Goal: Task Accomplishment & Management: Manage account settings

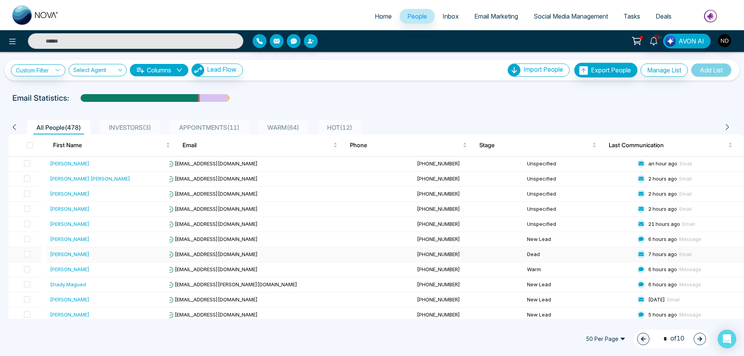
click at [64, 254] on div "[PERSON_NAME]" at bounding box center [70, 254] width 40 height 8
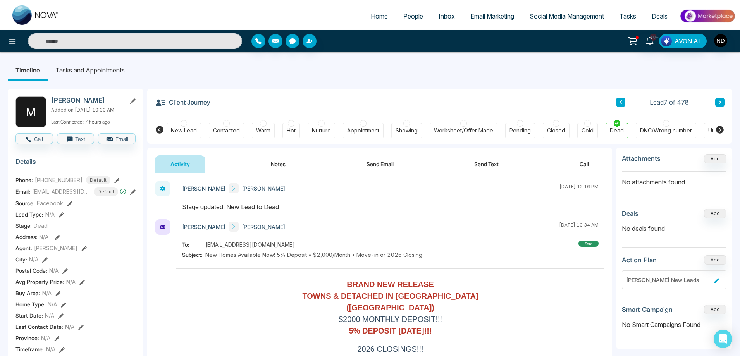
click at [287, 166] on button "Notes" at bounding box center [278, 163] width 46 height 17
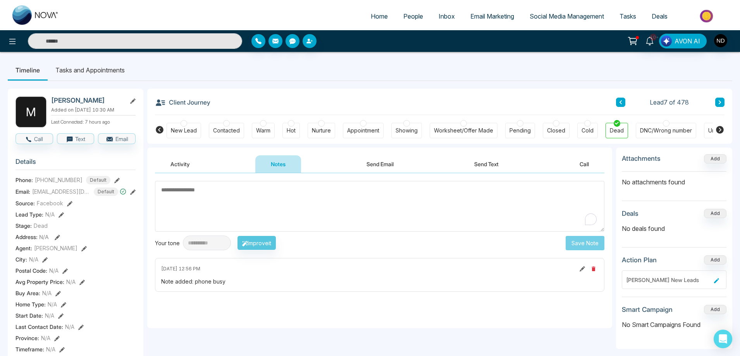
click at [176, 164] on button "Activity" at bounding box center [180, 163] width 50 height 17
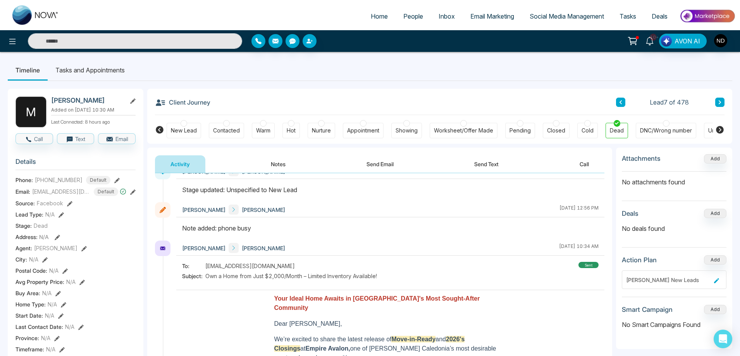
scroll to position [271, 0]
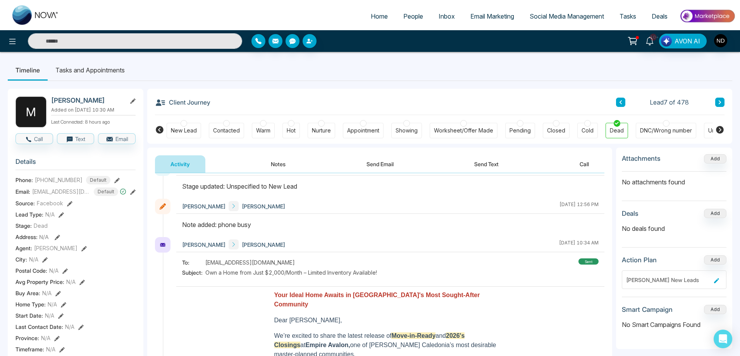
click at [403, 15] on span "People" at bounding box center [413, 16] width 20 height 8
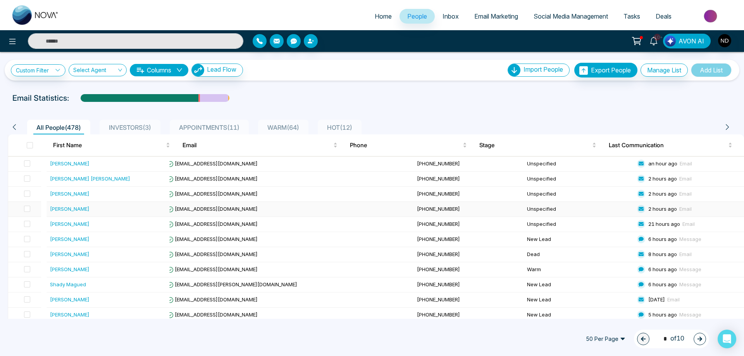
click at [84, 209] on div "[PERSON_NAME]" at bounding box center [70, 209] width 40 height 8
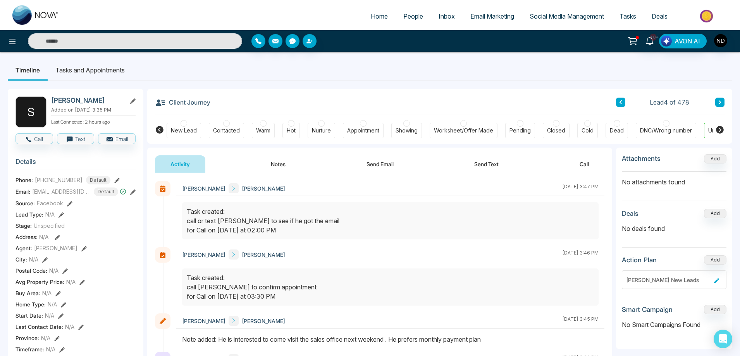
click at [286, 132] on div "Hot" at bounding box center [291, 131] width 17 height 16
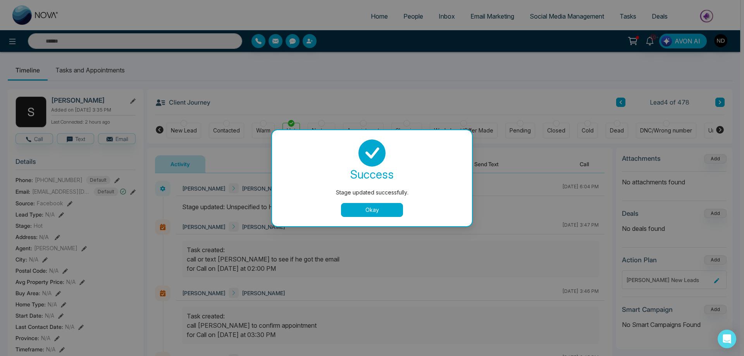
click at [378, 212] on button "Okay" at bounding box center [372, 210] width 62 height 14
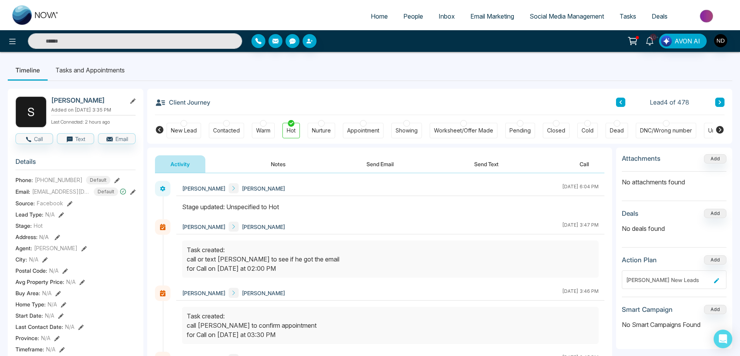
click at [410, 19] on span "People" at bounding box center [413, 16] width 20 height 8
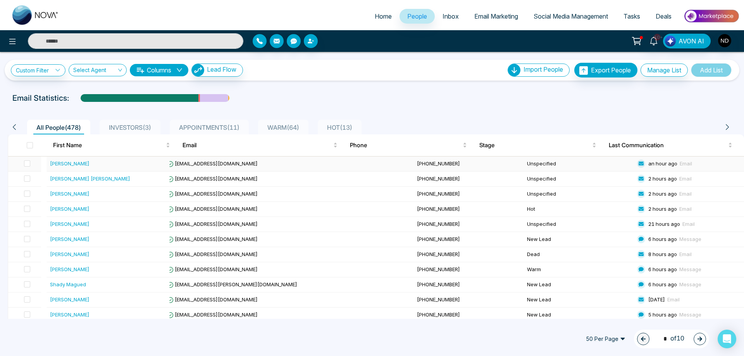
click at [66, 164] on div "[PERSON_NAME]" at bounding box center [70, 164] width 40 height 8
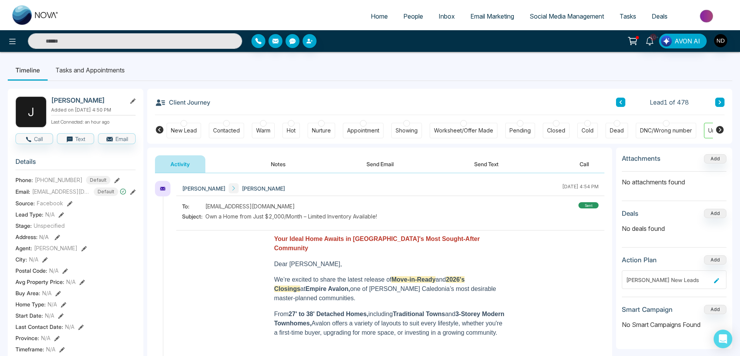
click at [279, 161] on button "Notes" at bounding box center [278, 163] width 46 height 17
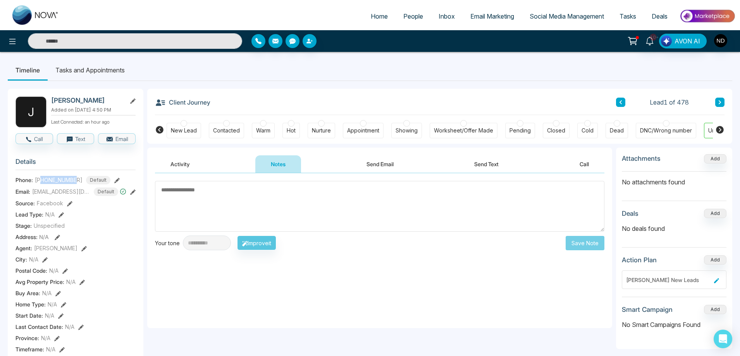
drag, startPoint x: 42, startPoint y: 186, endPoint x: 77, endPoint y: 185, distance: 35.3
click at [77, 184] on div "+13659982183 Default" at bounding box center [73, 180] width 76 height 9
copy span "3659982183"
click at [381, 164] on button "Send Email" at bounding box center [380, 163] width 58 height 17
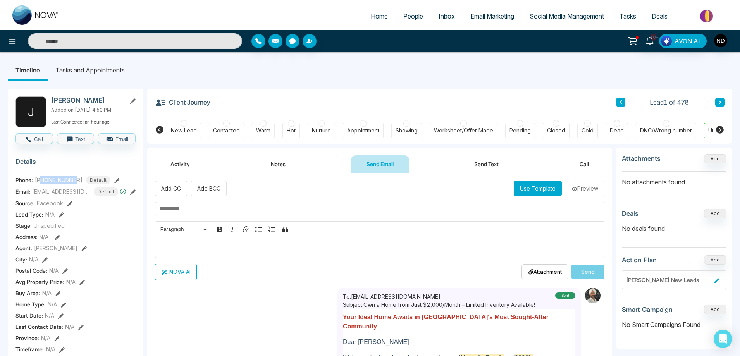
click at [486, 165] on button "Send Text" at bounding box center [486, 163] width 55 height 17
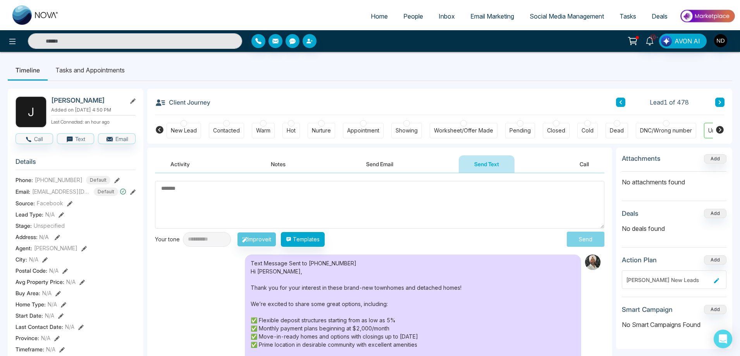
click at [184, 167] on button "Activity" at bounding box center [180, 163] width 50 height 17
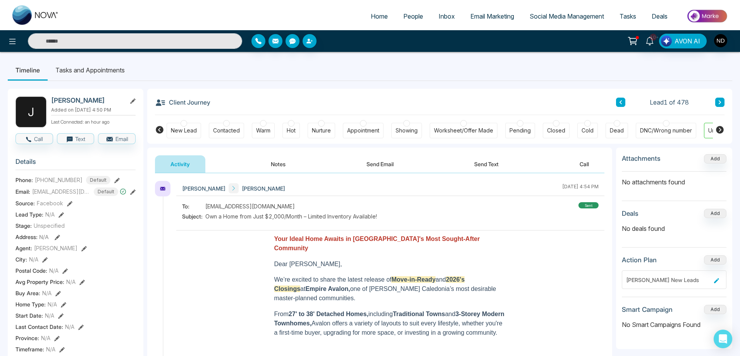
click at [372, 163] on button "Send Email" at bounding box center [380, 163] width 58 height 17
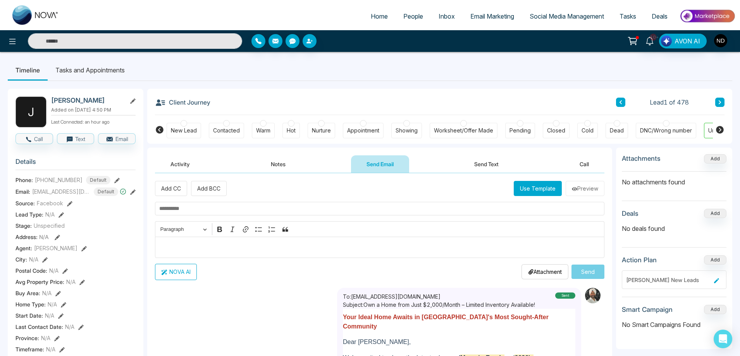
click at [284, 166] on button "Notes" at bounding box center [278, 163] width 46 height 17
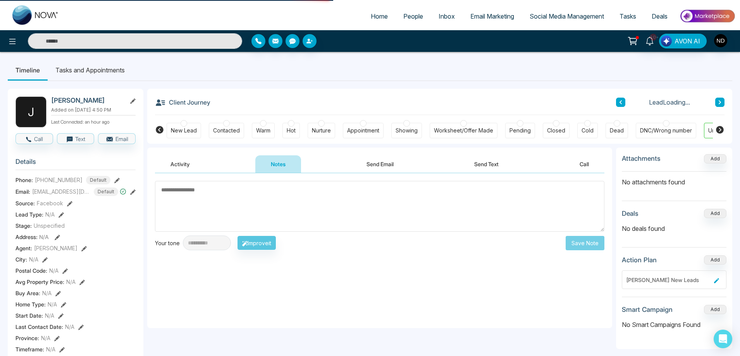
click at [276, 193] on textarea at bounding box center [380, 206] width 450 height 51
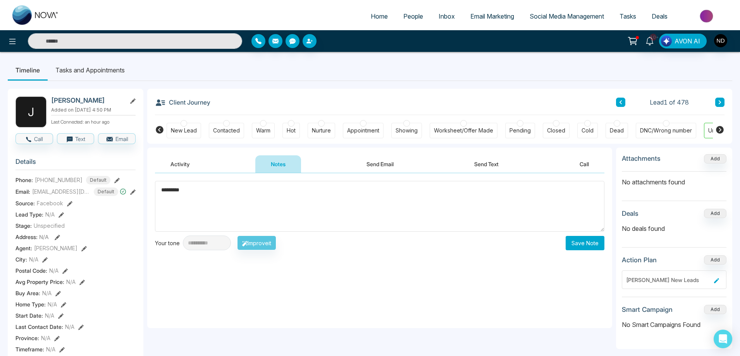
type textarea "*********"
click at [581, 245] on button "Save Note" at bounding box center [585, 243] width 39 height 14
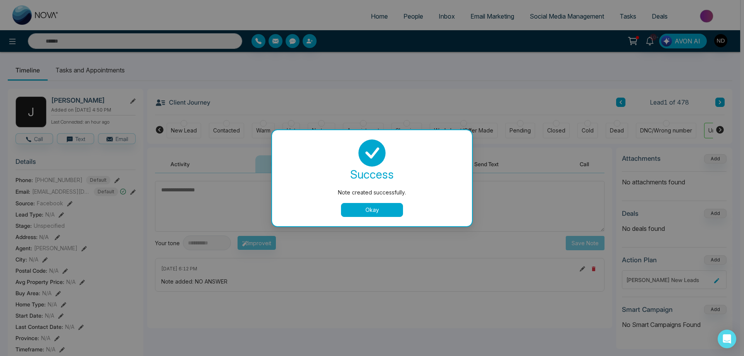
click at [364, 210] on button "Okay" at bounding box center [372, 210] width 62 height 14
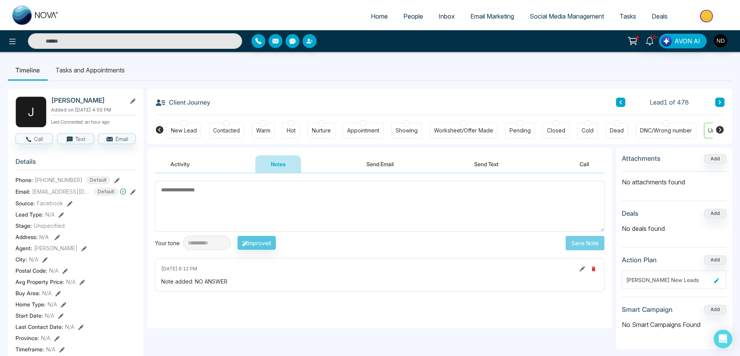
click at [485, 163] on button "Send Text" at bounding box center [486, 163] width 55 height 17
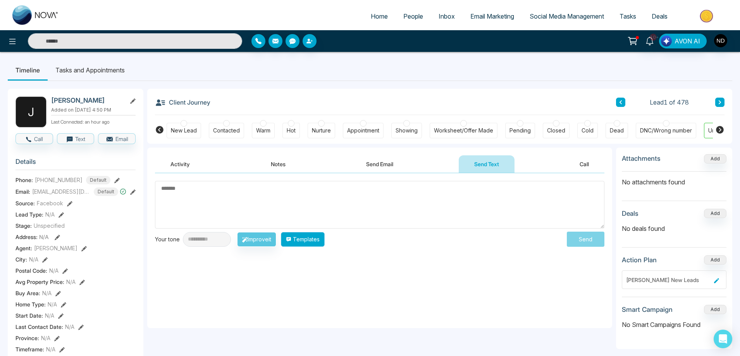
click at [325, 243] on button "Templates" at bounding box center [303, 239] width 44 height 15
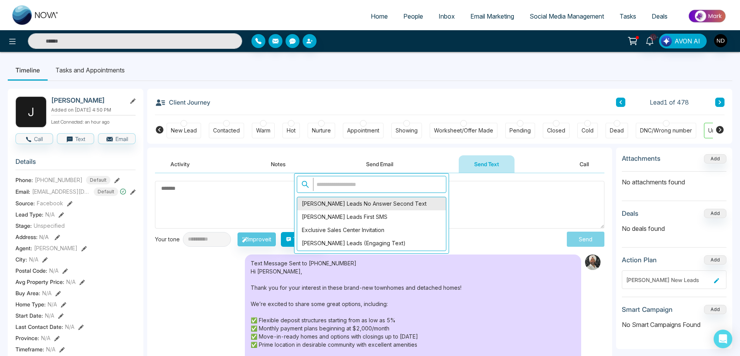
click at [350, 204] on div "[PERSON_NAME] Leads No Answer Second Text" at bounding box center [371, 203] width 149 height 13
type textarea "**********"
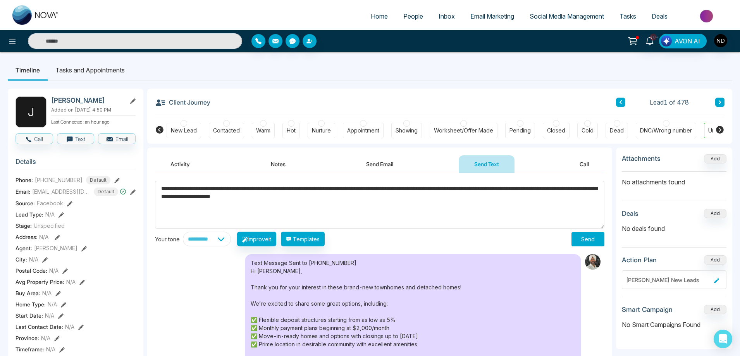
click at [584, 241] on button "Send" at bounding box center [588, 239] width 33 height 14
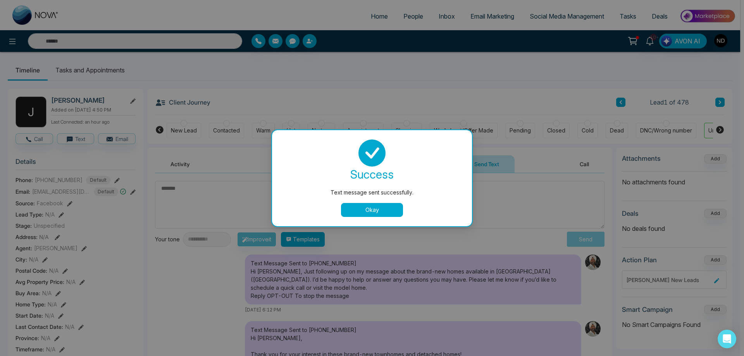
click at [378, 211] on button "Okay" at bounding box center [372, 210] width 62 height 14
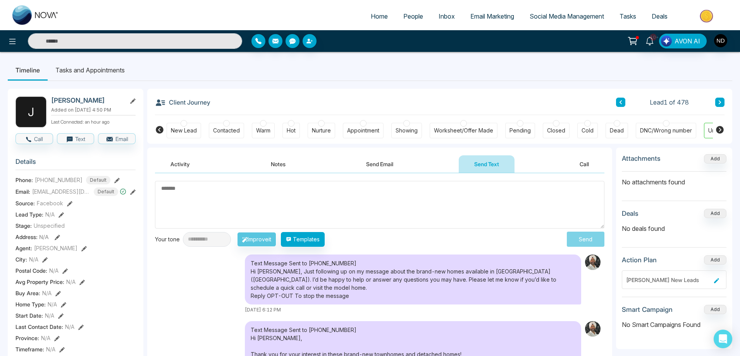
click at [183, 133] on div "New Lead" at bounding box center [184, 131] width 26 height 8
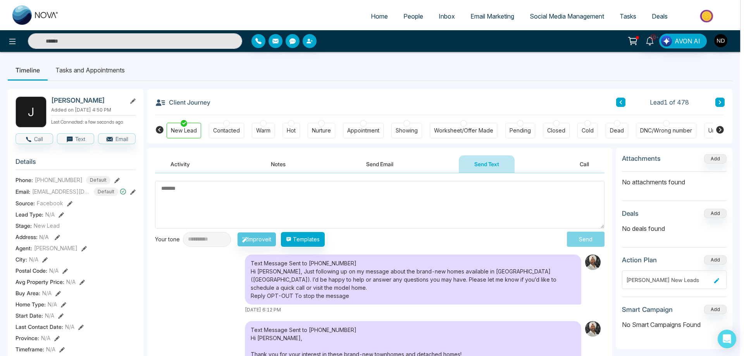
click at [182, 164] on div "Stage updated successfully. success Stage updated successfully. Okay" at bounding box center [372, 178] width 744 height 356
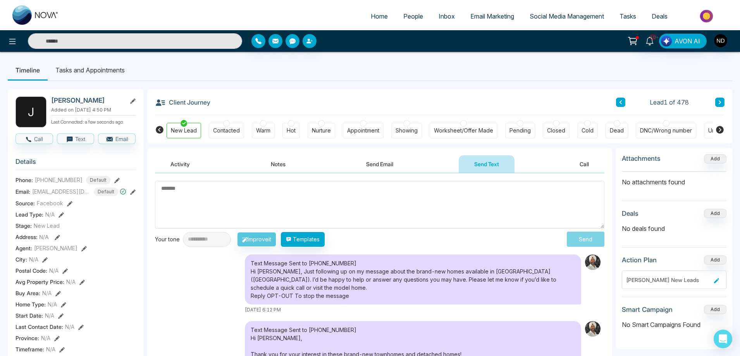
click at [179, 162] on button "Activity" at bounding box center [180, 163] width 50 height 17
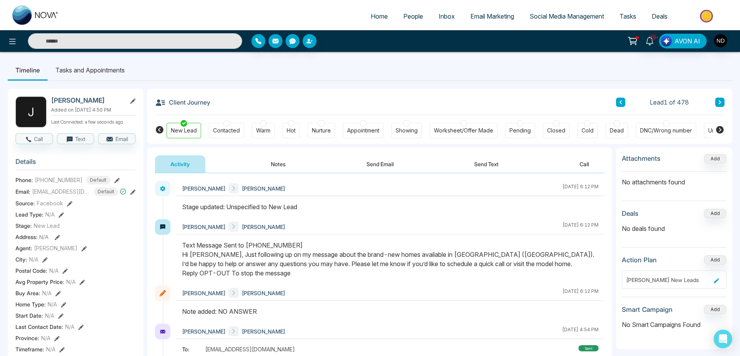
click at [723, 101] on button at bounding box center [719, 102] width 9 height 9
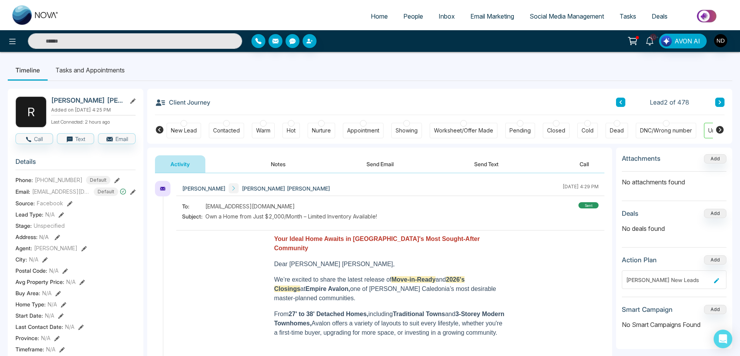
click at [491, 167] on button "Send Text" at bounding box center [486, 163] width 55 height 17
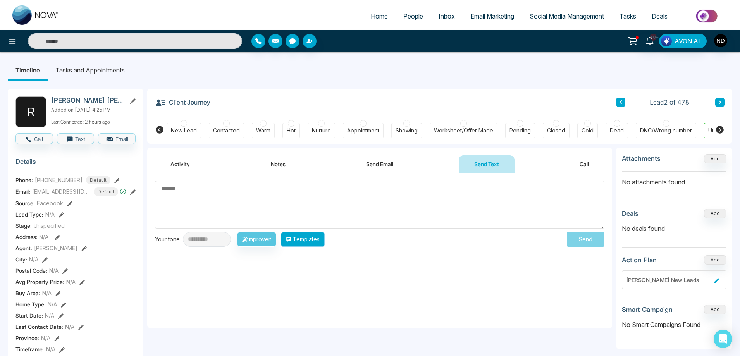
click at [308, 243] on button "Templates" at bounding box center [303, 239] width 44 height 15
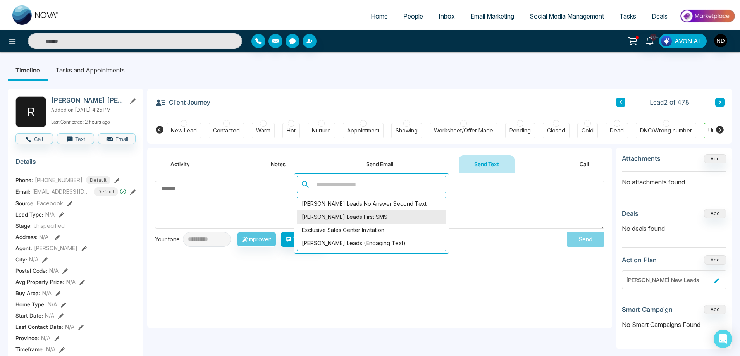
click at [346, 220] on div "[PERSON_NAME] Leads First SMS" at bounding box center [371, 216] width 149 height 13
type textarea "**********"
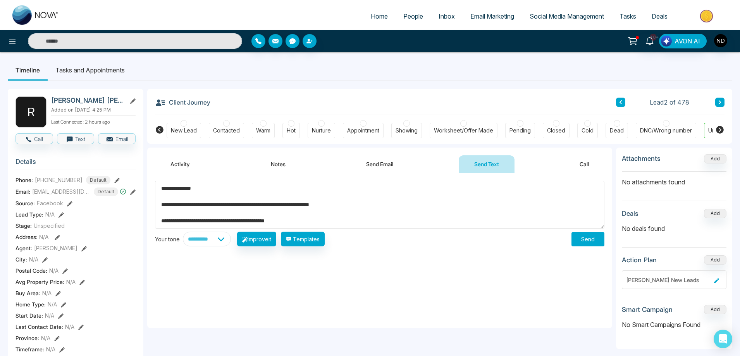
click at [585, 240] on button "Send" at bounding box center [588, 239] width 33 height 14
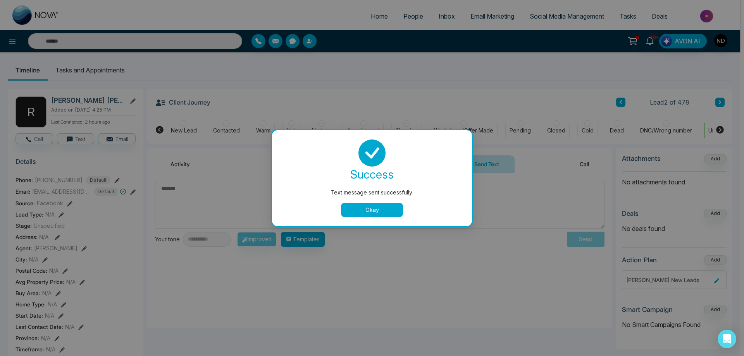
click at [381, 212] on button "Okay" at bounding box center [372, 210] width 62 height 14
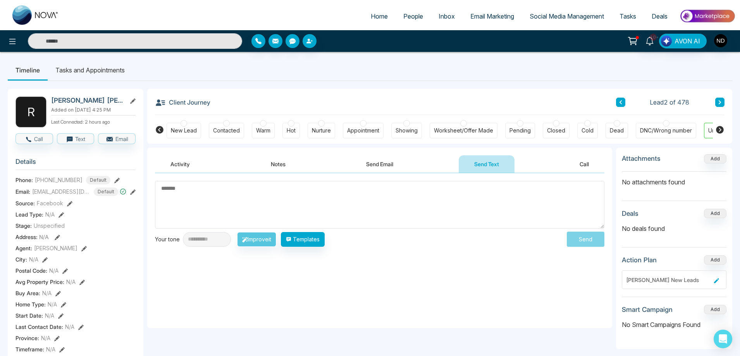
click at [721, 102] on icon at bounding box center [720, 102] width 2 height 4
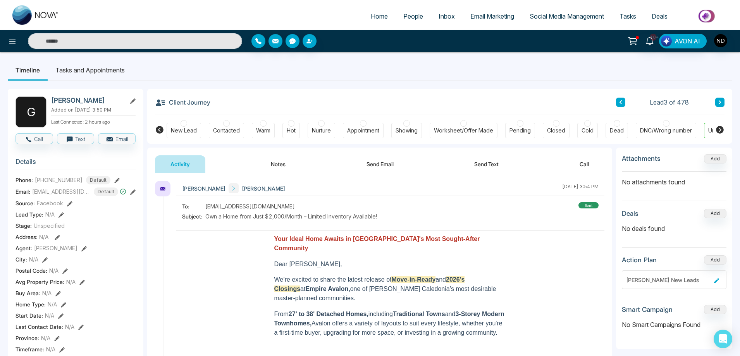
click at [393, 212] on div "To: gauravgbharadwaj@gmail.com Subject: Own a Home from Just $2,000/Month – Lim…" at bounding box center [390, 212] width 417 height 20
click at [653, 43] on icon at bounding box center [650, 41] width 9 height 9
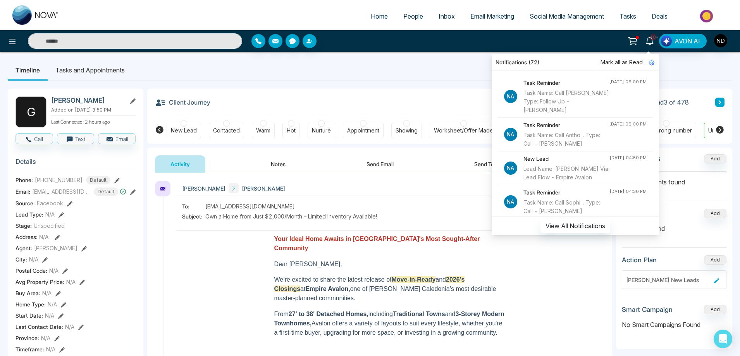
click at [558, 99] on div "Task Name: Call [PERSON_NAME] Type: Follow Up - [PERSON_NAME]" at bounding box center [567, 102] width 86 height 26
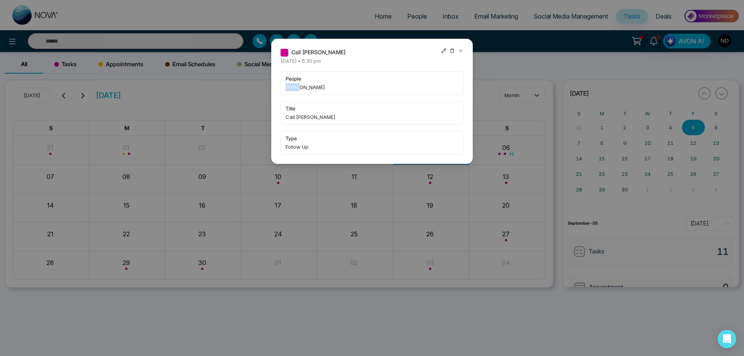
drag, startPoint x: 283, startPoint y: 88, endPoint x: 299, endPoint y: 88, distance: 15.5
click at [299, 88] on div "people Cathy-Ann Bonaparte" at bounding box center [372, 83] width 183 height 24
copy span "Cathy"
click at [460, 49] on icon at bounding box center [460, 50] width 5 height 5
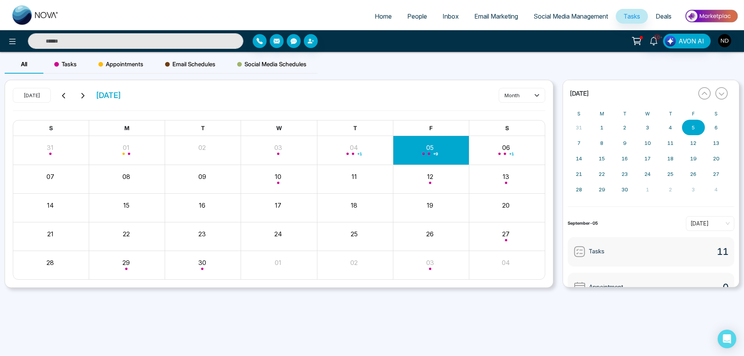
click at [147, 39] on input "text" at bounding box center [135, 41] width 215 height 16
paste input "*****"
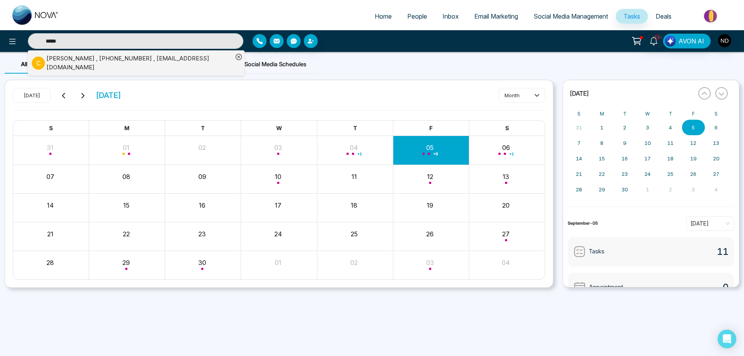
type input "*****"
click at [78, 60] on div "Cathy-Ann Bonaparte , +16479164534 , cathyms28@hotmail.com" at bounding box center [140, 62] width 186 height 17
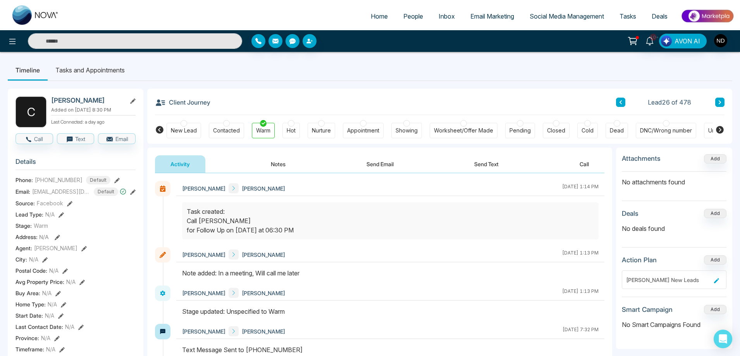
click at [405, 15] on span "People" at bounding box center [413, 16] width 20 height 8
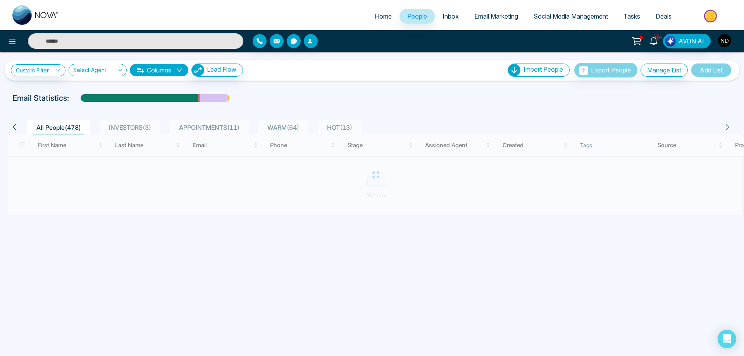
click at [339, 126] on span "HOT ( 13 )" at bounding box center [339, 128] width 31 height 8
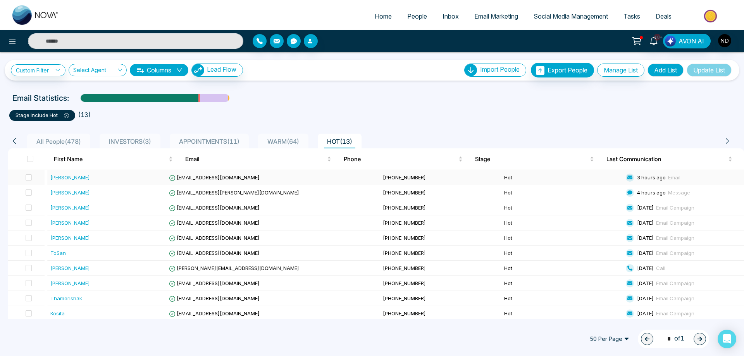
click at [66, 179] on div "[PERSON_NAME]" at bounding box center [70, 178] width 40 height 8
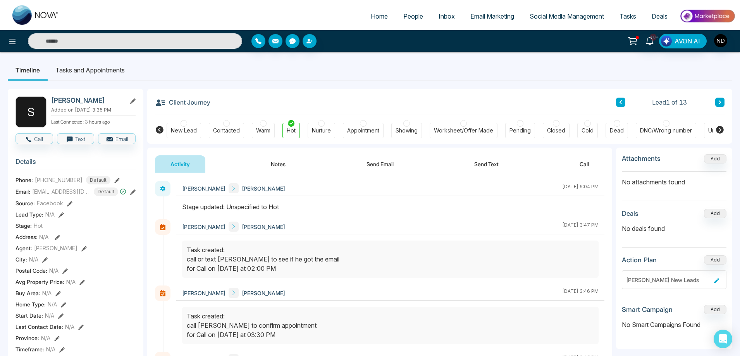
click at [721, 101] on icon at bounding box center [720, 102] width 4 height 5
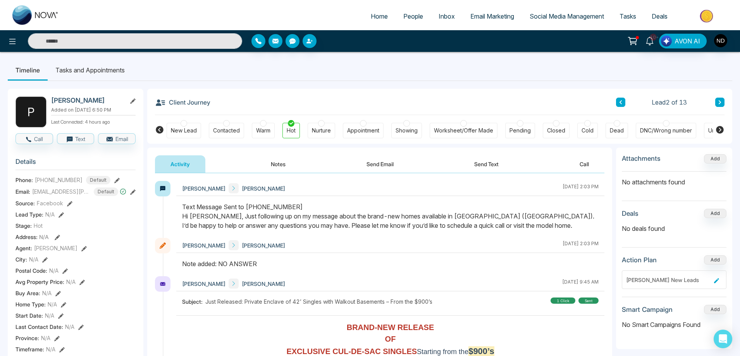
click at [284, 164] on button "Notes" at bounding box center [278, 163] width 46 height 17
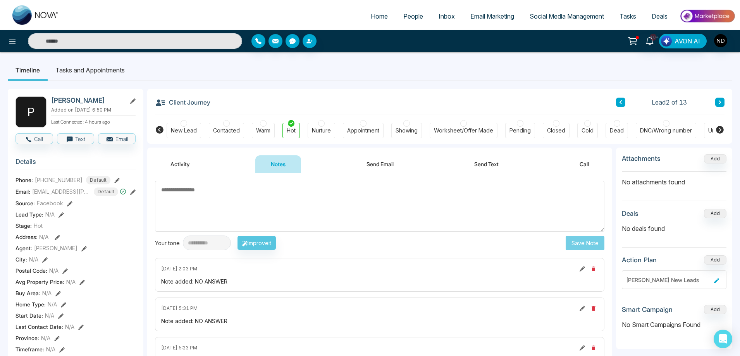
click at [334, 207] on textarea at bounding box center [380, 206] width 450 height 51
type textarea "*********"
click at [591, 245] on button "Save Note" at bounding box center [585, 243] width 39 height 14
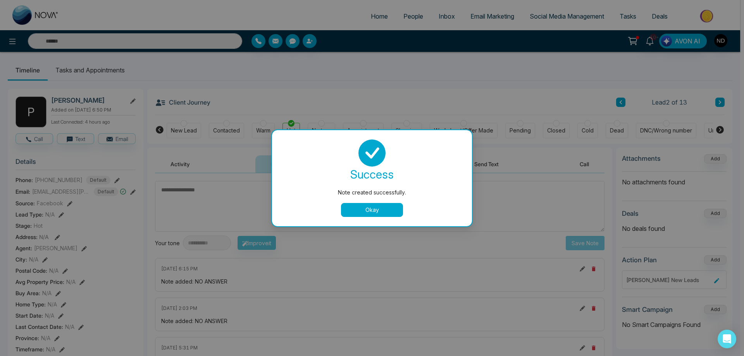
click at [372, 203] on button "Okay" at bounding box center [372, 210] width 62 height 14
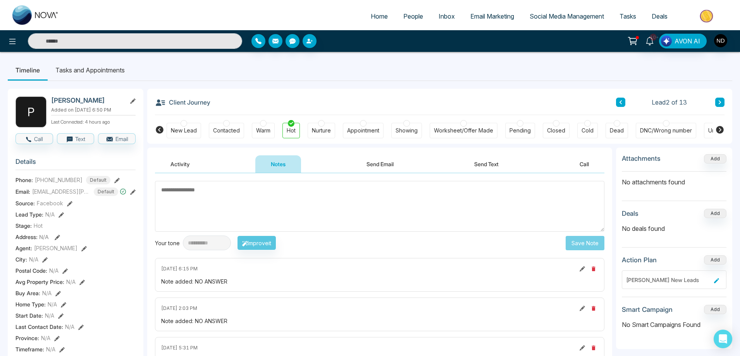
click at [723, 101] on button at bounding box center [719, 102] width 9 height 9
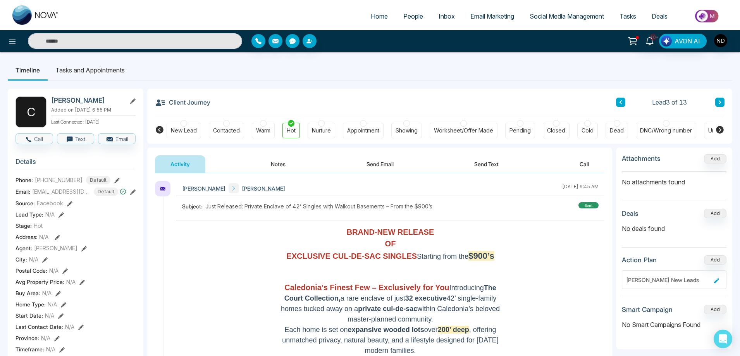
click at [274, 164] on button "Notes" at bounding box center [278, 163] width 46 height 17
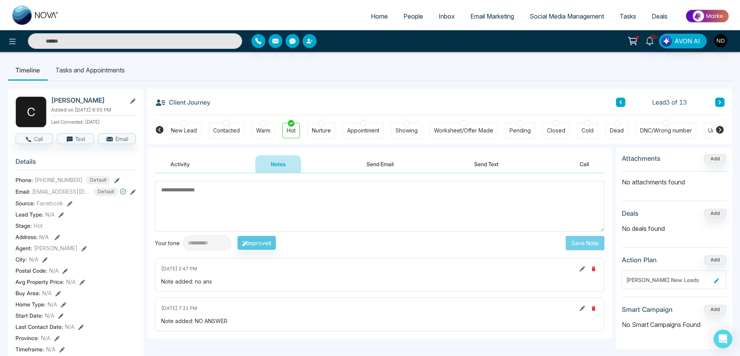
click at [489, 166] on button "Send Text" at bounding box center [486, 163] width 55 height 17
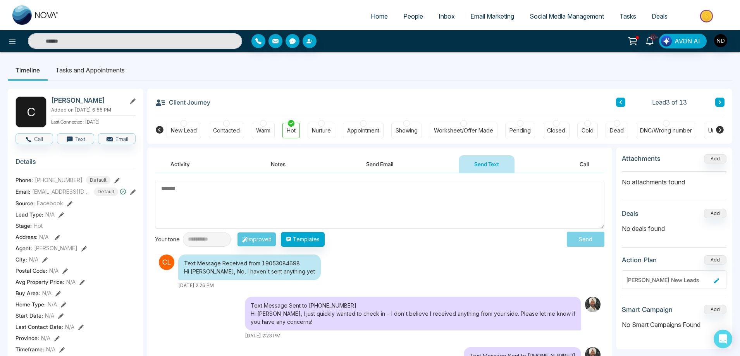
click at [400, 202] on textarea at bounding box center [380, 205] width 450 height 48
click at [422, 200] on textarea at bounding box center [380, 205] width 450 height 48
click at [226, 198] on textarea at bounding box center [380, 205] width 450 height 48
click at [283, 166] on button "Notes" at bounding box center [278, 163] width 46 height 17
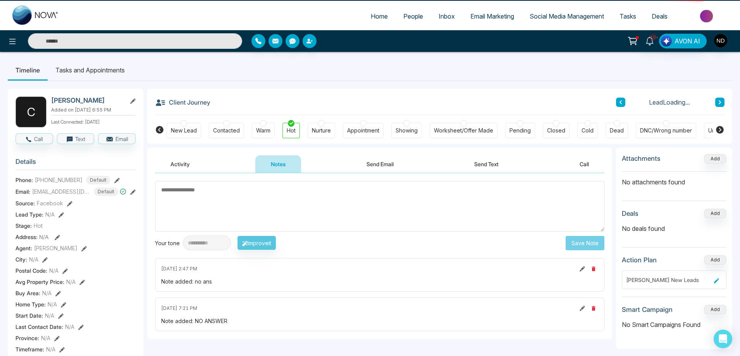
click at [250, 202] on textarea at bounding box center [380, 206] width 450 height 51
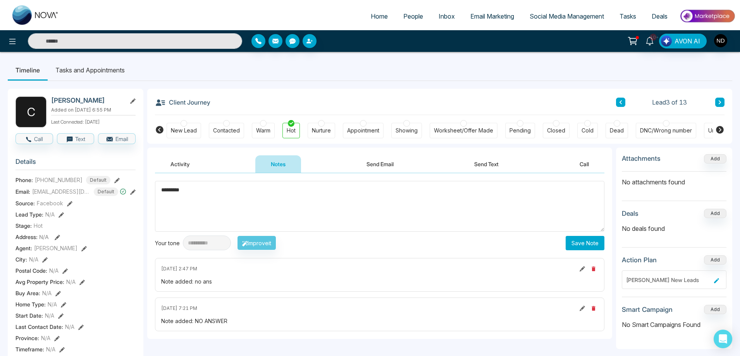
type textarea "*********"
click at [584, 243] on button "Save Note" at bounding box center [585, 243] width 39 height 14
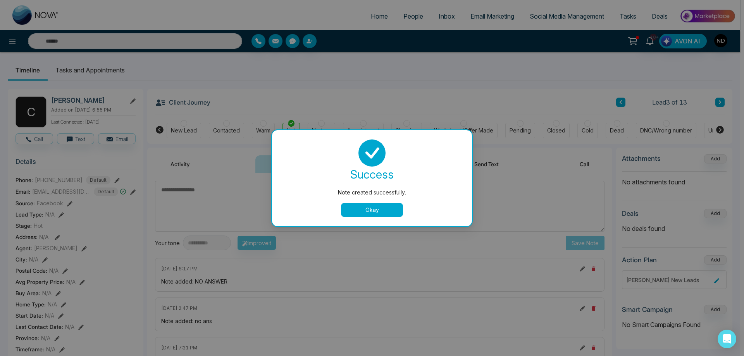
click at [380, 211] on button "Okay" at bounding box center [372, 210] width 62 height 14
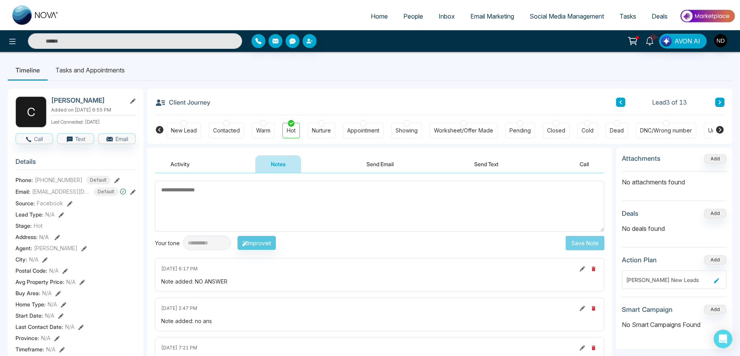
click at [721, 102] on icon at bounding box center [720, 102] width 4 height 5
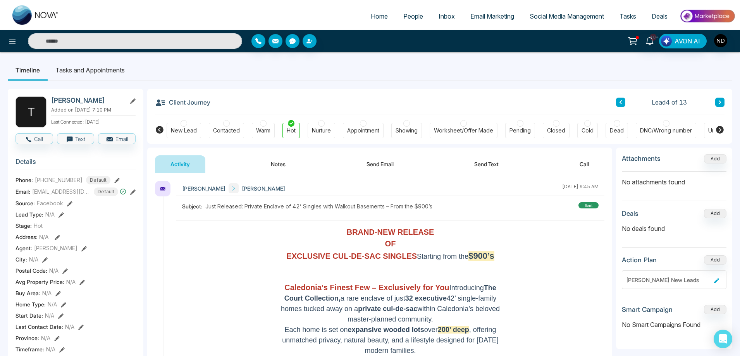
click at [283, 165] on button "Notes" at bounding box center [278, 163] width 46 height 17
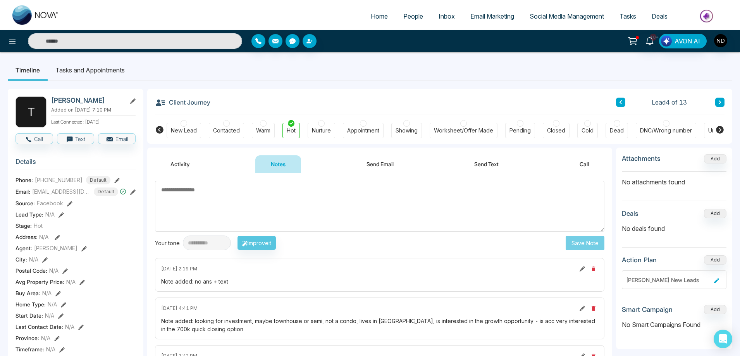
click at [485, 162] on button "Send Text" at bounding box center [486, 163] width 55 height 17
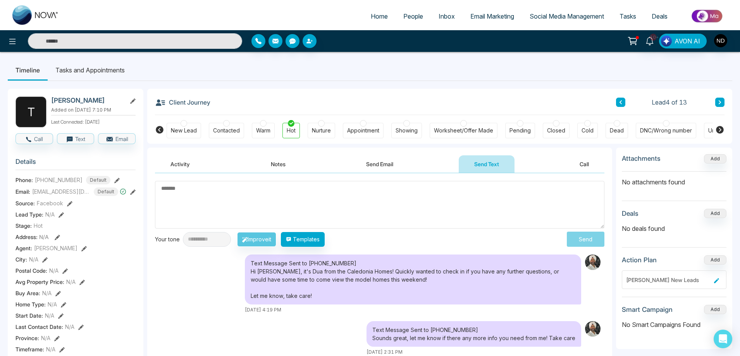
click at [394, 161] on button "Send Email" at bounding box center [380, 163] width 58 height 17
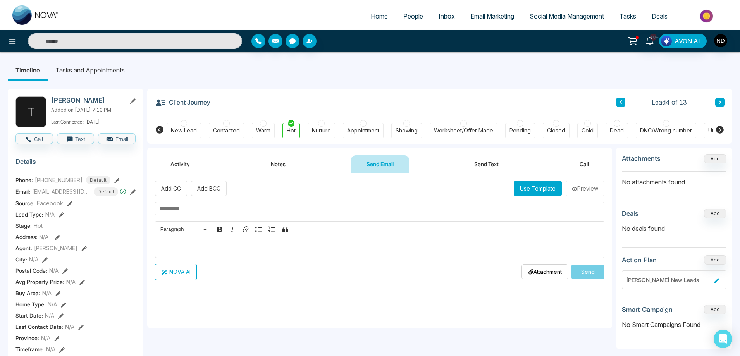
click at [286, 161] on button "Notes" at bounding box center [278, 163] width 46 height 17
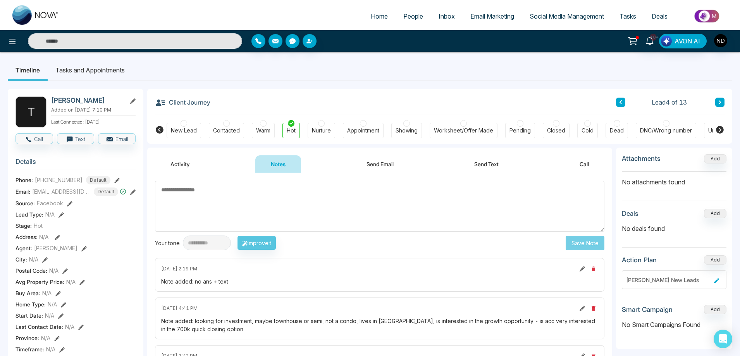
click at [258, 209] on textarea at bounding box center [380, 206] width 450 height 51
type textarea "*********"
click at [584, 245] on button "Save Note" at bounding box center [585, 243] width 39 height 14
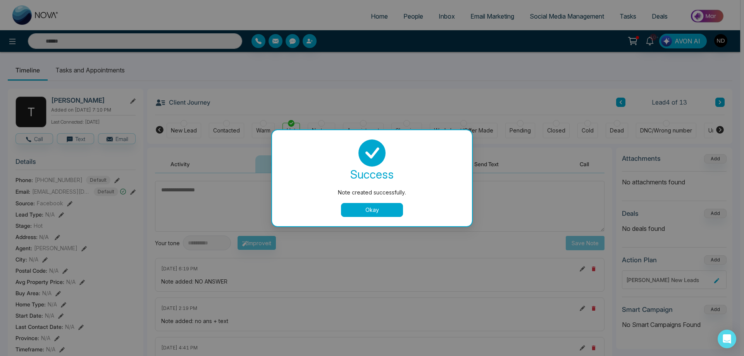
click at [373, 210] on button "Okay" at bounding box center [372, 210] width 62 height 14
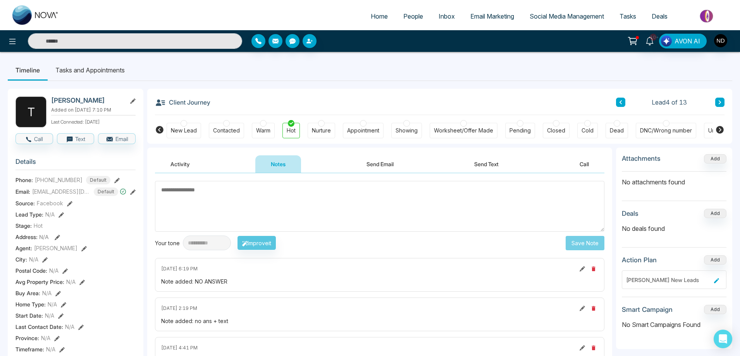
click at [362, 210] on textarea at bounding box center [380, 206] width 450 height 51
click at [718, 105] on button at bounding box center [719, 102] width 9 height 9
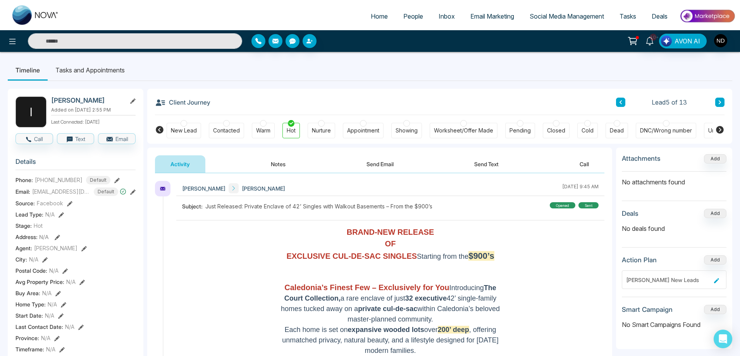
click at [272, 166] on button "Notes" at bounding box center [278, 163] width 46 height 17
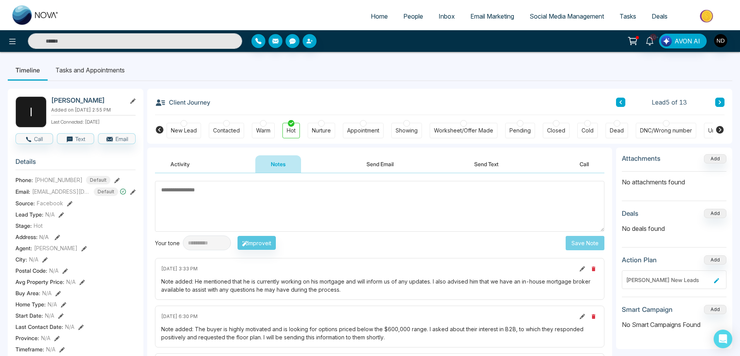
click at [724, 102] on button at bounding box center [719, 102] width 9 height 9
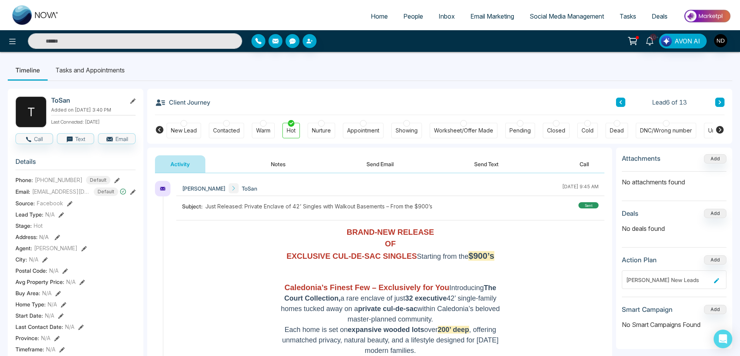
click at [286, 164] on button "Notes" at bounding box center [278, 163] width 46 height 17
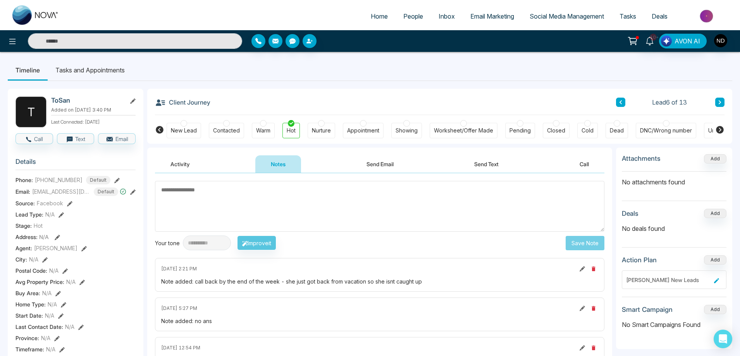
click at [368, 206] on textarea at bounding box center [380, 206] width 450 height 51
type textarea "*********"
click at [596, 245] on button "Save Note" at bounding box center [585, 243] width 39 height 14
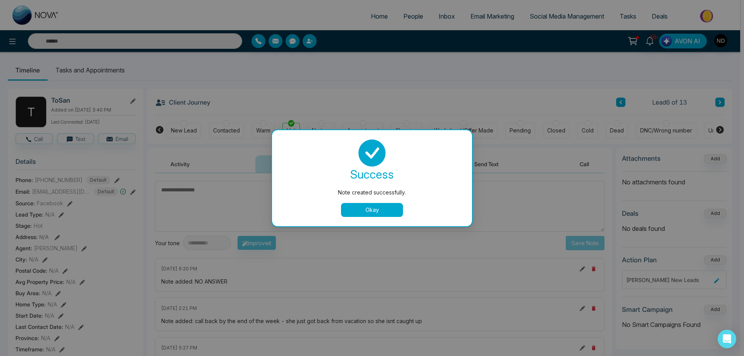
click at [359, 212] on button "Okay" at bounding box center [372, 210] width 62 height 14
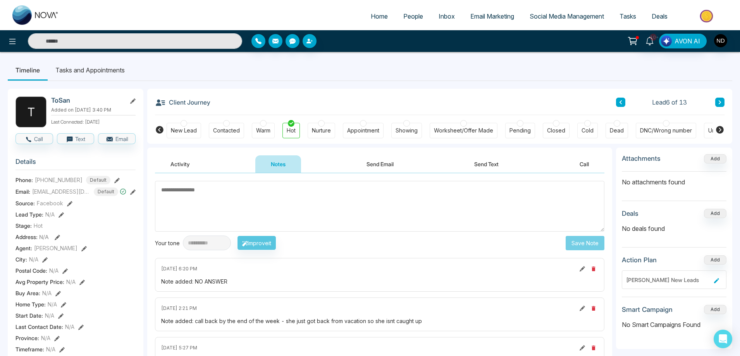
click at [720, 102] on icon at bounding box center [720, 102] width 2 height 4
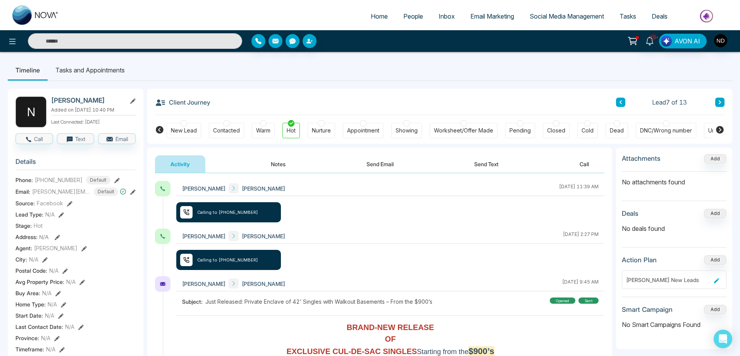
click at [276, 162] on button "Notes" at bounding box center [278, 163] width 46 height 17
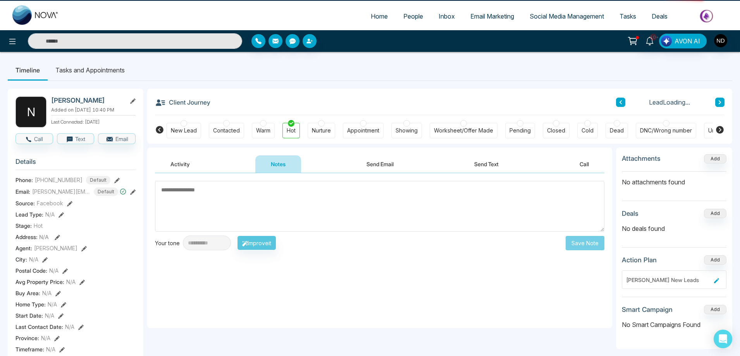
click at [280, 198] on textarea at bounding box center [380, 206] width 450 height 51
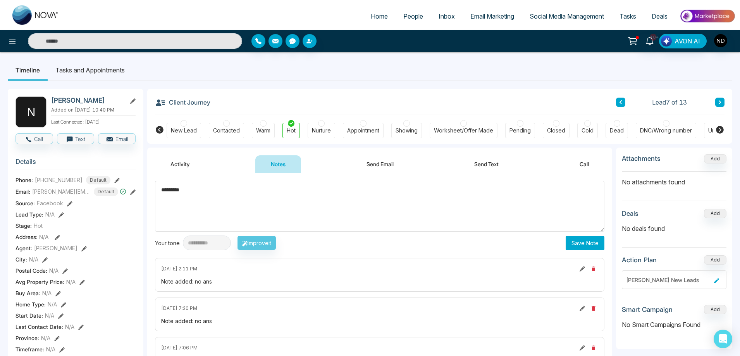
type textarea "*********"
click at [581, 245] on button "Save Note" at bounding box center [585, 243] width 39 height 14
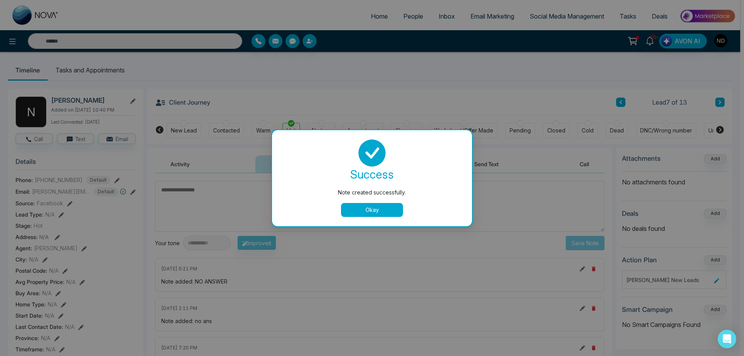
click at [380, 212] on button "Okay" at bounding box center [372, 210] width 62 height 14
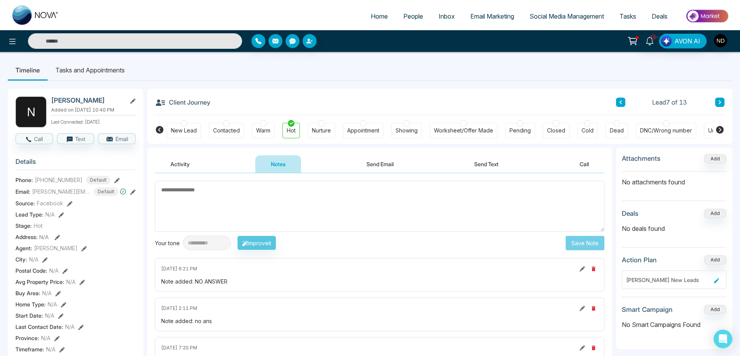
click at [264, 130] on div "Warm" at bounding box center [263, 131] width 14 height 8
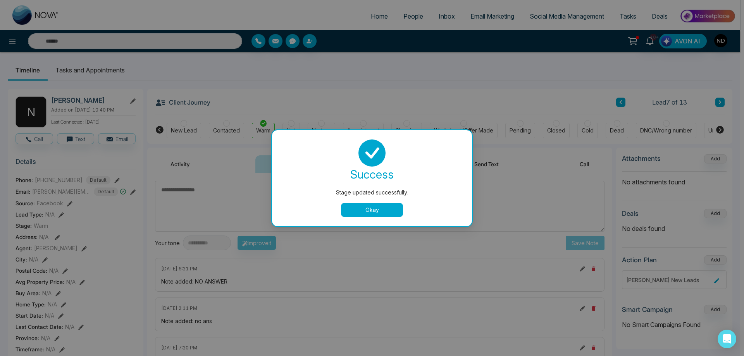
click at [379, 211] on button "Okay" at bounding box center [372, 210] width 62 height 14
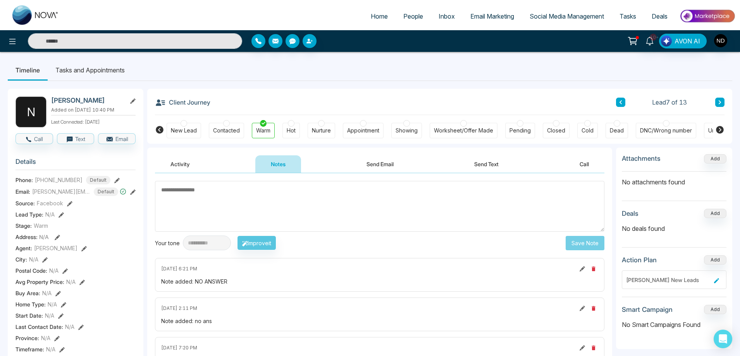
click at [722, 102] on button at bounding box center [719, 102] width 9 height 9
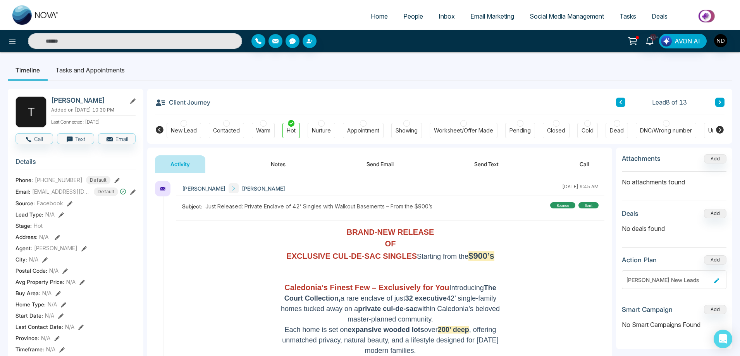
click at [282, 166] on button "Notes" at bounding box center [278, 163] width 46 height 17
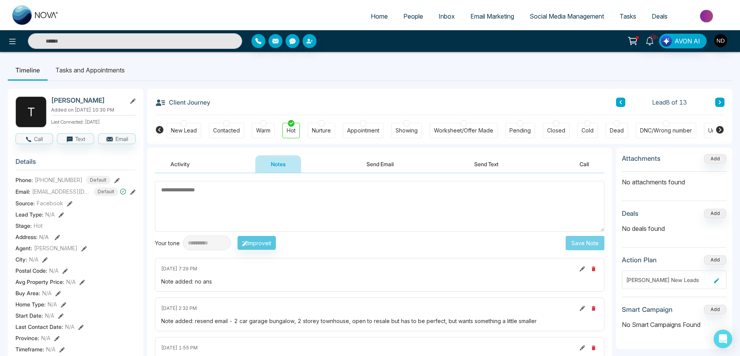
click at [494, 166] on button "Send Text" at bounding box center [486, 163] width 55 height 17
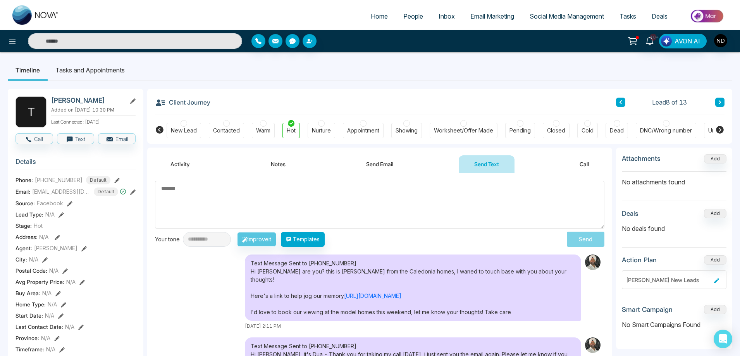
click at [279, 167] on button "Notes" at bounding box center [278, 163] width 46 height 17
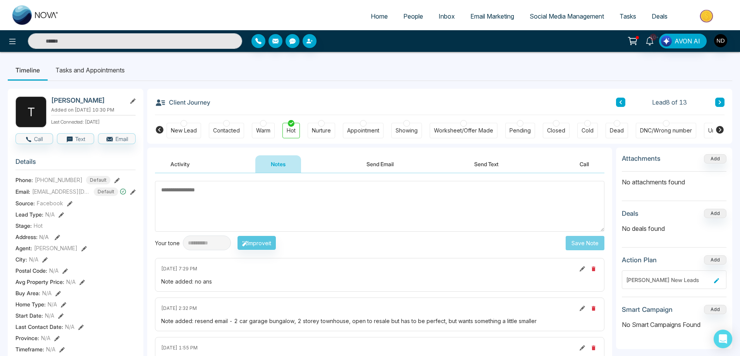
click at [252, 196] on textarea at bounding box center [380, 206] width 450 height 51
type textarea "*********"
click at [584, 246] on button "Save Note" at bounding box center [585, 243] width 39 height 14
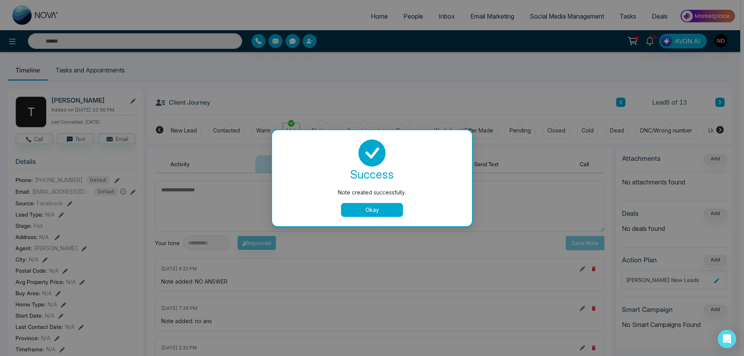
click at [386, 210] on button "Okay" at bounding box center [372, 210] width 62 height 14
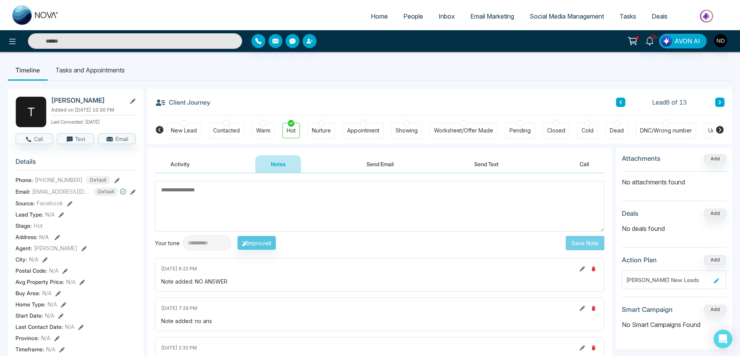
click at [268, 133] on div "Warm" at bounding box center [263, 131] width 14 height 8
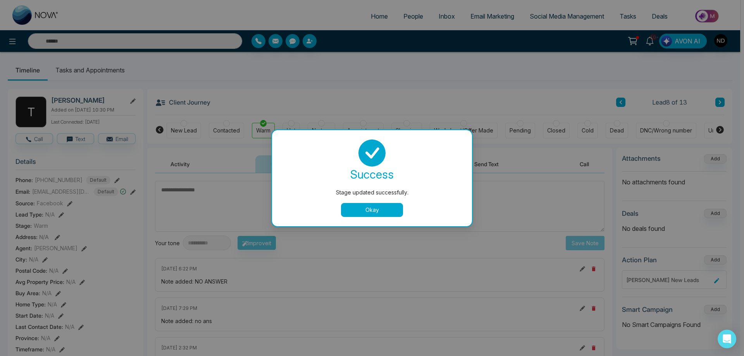
click at [357, 209] on button "Okay" at bounding box center [372, 210] width 62 height 14
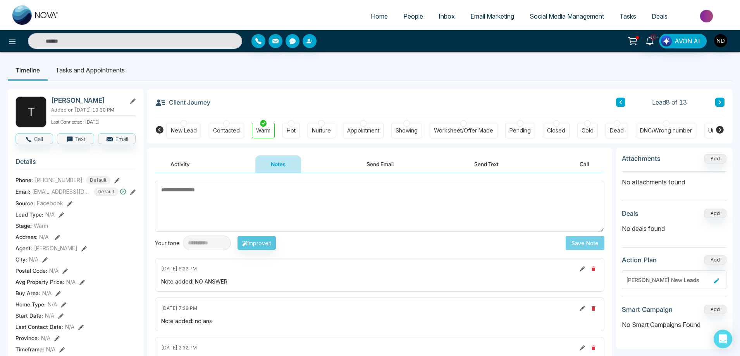
click at [172, 166] on button "Activity" at bounding box center [180, 163] width 50 height 17
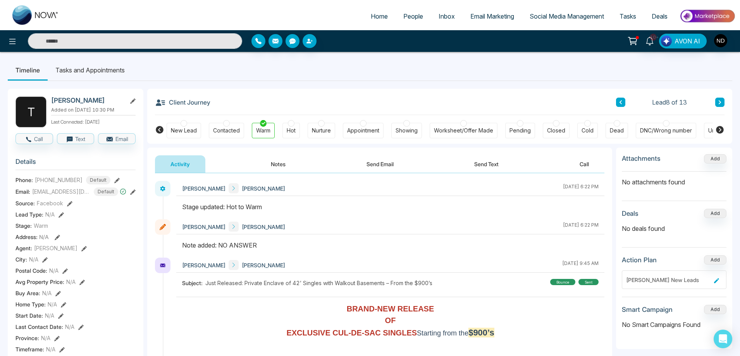
click at [718, 102] on icon at bounding box center [720, 102] width 4 height 5
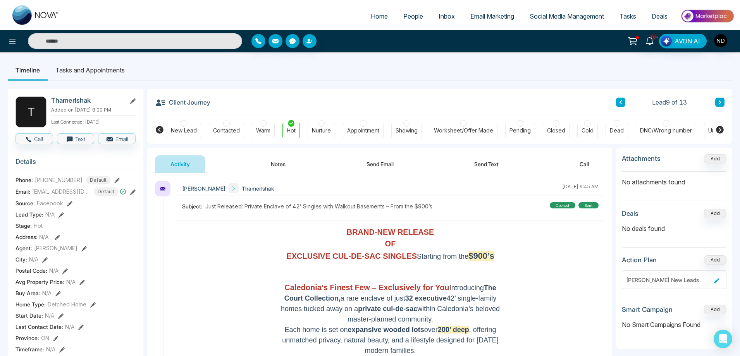
click at [279, 164] on button "Notes" at bounding box center [278, 163] width 46 height 17
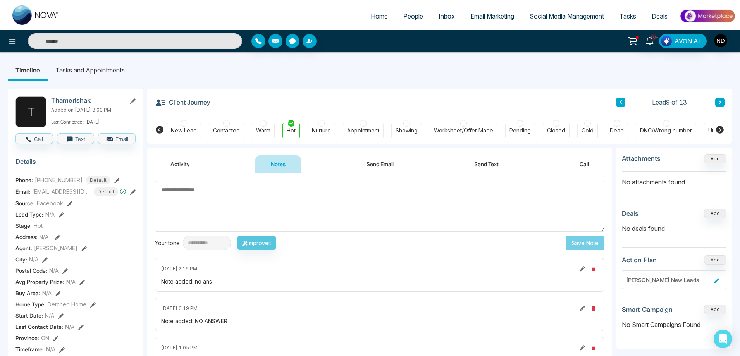
click at [272, 202] on textarea at bounding box center [380, 206] width 450 height 51
type textarea "*********"
click at [584, 246] on button "Save Note" at bounding box center [585, 243] width 39 height 14
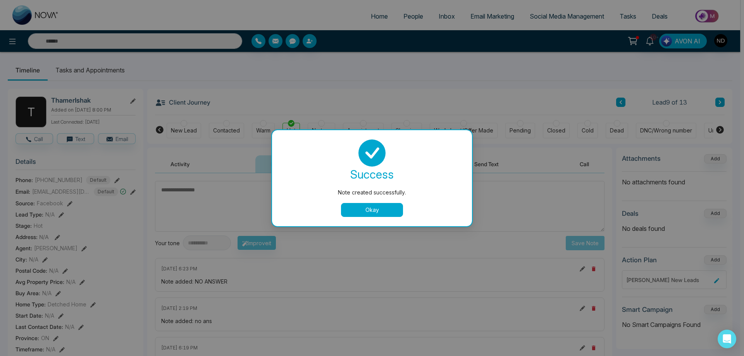
click at [355, 209] on button "Okay" at bounding box center [372, 210] width 62 height 14
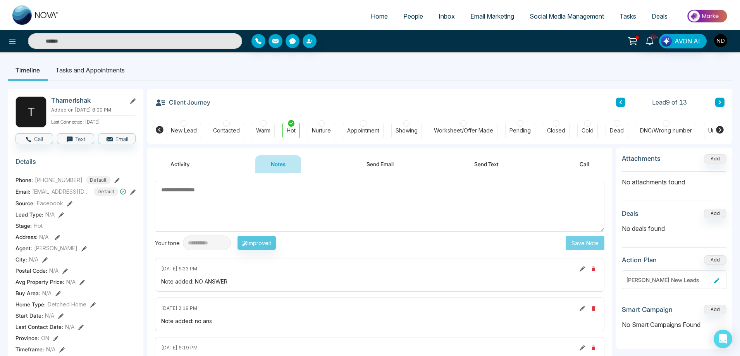
click at [333, 218] on textarea at bounding box center [380, 206] width 450 height 51
click at [265, 133] on div "Warm" at bounding box center [263, 131] width 14 height 8
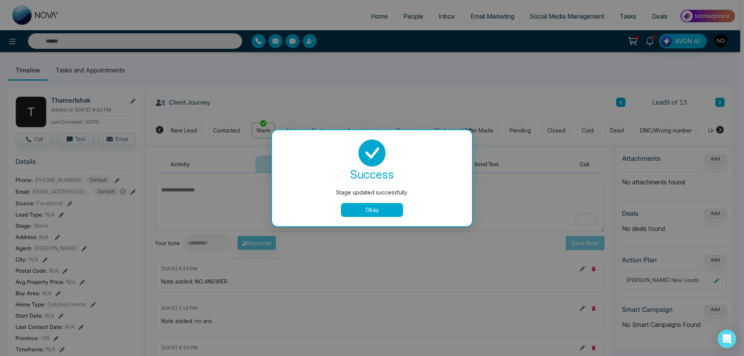
click at [378, 208] on button "Okay" at bounding box center [372, 210] width 62 height 14
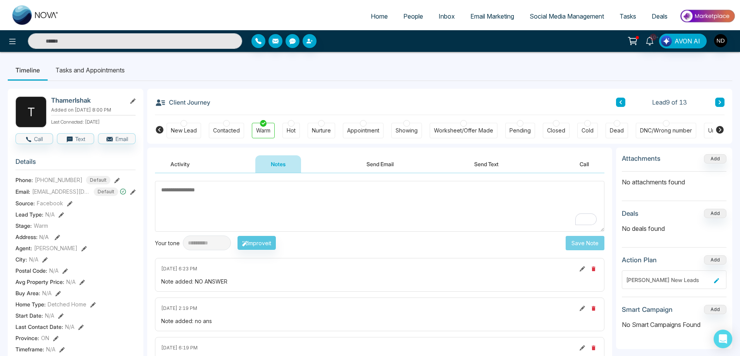
click at [722, 103] on icon at bounding box center [720, 102] width 4 height 5
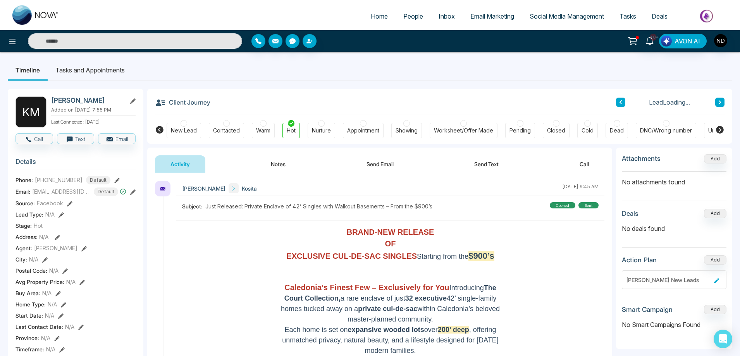
click at [281, 164] on button "Notes" at bounding box center [278, 163] width 46 height 17
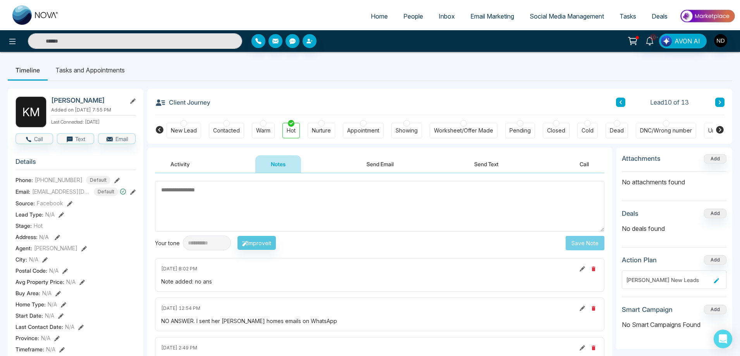
click at [265, 196] on textarea at bounding box center [380, 206] width 450 height 51
click at [286, 200] on textarea at bounding box center [380, 206] width 450 height 51
type textarea "*********"
click at [579, 244] on button "Save Note" at bounding box center [585, 243] width 39 height 14
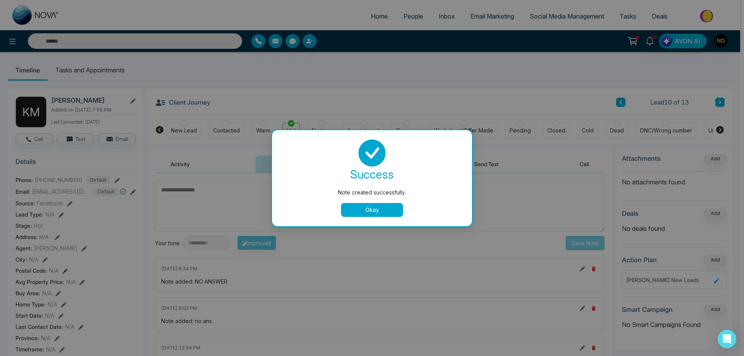
click at [376, 210] on button "Okay" at bounding box center [372, 210] width 62 height 14
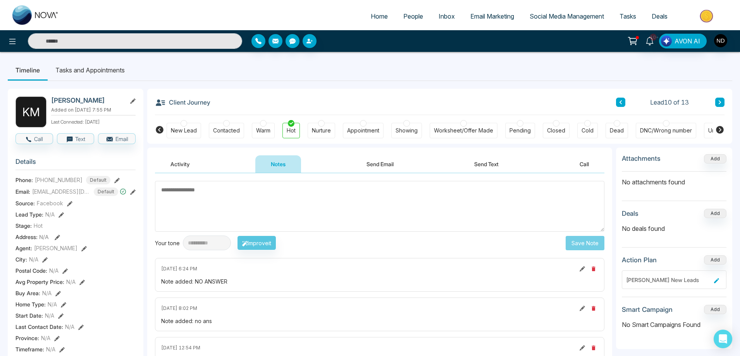
click at [341, 216] on textarea at bounding box center [380, 206] width 450 height 51
click at [262, 128] on div "Warm" at bounding box center [263, 131] width 14 height 8
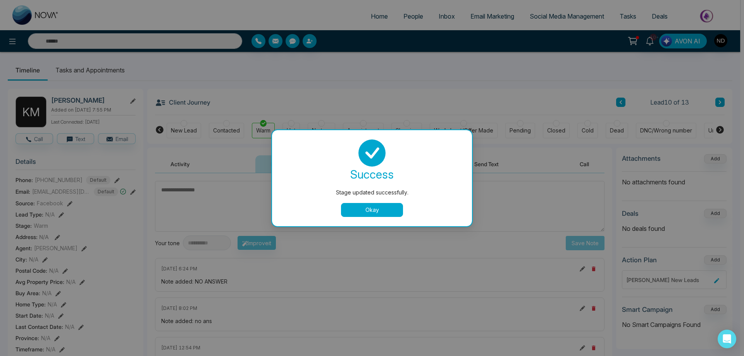
click at [399, 210] on button "Okay" at bounding box center [372, 210] width 62 height 14
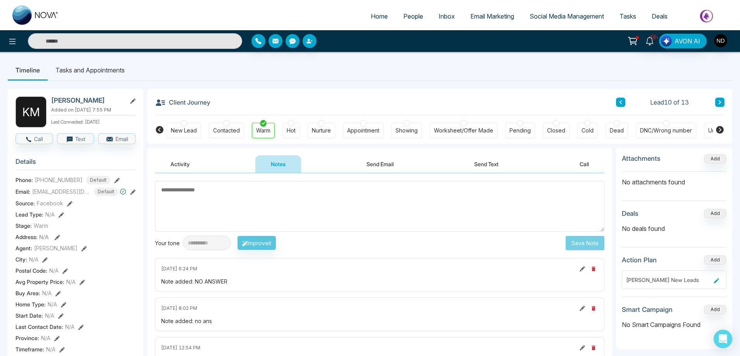
click at [718, 101] on icon at bounding box center [720, 102] width 4 height 5
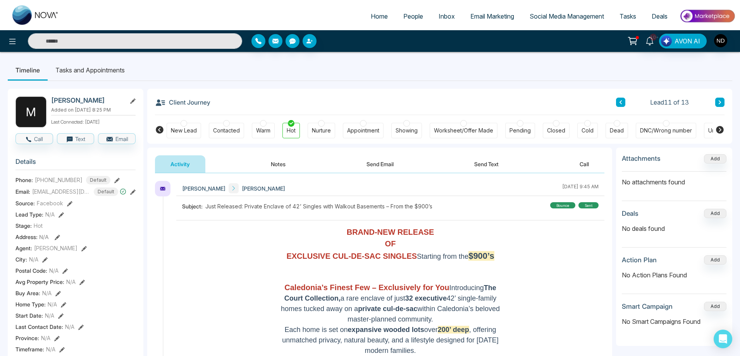
click at [487, 166] on button "Send Text" at bounding box center [486, 163] width 55 height 17
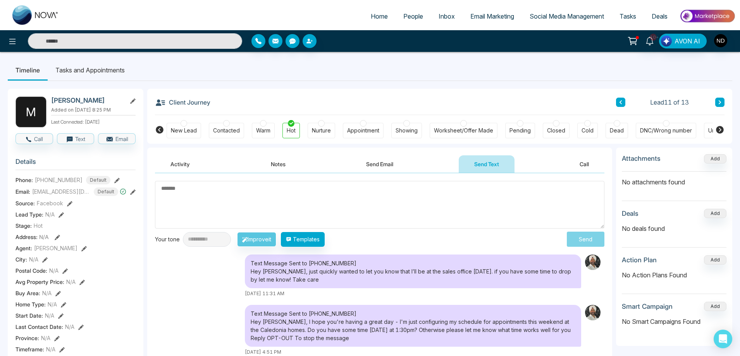
click at [95, 65] on li "Tasks and Appointments" at bounding box center [90, 70] width 85 height 21
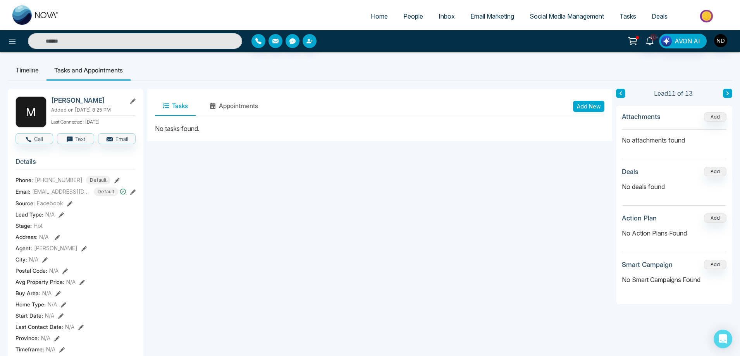
click at [591, 104] on button "Add New" at bounding box center [588, 106] width 31 height 11
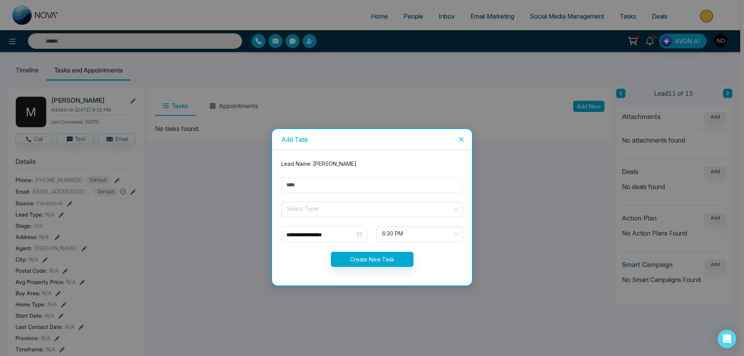
click at [335, 180] on input "text" at bounding box center [371, 184] width 181 height 15
type input "*"
type input "**********"
click at [321, 209] on input "search" at bounding box center [369, 208] width 167 height 12
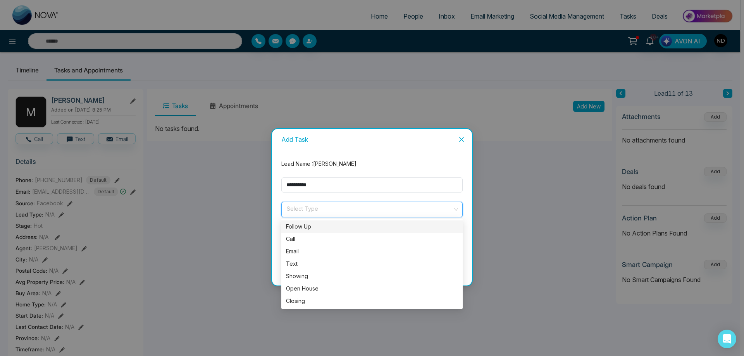
click at [303, 230] on div "Follow Up" at bounding box center [372, 226] width 172 height 9
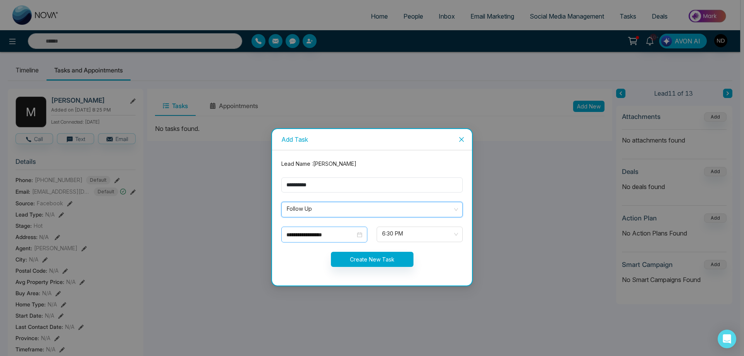
click at [364, 234] on div "**********" at bounding box center [324, 235] width 86 height 16
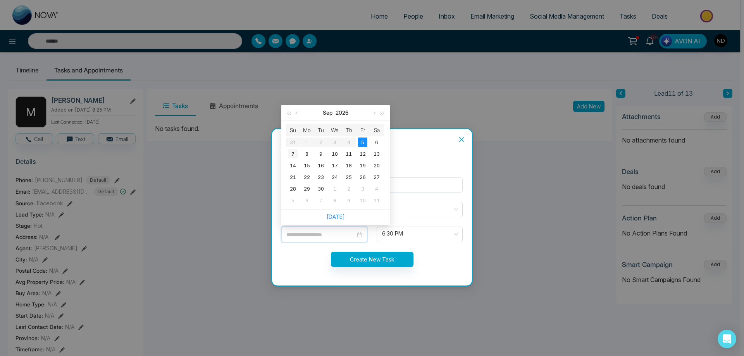
type input "**********"
click at [290, 156] on div "7" at bounding box center [292, 153] width 9 height 9
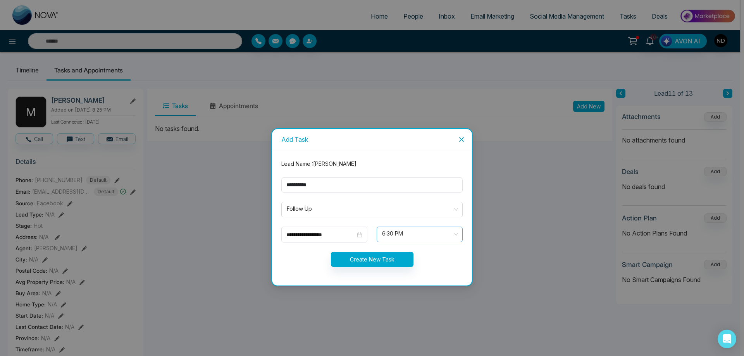
click at [458, 233] on div "6:30 PM" at bounding box center [420, 235] width 86 height 16
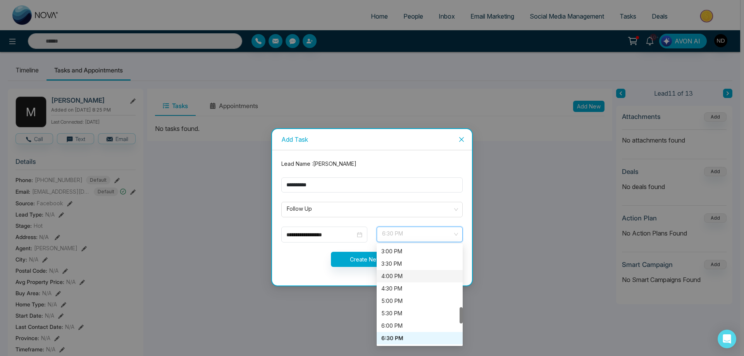
scroll to position [295, 0]
click at [406, 264] on div "12:30 PM" at bounding box center [419, 267] width 77 height 9
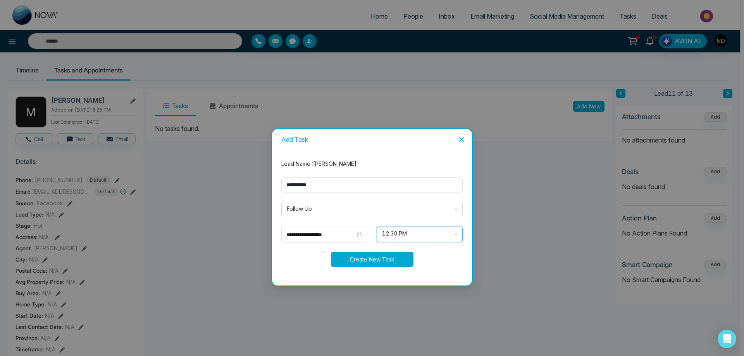
click at [372, 261] on button "Create New Task" at bounding box center [372, 259] width 83 height 15
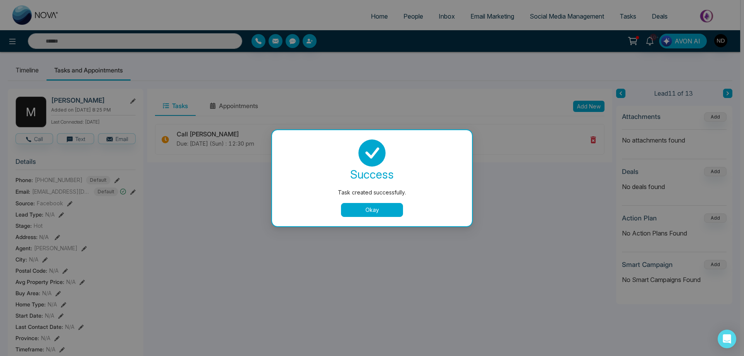
click at [377, 214] on button "Okay" at bounding box center [372, 210] width 62 height 14
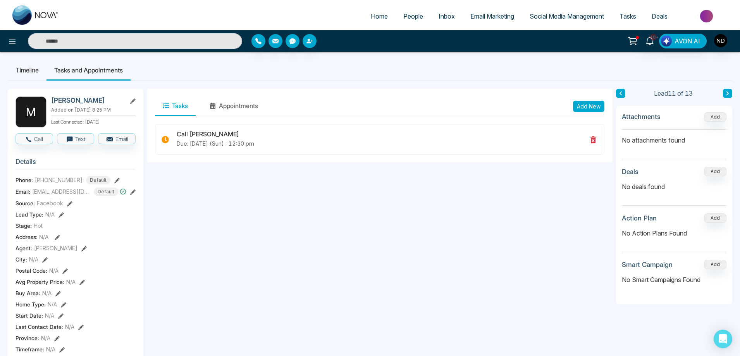
click at [37, 65] on li "Timeline" at bounding box center [27, 70] width 39 height 21
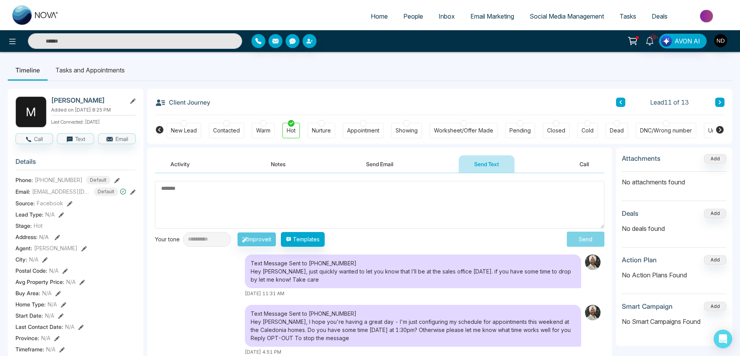
click at [263, 133] on div "Warm" at bounding box center [263, 131] width 14 height 8
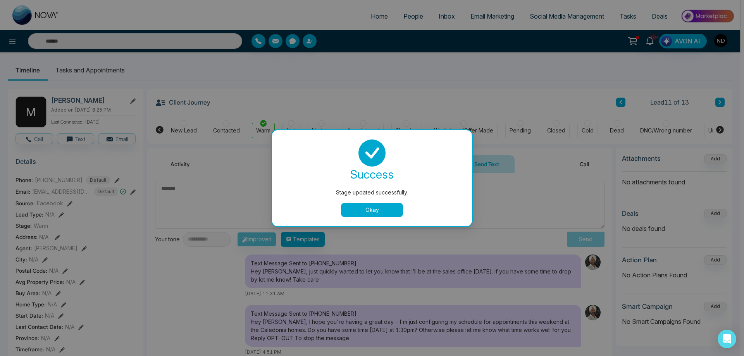
click at [375, 207] on button "Okay" at bounding box center [372, 210] width 62 height 14
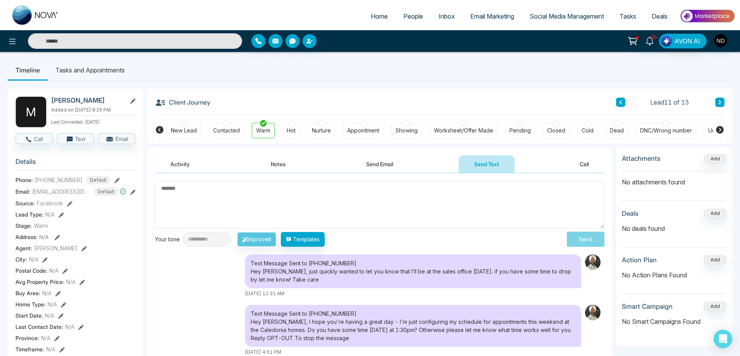
click at [720, 100] on button at bounding box center [719, 102] width 9 height 9
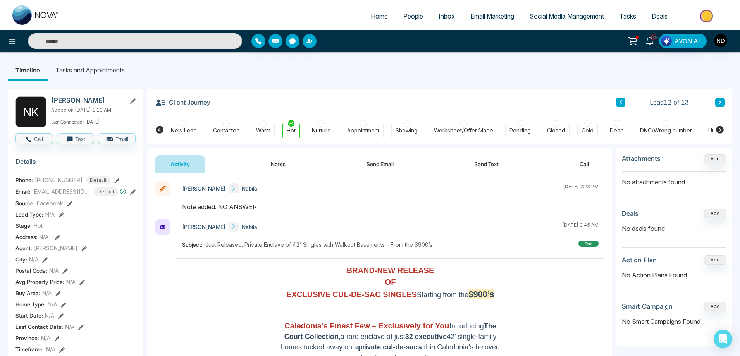
click at [282, 164] on button "Notes" at bounding box center [278, 163] width 46 height 17
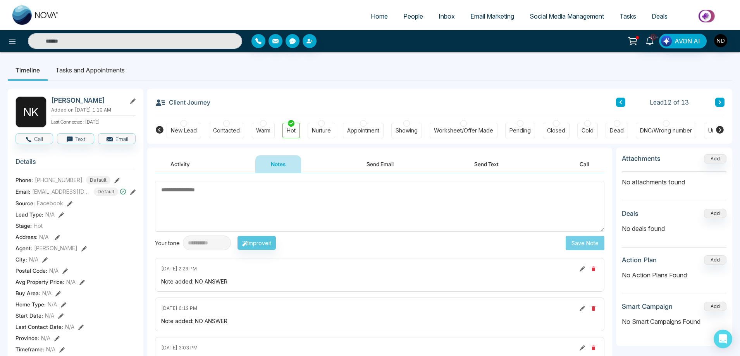
click at [322, 209] on textarea at bounding box center [380, 206] width 450 height 51
type textarea "*"
type textarea "*********"
click at [570, 241] on button "Save Note" at bounding box center [585, 243] width 39 height 14
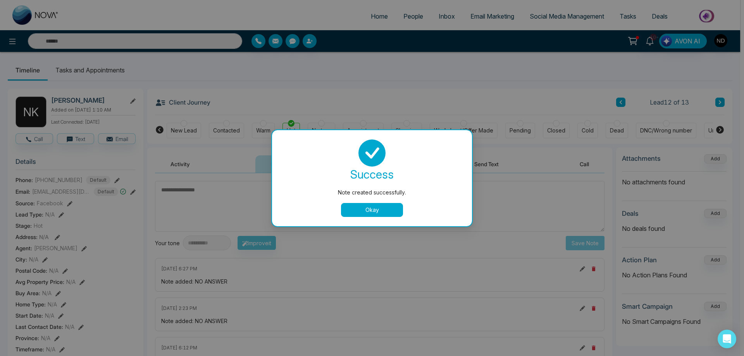
click at [378, 211] on button "Okay" at bounding box center [372, 210] width 62 height 14
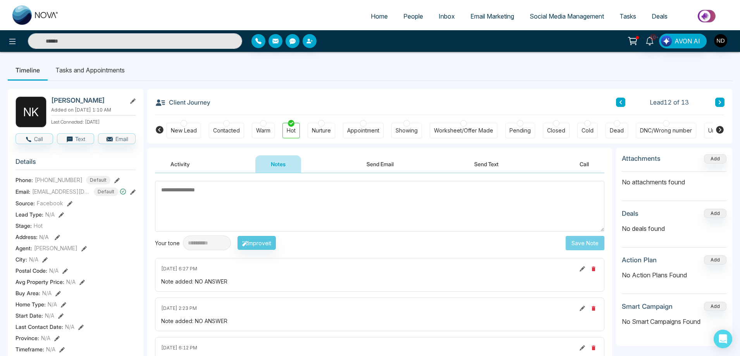
click at [351, 202] on textarea at bounding box center [380, 206] width 450 height 51
click at [722, 103] on button at bounding box center [719, 102] width 9 height 9
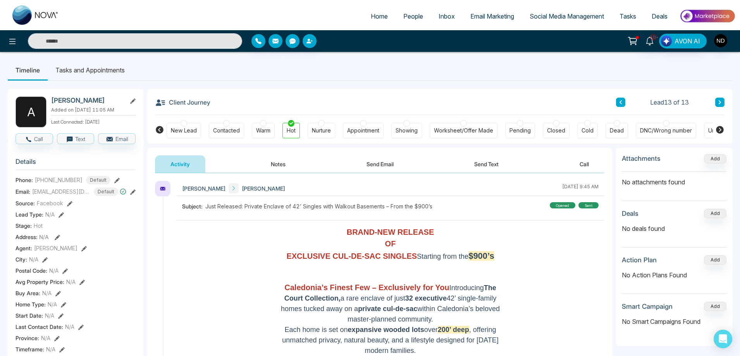
click at [92, 71] on li "Tasks and Appointments" at bounding box center [90, 70] width 85 height 21
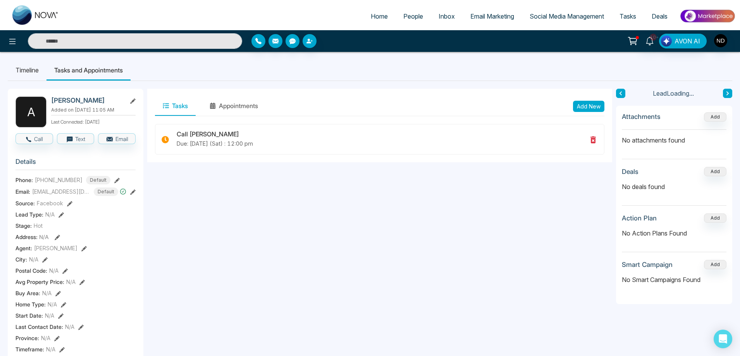
click at [407, 16] on span "People" at bounding box center [413, 16] width 20 height 8
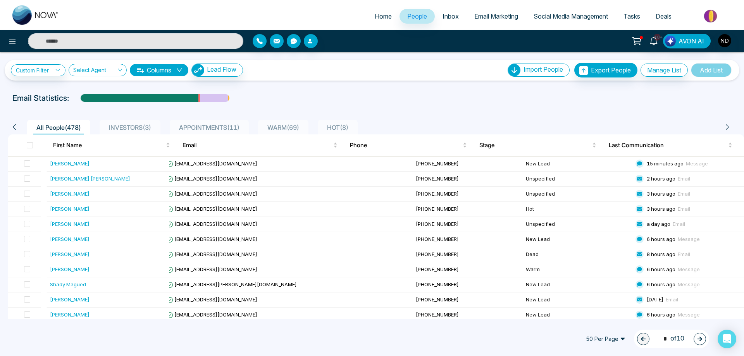
click at [431, 120] on ul "All People ( 478 ) INVESTORS ( 3 ) APPOINTMENTS ( 11 ) WARM ( 69 ) HOT ( 8 )" at bounding box center [371, 127] width 694 height 15
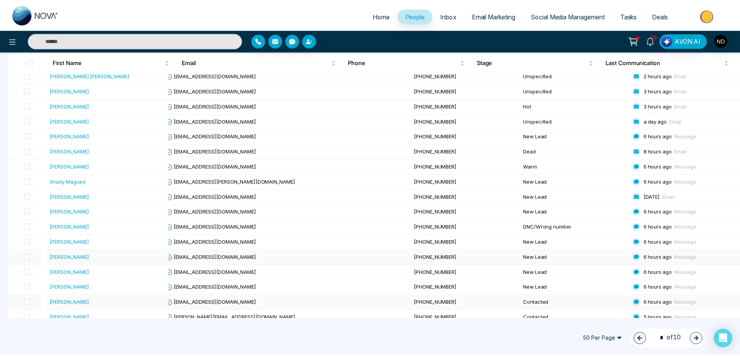
scroll to position [116, 0]
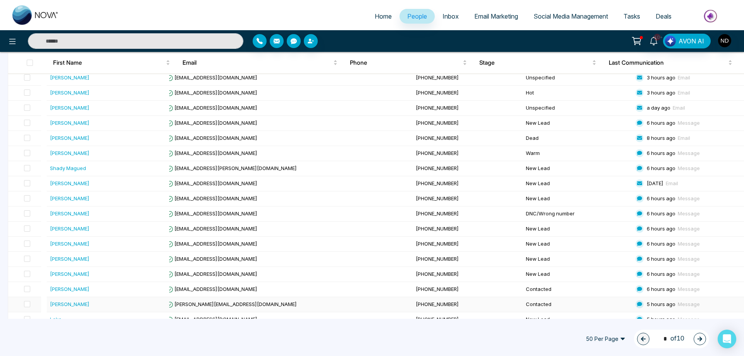
click at [58, 306] on div "[PERSON_NAME]" at bounding box center [70, 304] width 40 height 8
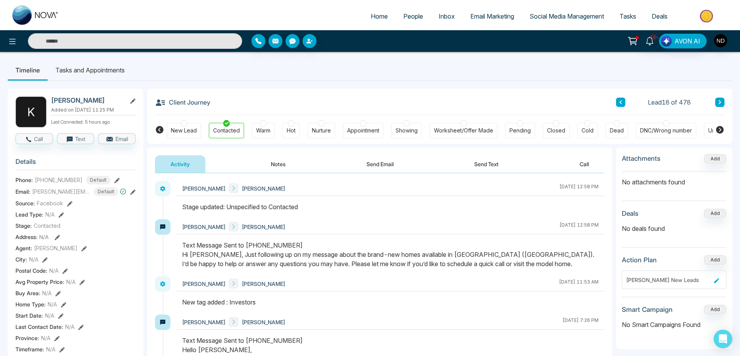
click at [131, 195] on icon at bounding box center [132, 192] width 5 height 5
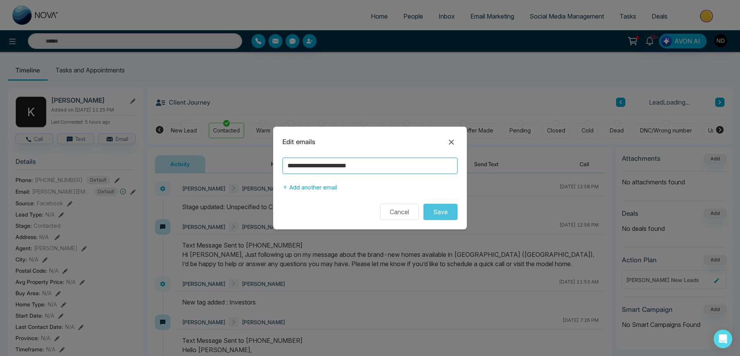
click at [343, 165] on input "**********" at bounding box center [370, 166] width 175 height 16
type input "**********"
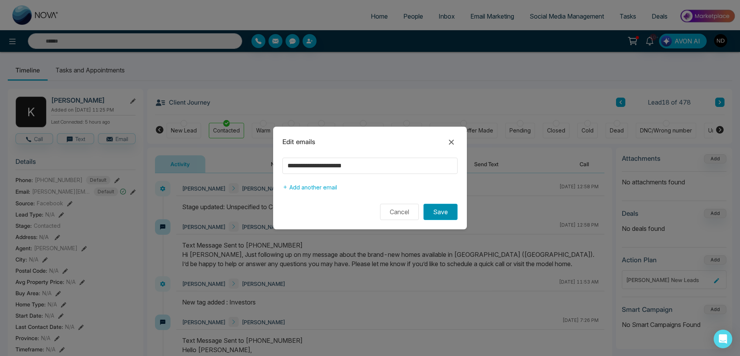
click at [441, 212] on button "Save" at bounding box center [441, 212] width 34 height 16
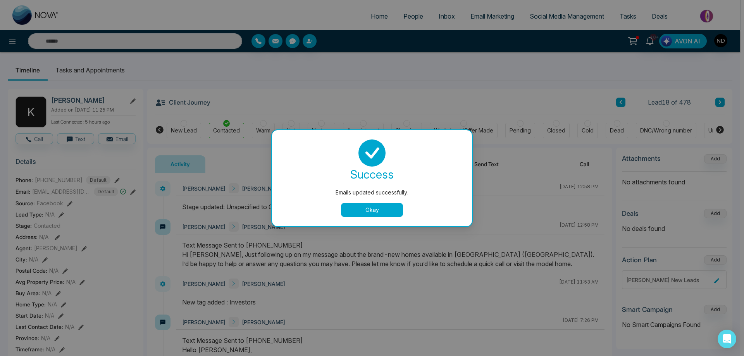
click at [364, 215] on button "Okay" at bounding box center [372, 210] width 62 height 14
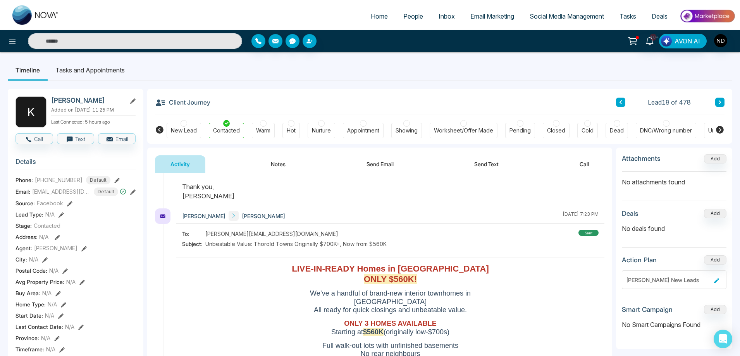
scroll to position [233, 0]
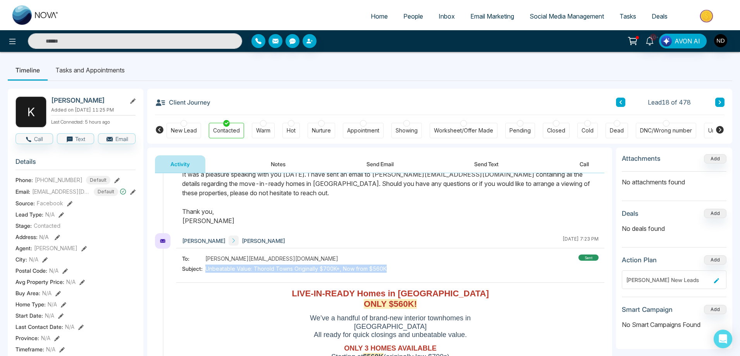
drag, startPoint x: 388, startPoint y: 269, endPoint x: 207, endPoint y: 272, distance: 180.6
click at [207, 272] on div "To: karimbastaros@hotmail.com Subject: Unbeatable Value: Thorold Towns Original…" at bounding box center [390, 265] width 417 height 20
copy span "Unbeatable Value: Thorold Towns Originally $700K+, Now from $560K"
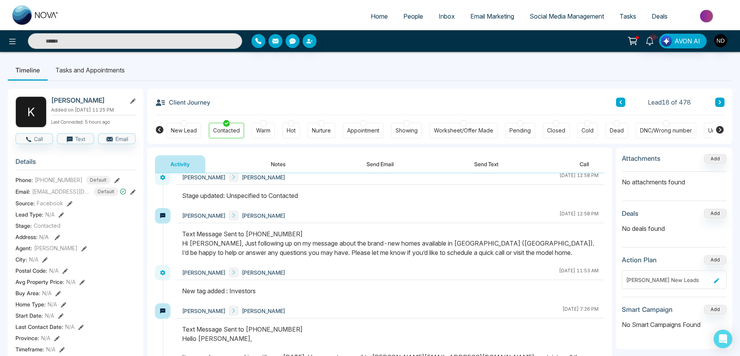
scroll to position [39, 0]
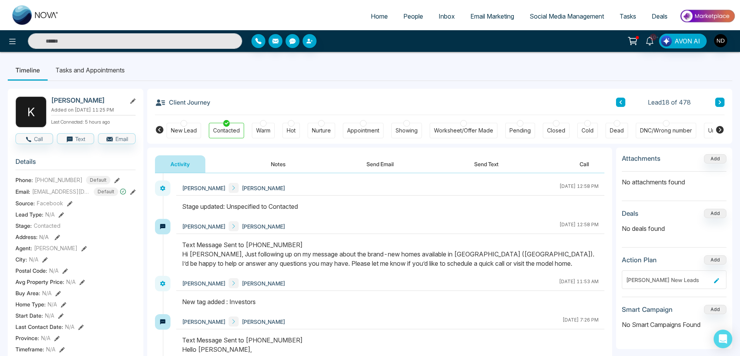
click at [385, 164] on button "Send Email" at bounding box center [380, 163] width 58 height 17
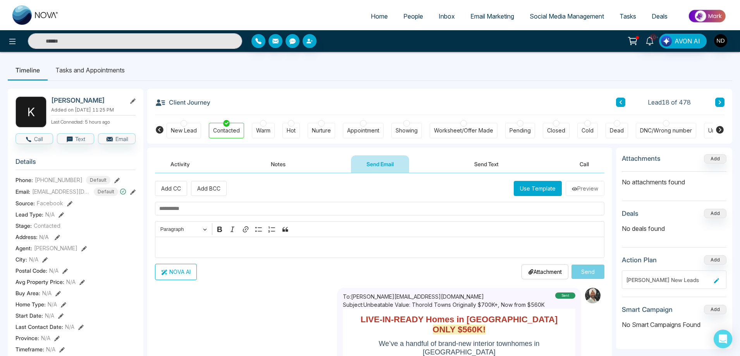
click at [547, 190] on button "Use Template" at bounding box center [538, 188] width 48 height 15
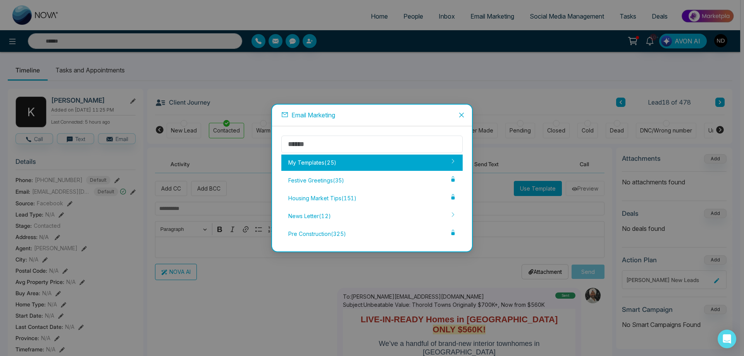
click at [348, 160] on div "My Templates ( 25 )" at bounding box center [371, 163] width 181 height 16
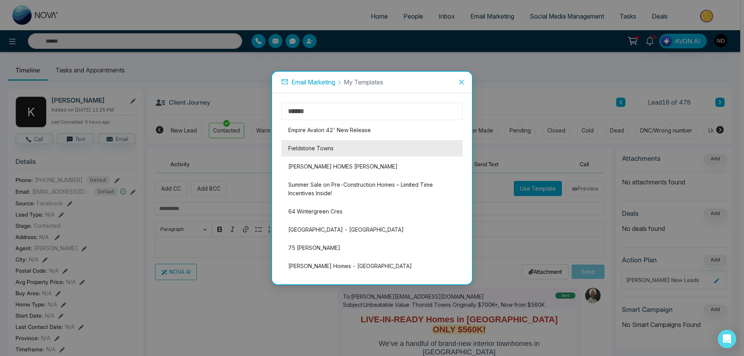
click at [311, 147] on li "Fieldstone Towns" at bounding box center [371, 148] width 181 height 16
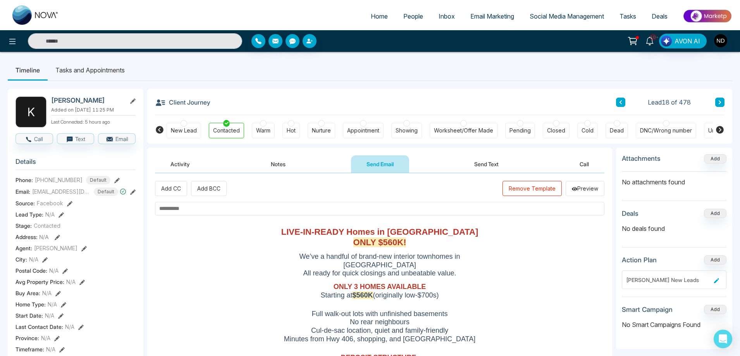
click at [262, 208] on input "text" at bounding box center [380, 209] width 450 height 14
paste input "**********"
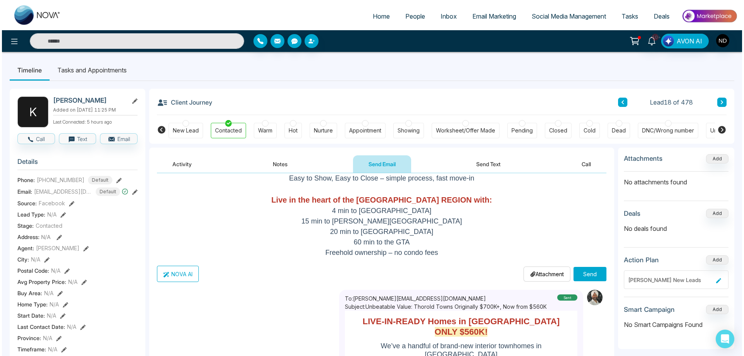
scroll to position [310, 0]
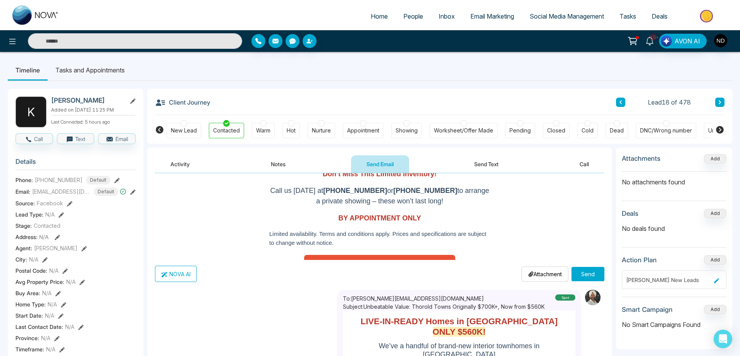
type input "**********"
click at [583, 273] on button "Send" at bounding box center [588, 274] width 33 height 14
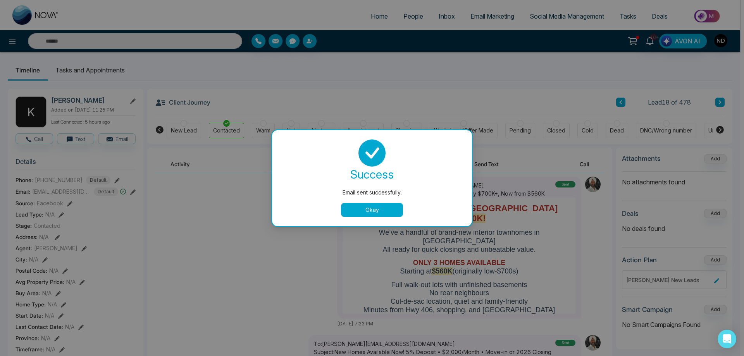
click at [389, 211] on button "Okay" at bounding box center [372, 210] width 62 height 14
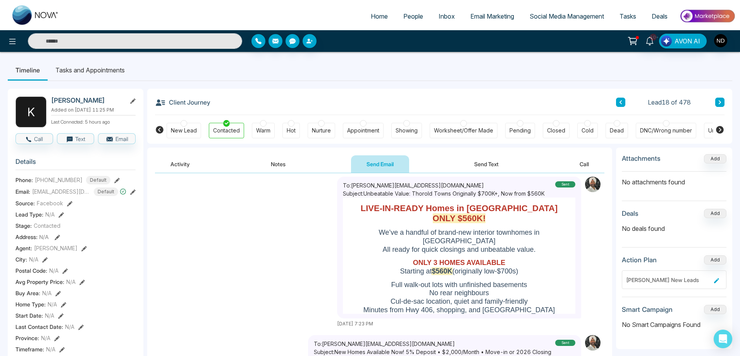
scroll to position [0, 0]
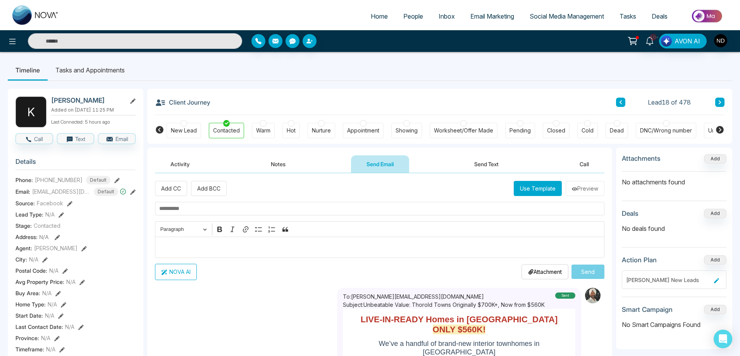
click at [187, 160] on button "Activity" at bounding box center [180, 163] width 50 height 17
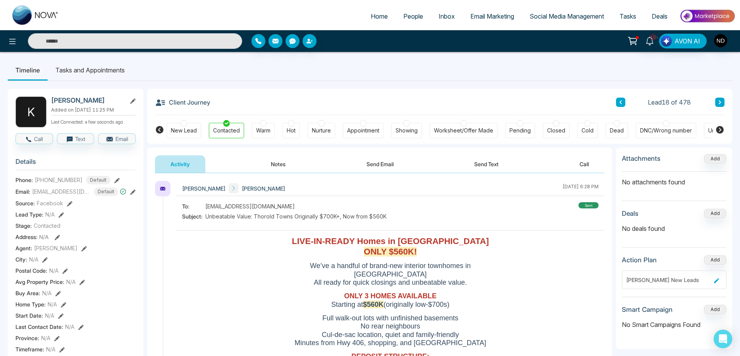
click at [155, 155] on button "Activity" at bounding box center [180, 163] width 50 height 17
click at [364, 192] on div "Navdeep Dhillon Karim September 5 2025 | 6:28 PM" at bounding box center [390, 188] width 428 height 15
click at [294, 124] on div at bounding box center [291, 123] width 7 height 7
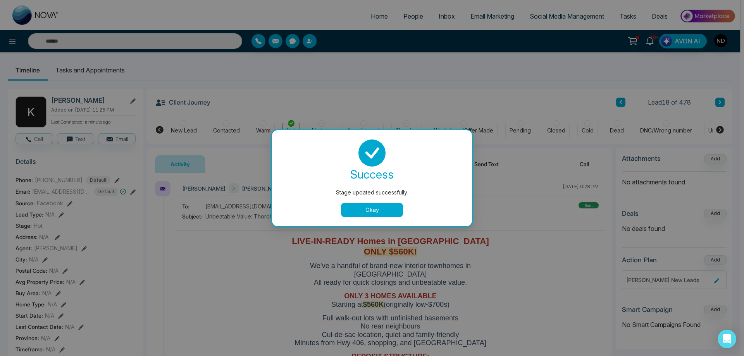
click at [377, 212] on button "Okay" at bounding box center [372, 210] width 62 height 14
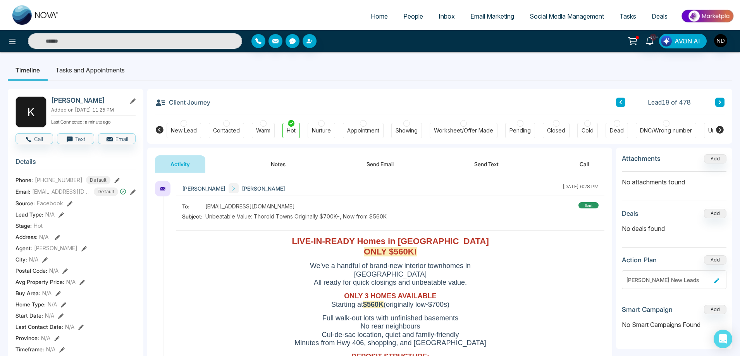
click at [403, 14] on span "People" at bounding box center [413, 16] width 20 height 8
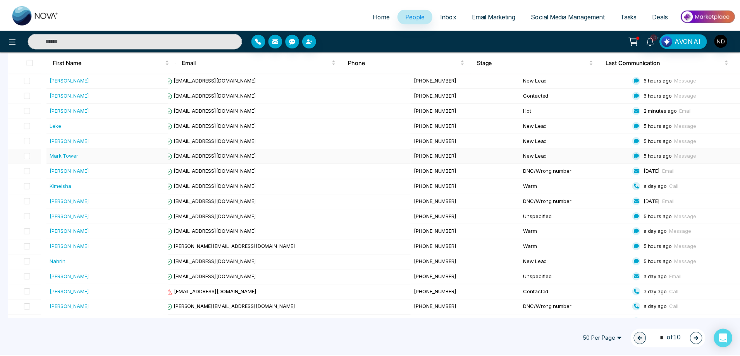
scroll to position [310, 0]
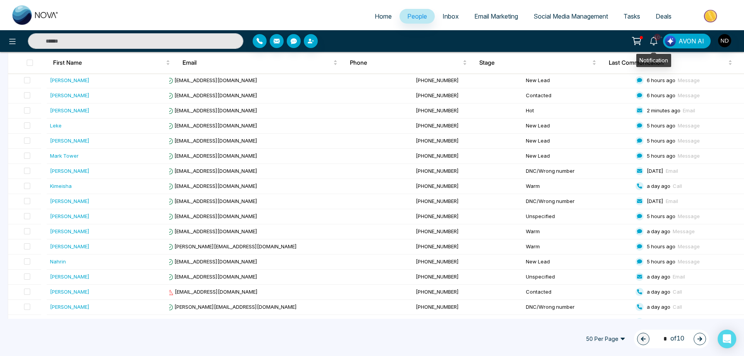
click at [655, 40] on icon at bounding box center [654, 41] width 9 height 9
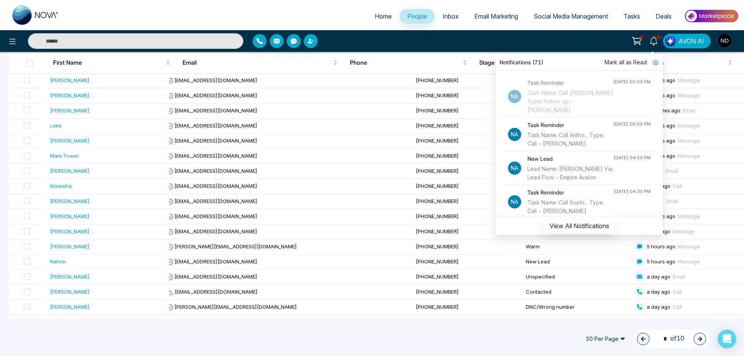
click at [570, 137] on div "Task Name: Call Antho... Type: Call - [PERSON_NAME]" at bounding box center [570, 139] width 86 height 17
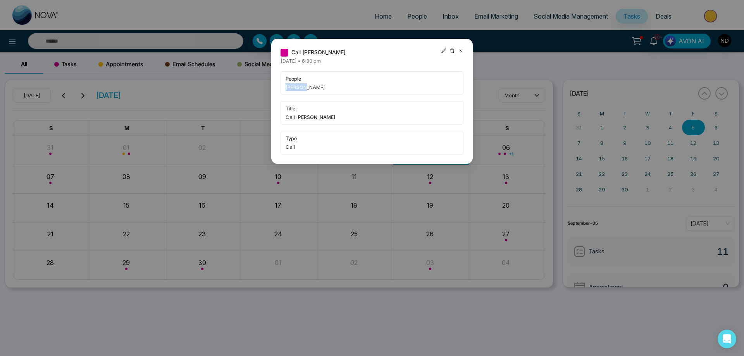
drag, startPoint x: 287, startPoint y: 88, endPoint x: 304, endPoint y: 87, distance: 17.5
click at [304, 87] on span "[PERSON_NAME]" at bounding box center [372, 87] width 173 height 8
copy span "[PERSON_NAME]"
click at [206, 41] on div "Call [PERSON_NAME] [DATE] • 6:30 pm people [PERSON_NAME] title Call [PERSON_NAM…" at bounding box center [372, 178] width 744 height 356
click at [198, 41] on div "Call [PERSON_NAME] [DATE] • 6:30 pm people [PERSON_NAME] title Call [PERSON_NAM…" at bounding box center [372, 178] width 744 height 356
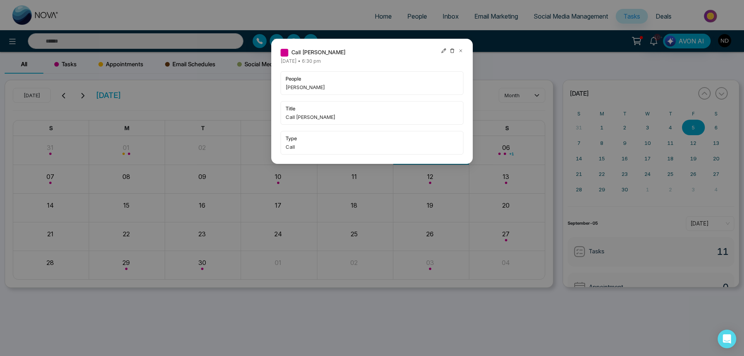
click at [462, 50] on icon at bounding box center [460, 50] width 5 height 5
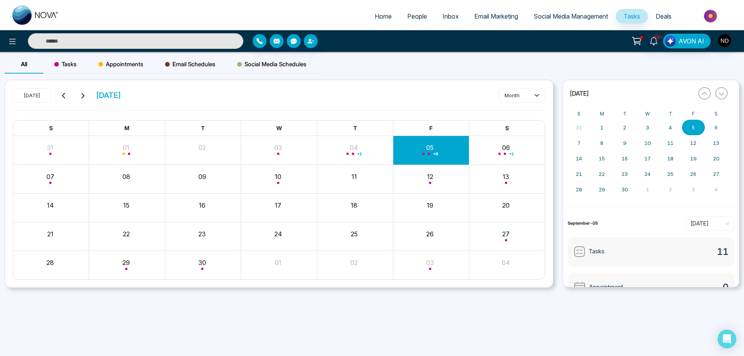
paste input "*******"
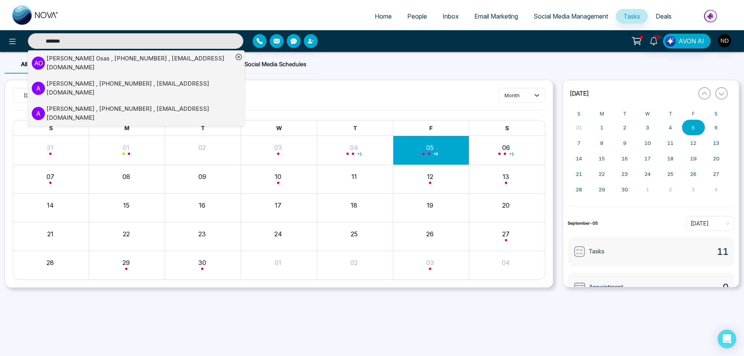
type input "*******"
click at [83, 59] on div "Anthony Osas , +16475346306 , anothonymatthew2017@gmail.com" at bounding box center [140, 62] width 186 height 17
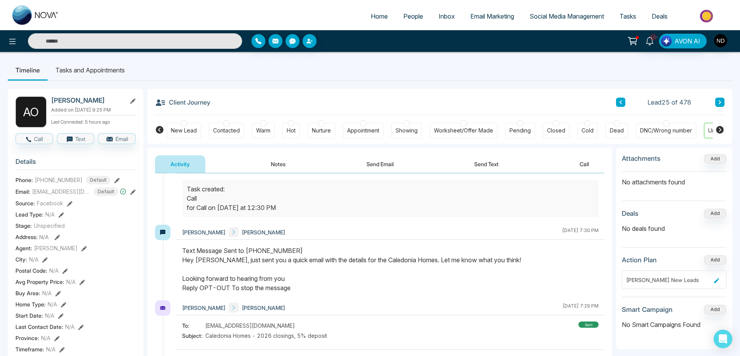
scroll to position [233, 0]
click at [274, 161] on button "Notes" at bounding box center [278, 163] width 46 height 17
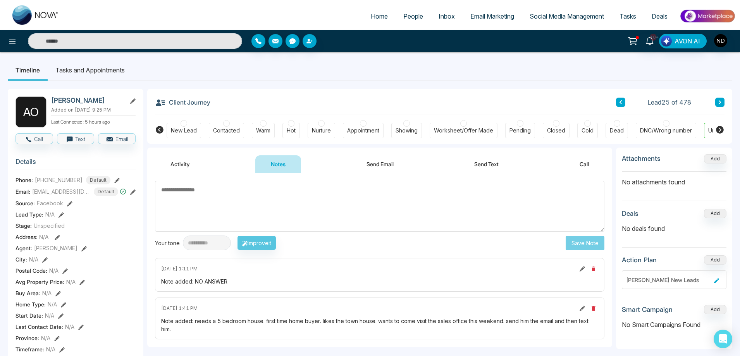
click at [341, 207] on textarea at bounding box center [380, 206] width 450 height 51
click at [287, 275] on div "September 5 2025 | 1:11 PM Note added: NO ANSWER" at bounding box center [380, 275] width 450 height 34
click at [218, 286] on div "Note added: NO ANSWER" at bounding box center [379, 281] width 437 height 8
drag, startPoint x: 195, startPoint y: 283, endPoint x: 234, endPoint y: 281, distance: 38.8
click at [234, 281] on div "Note added: NO ANSWER" at bounding box center [379, 281] width 437 height 8
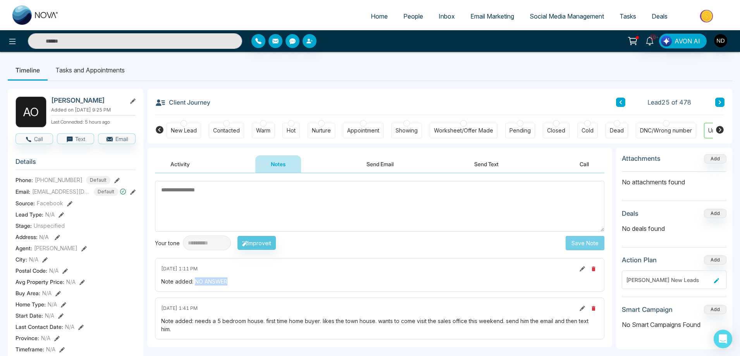
click at [249, 282] on div "Note added: NO ANSWER" at bounding box center [379, 281] width 437 height 8
click at [300, 212] on textarea at bounding box center [380, 206] width 450 height 51
click at [286, 288] on div "September 5 2025 | 1:11 PM Note added: NO ANSWER" at bounding box center [380, 275] width 450 height 34
click at [262, 200] on textarea at bounding box center [380, 206] width 450 height 51
type textarea "*********"
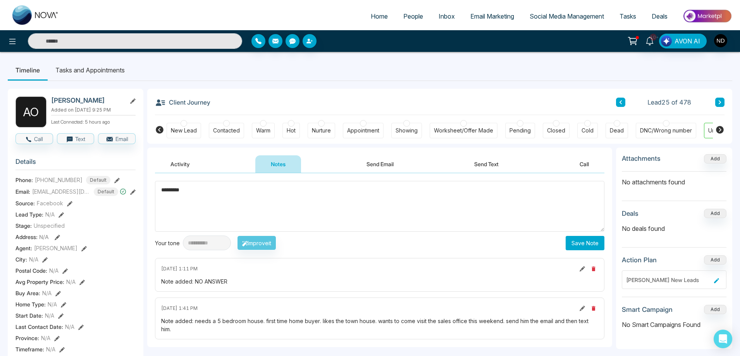
click at [594, 245] on button "Save Note" at bounding box center [585, 243] width 39 height 14
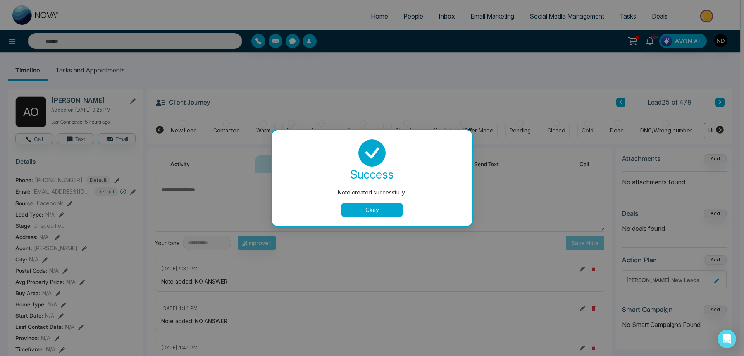
click at [379, 209] on button "Okay" at bounding box center [372, 210] width 62 height 14
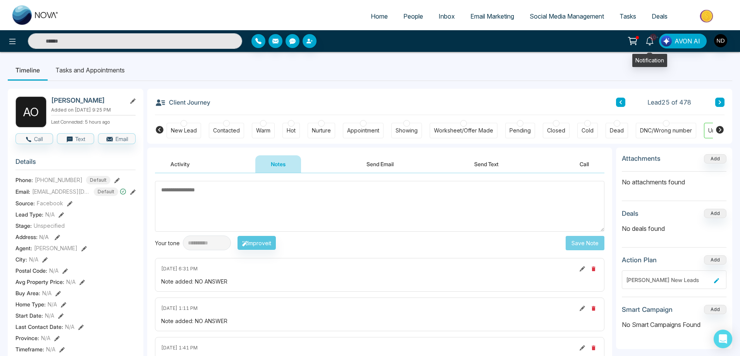
click at [653, 42] on icon at bounding box center [649, 41] width 7 height 9
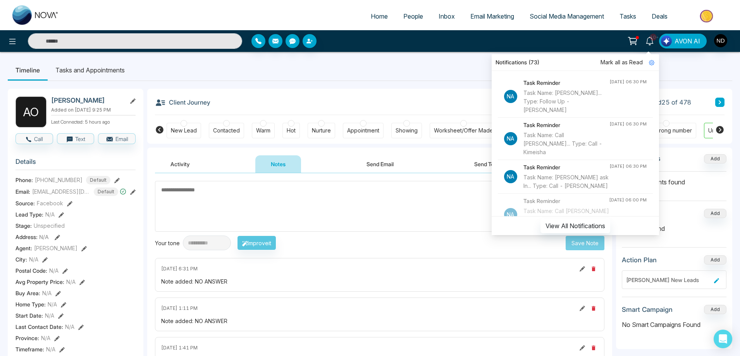
click at [550, 102] on div "Task Name: [PERSON_NAME]... Type: Follow Up - [PERSON_NAME]" at bounding box center [567, 102] width 86 height 26
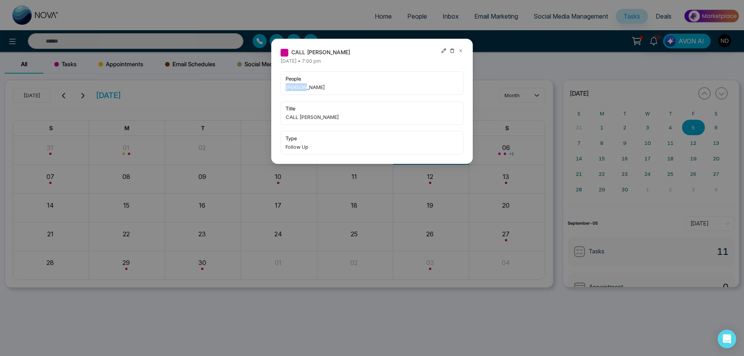
drag, startPoint x: 284, startPoint y: 87, endPoint x: 305, endPoint y: 87, distance: 20.2
click at [305, 87] on div "people Yolanda Laimans Henriquez" at bounding box center [372, 83] width 183 height 24
copy span "Yolanda"
click at [462, 48] on icon at bounding box center [460, 50] width 5 height 5
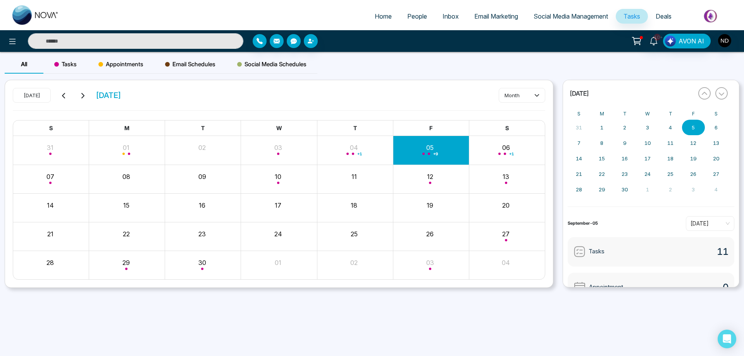
click at [195, 40] on input "text" at bounding box center [135, 41] width 215 height 16
paste input "*******"
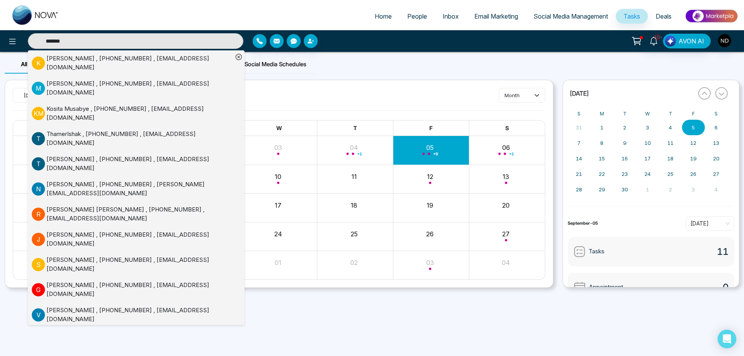
type input "*******"
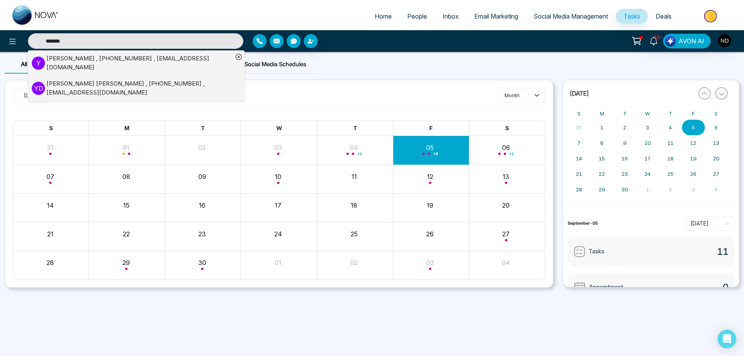
click at [106, 63] on div "Yolanda Laimans Henriquez , +12897750747 , Yolimo672@gmail.com" at bounding box center [140, 62] width 186 height 17
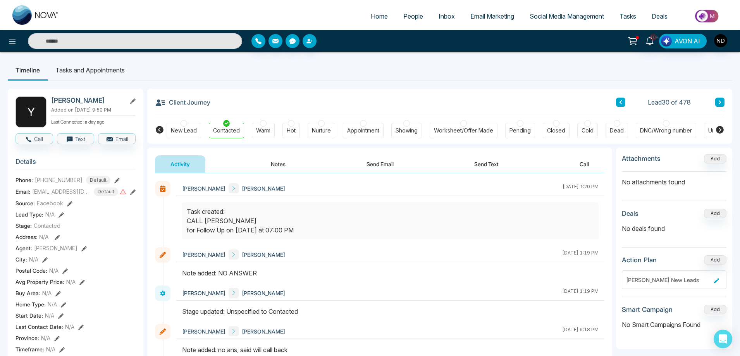
click at [281, 164] on button "Notes" at bounding box center [278, 163] width 46 height 17
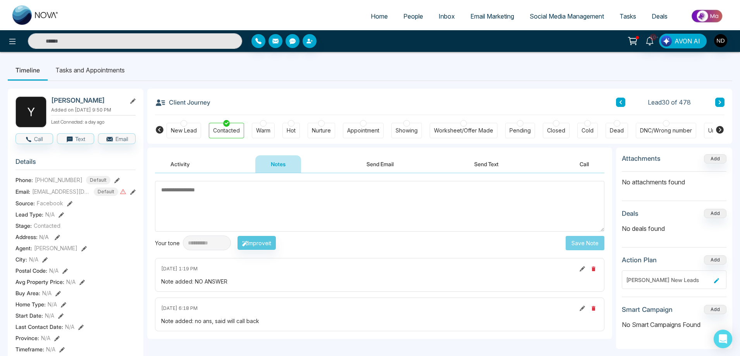
click at [493, 161] on button "Send Text" at bounding box center [486, 163] width 55 height 17
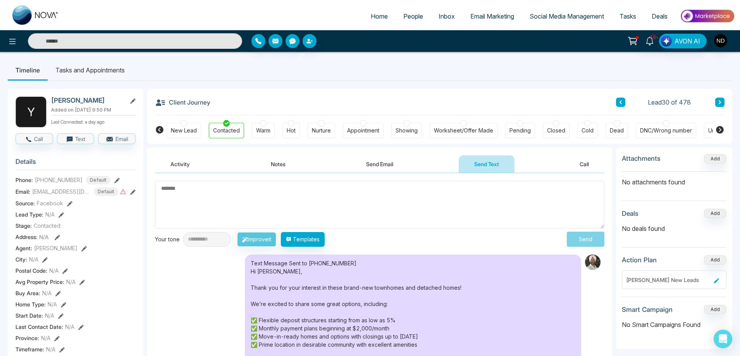
click at [278, 164] on button "Notes" at bounding box center [278, 163] width 46 height 17
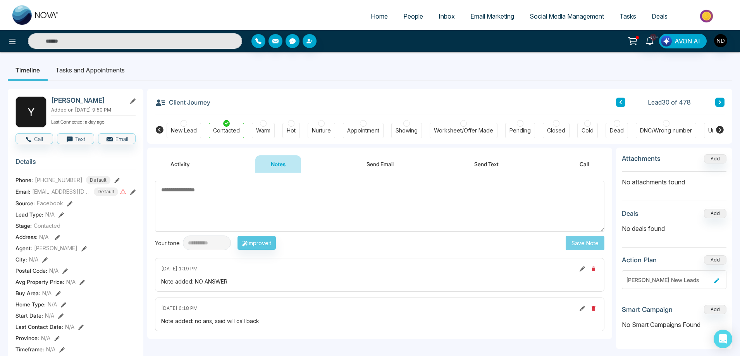
click at [312, 211] on textarea at bounding box center [380, 206] width 450 height 51
click at [664, 123] on div at bounding box center [666, 123] width 7 height 7
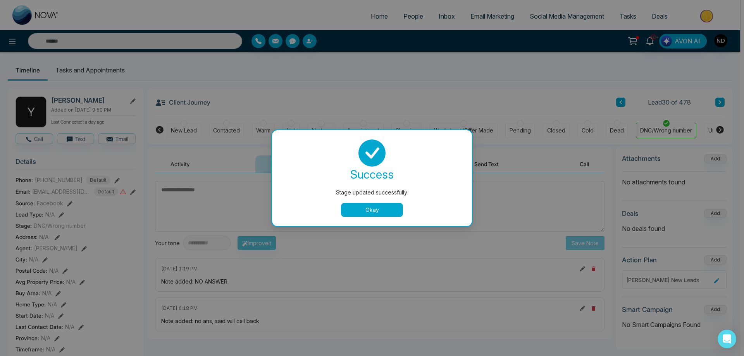
click at [381, 210] on button "Okay" at bounding box center [372, 210] width 62 height 14
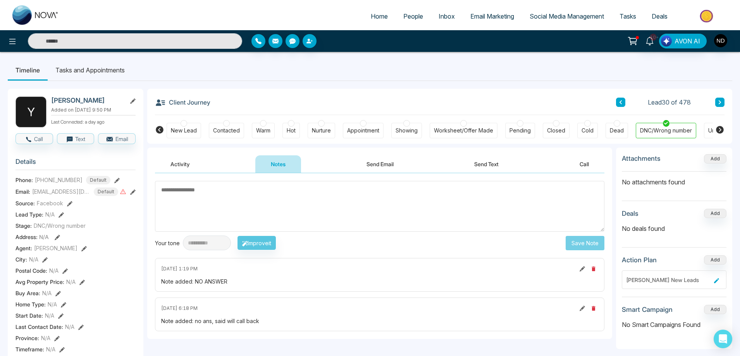
click at [521, 100] on div "Client Journey Lead 30 of 478" at bounding box center [440, 102] width 570 height 26
click at [648, 40] on icon at bounding box center [649, 41] width 7 height 9
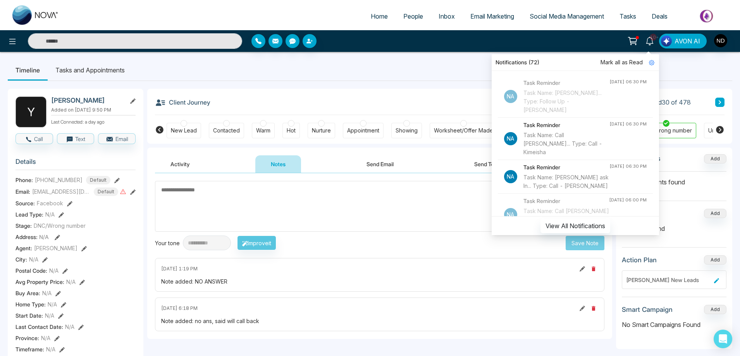
click at [565, 130] on div "Task Reminder Task Name: Call [PERSON_NAME]... Type: Call - Kimeisha" at bounding box center [567, 139] width 86 height 36
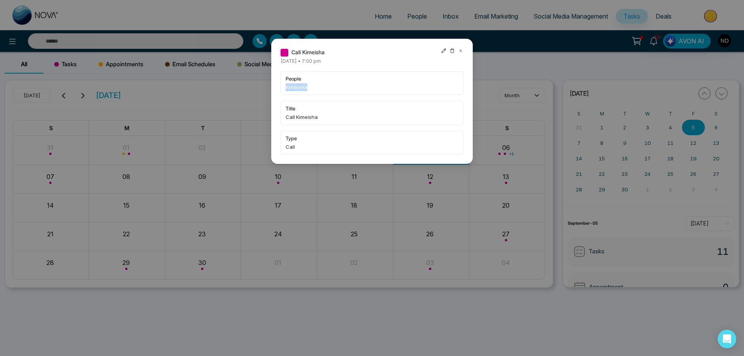
drag, startPoint x: 316, startPoint y: 86, endPoint x: 280, endPoint y: 86, distance: 35.7
click at [280, 86] on div "Call Kimeisha [DATE] • 7:00 pm people Kimeisha title Call Kimeisha type Call" at bounding box center [372, 101] width 202 height 125
copy span "Kimeisha"
click at [463, 52] on icon at bounding box center [460, 50] width 5 height 5
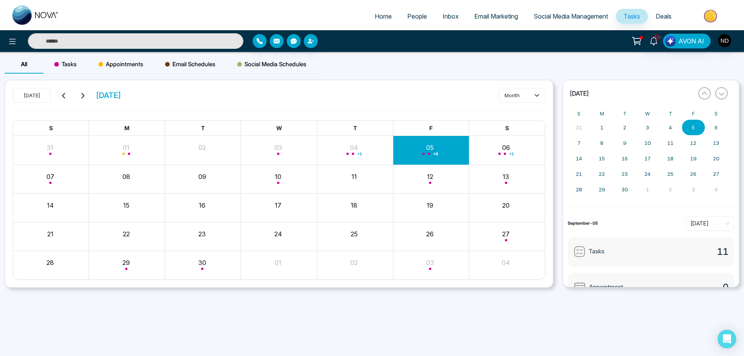
click at [212, 43] on input "text" at bounding box center [135, 41] width 215 height 16
paste input "********"
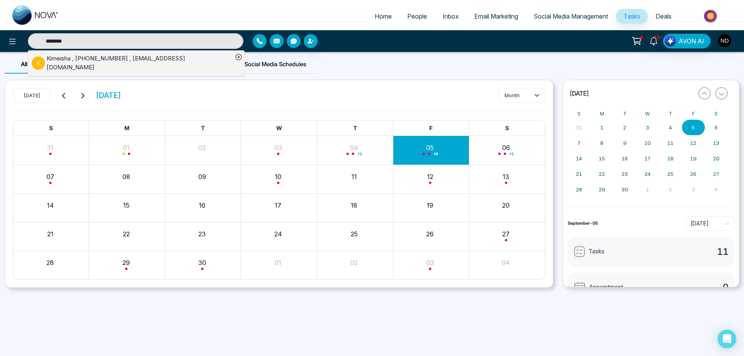
type input "********"
click at [150, 58] on div "Kimeisha , [PHONE_NUMBER] , [EMAIL_ADDRESS][DOMAIN_NAME]" at bounding box center [140, 62] width 186 height 17
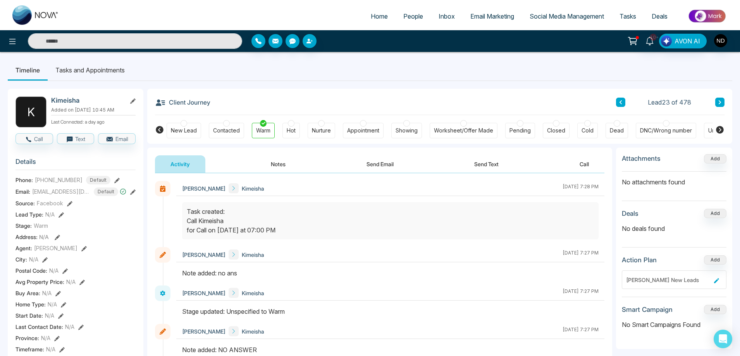
click at [289, 167] on button "Notes" at bounding box center [278, 163] width 46 height 17
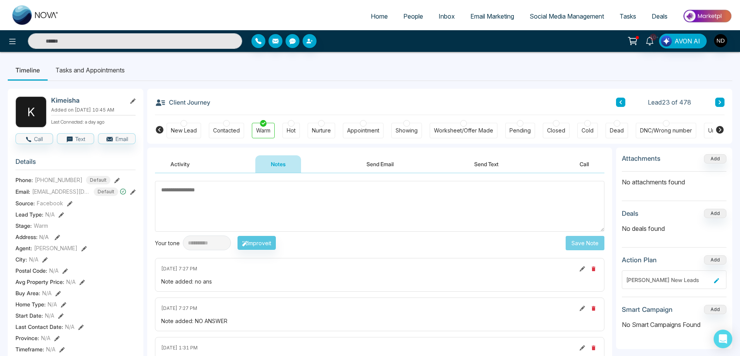
click at [309, 211] on textarea at bounding box center [380, 206] width 450 height 51
type textarea "*********"
click at [588, 246] on button "Save Note" at bounding box center [585, 243] width 39 height 14
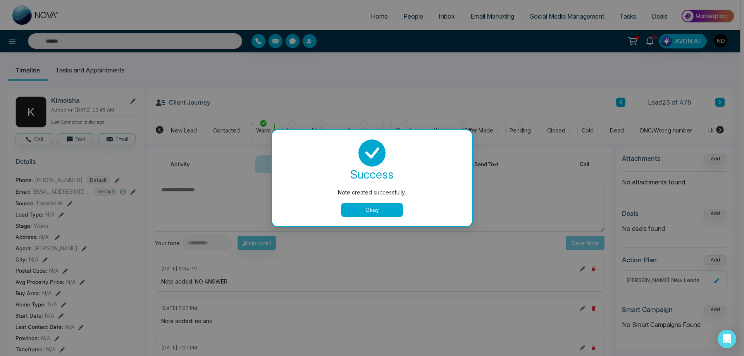
click at [382, 208] on button "Okay" at bounding box center [372, 210] width 62 height 14
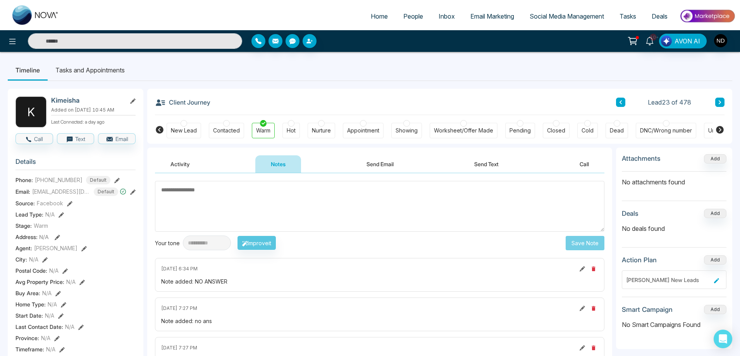
click at [487, 163] on button "Send Text" at bounding box center [486, 163] width 55 height 17
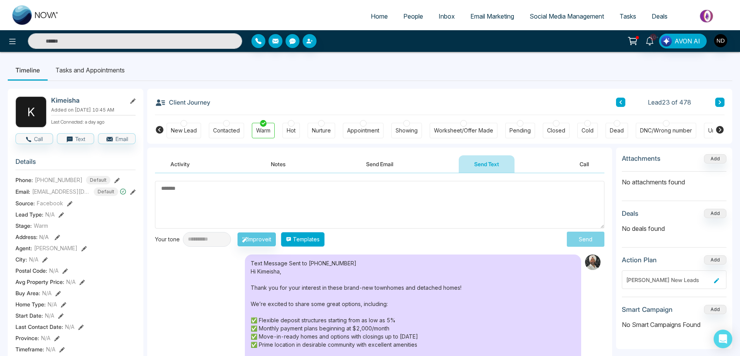
click at [321, 240] on button "Templates" at bounding box center [303, 239] width 44 height 15
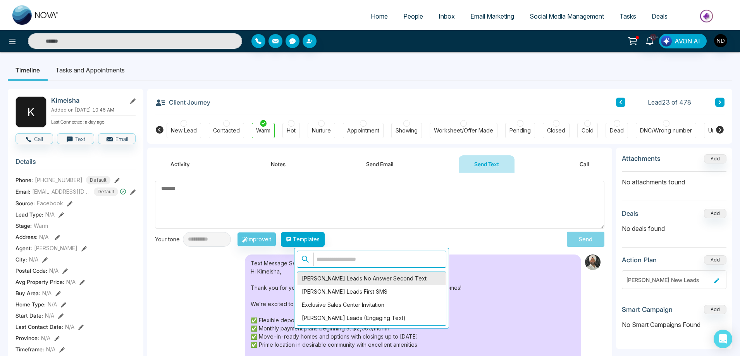
click at [358, 280] on div "[PERSON_NAME] Leads No Answer Second Text" at bounding box center [371, 278] width 149 height 13
type textarea "**********"
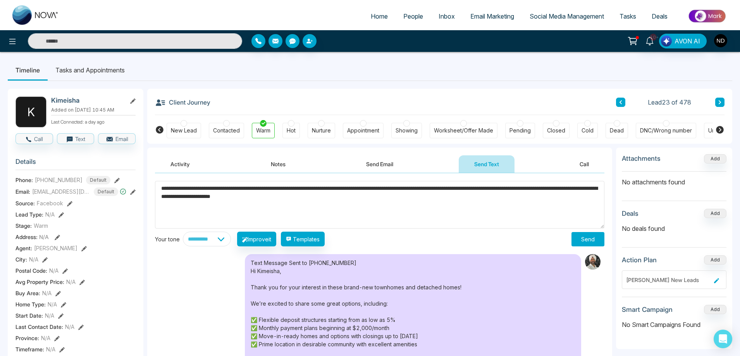
click at [588, 237] on button "Send" at bounding box center [588, 239] width 33 height 14
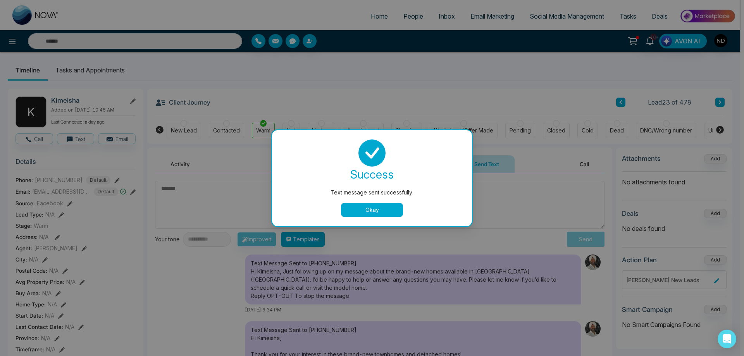
click at [388, 210] on button "Okay" at bounding box center [372, 210] width 62 height 14
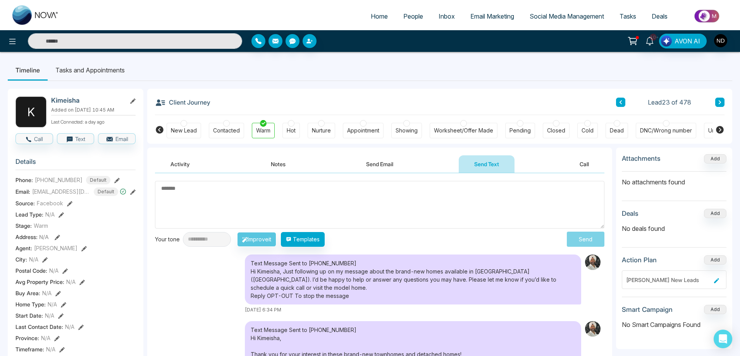
click at [372, 195] on textarea at bounding box center [380, 205] width 450 height 48
click at [655, 40] on span "10+" at bounding box center [653, 37] width 7 height 7
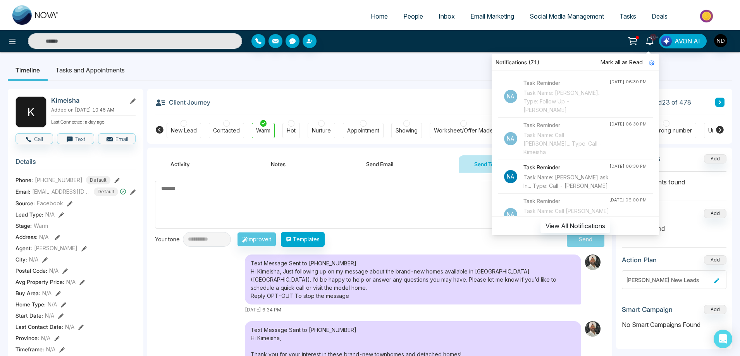
click at [564, 180] on div "Task Name: [PERSON_NAME] ask In... Type: Call - [PERSON_NAME]" at bounding box center [567, 181] width 86 height 17
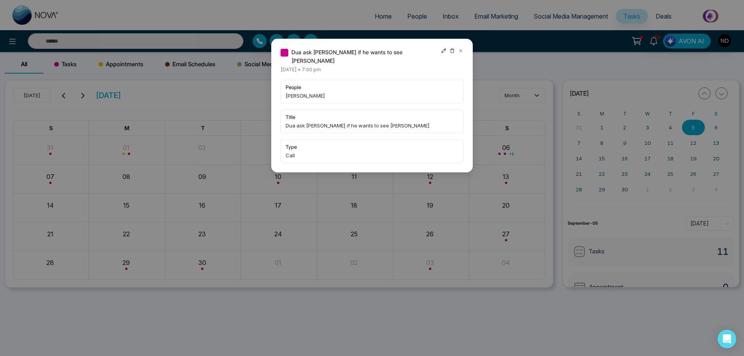
click at [461, 50] on icon at bounding box center [461, 51] width 2 height 2
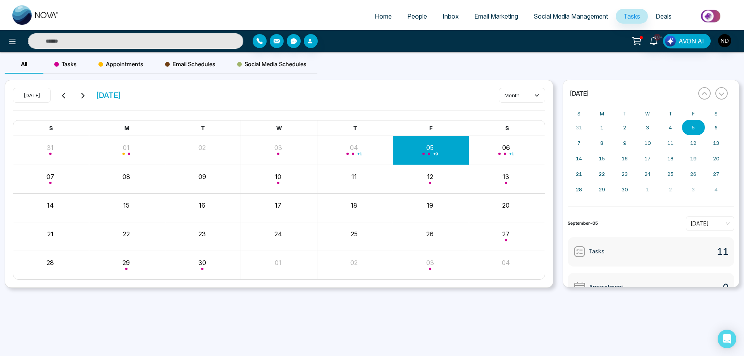
click at [119, 40] on input "text" at bounding box center [135, 41] width 215 height 16
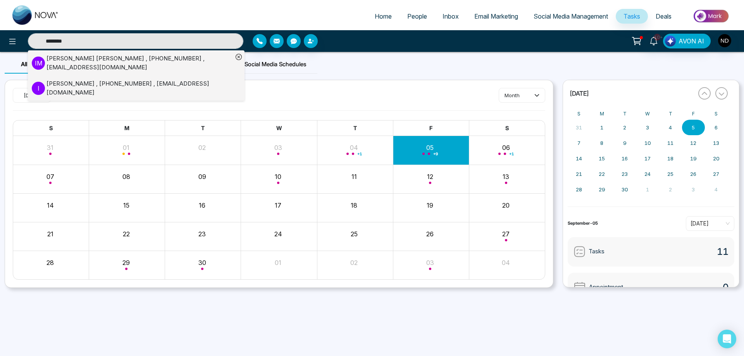
type input "********"
click at [100, 62] on div "[PERSON_NAME] , [PHONE_NUMBER] , [EMAIL_ADDRESS][DOMAIN_NAME]" at bounding box center [140, 62] width 186 height 17
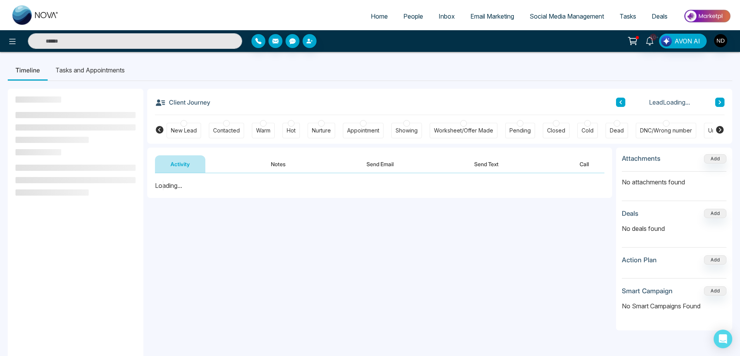
click at [278, 163] on button "Notes" at bounding box center [278, 163] width 46 height 17
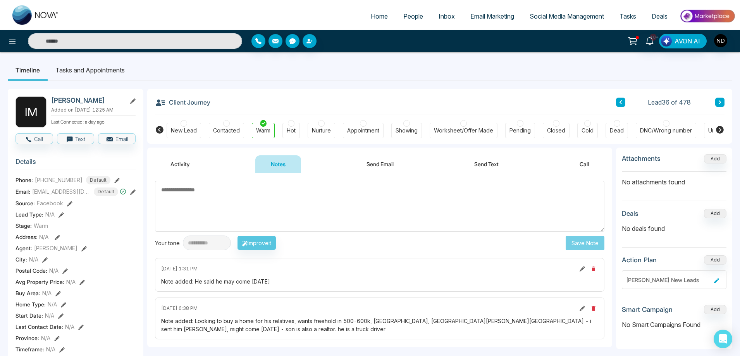
click at [184, 165] on button "Activity" at bounding box center [180, 163] width 50 height 17
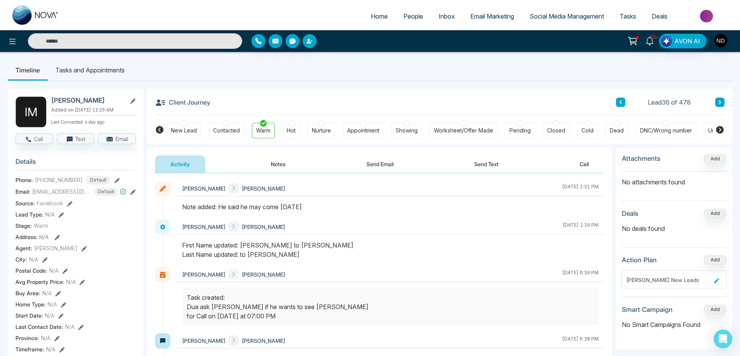
drag, startPoint x: 314, startPoint y: 208, endPoint x: 221, endPoint y: 210, distance: 93.4
click at [221, 210] on div "Note added: He said he may come [DATE]" at bounding box center [390, 206] width 417 height 9
click at [326, 219] on div at bounding box center [390, 210] width 428 height 17
click at [649, 41] on icon at bounding box center [650, 41] width 9 height 9
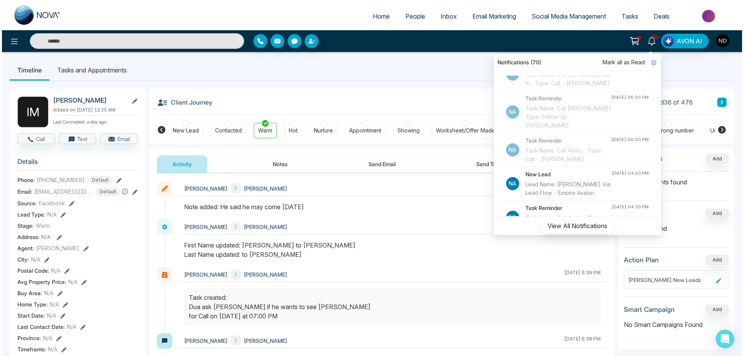
scroll to position [116, 0]
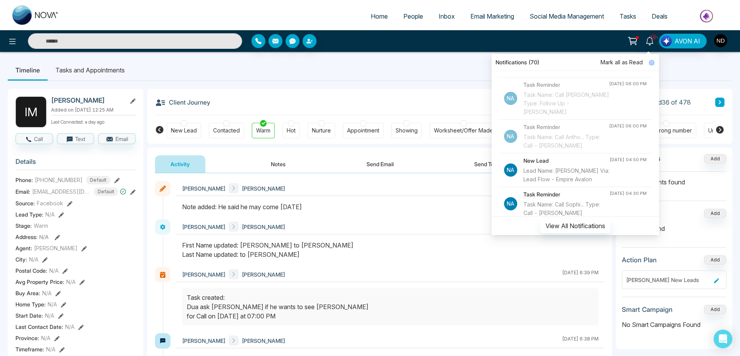
click at [558, 144] on div "Task Name: Call Antho... Type: Call - [PERSON_NAME]" at bounding box center [567, 141] width 86 height 17
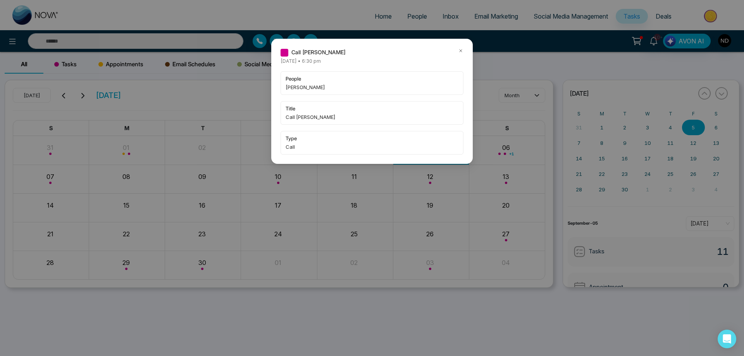
click at [462, 48] on icon at bounding box center [460, 50] width 5 height 5
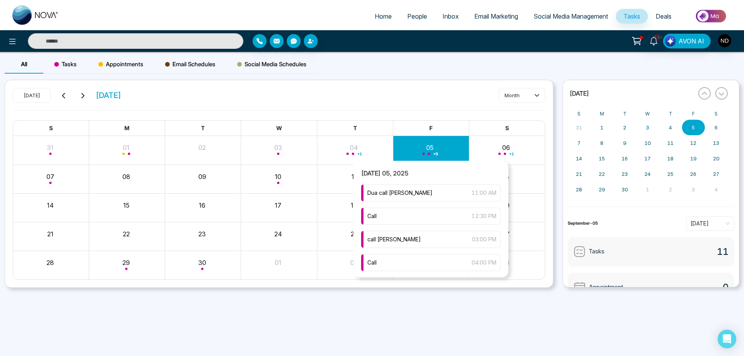
click at [430, 152] on div "+ 9" at bounding box center [431, 150] width 76 height 19
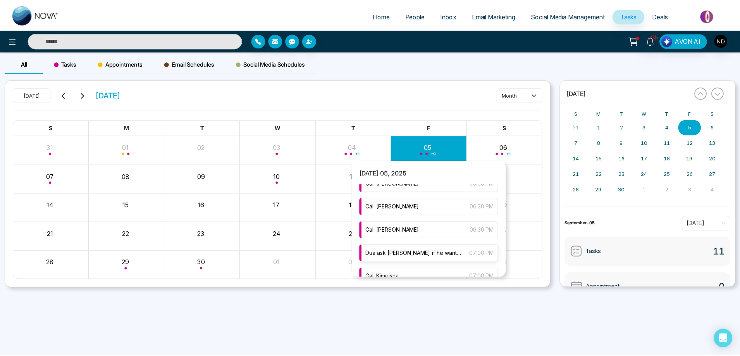
scroll to position [87, 0]
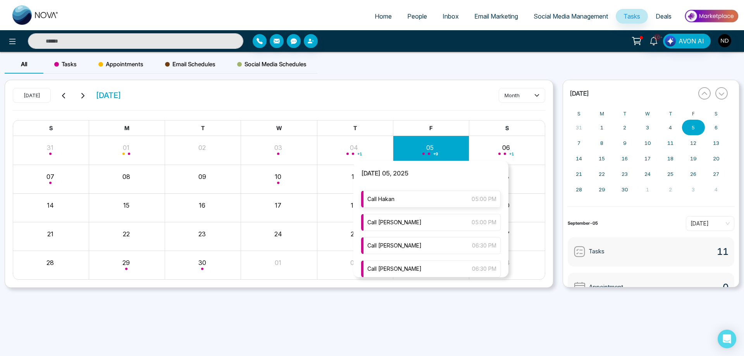
click at [393, 196] on span "Call Hakan" at bounding box center [380, 199] width 27 height 9
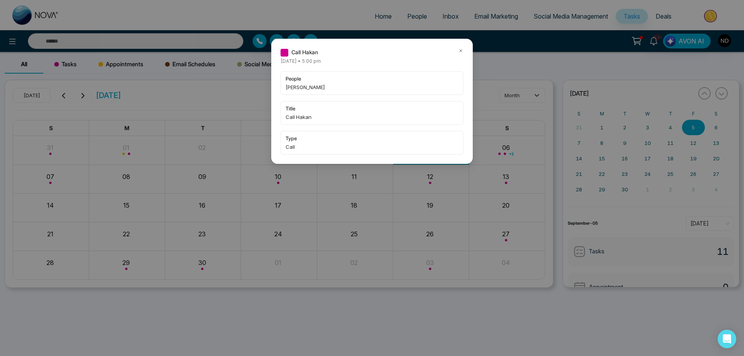
click at [460, 51] on icon at bounding box center [460, 50] width 5 height 5
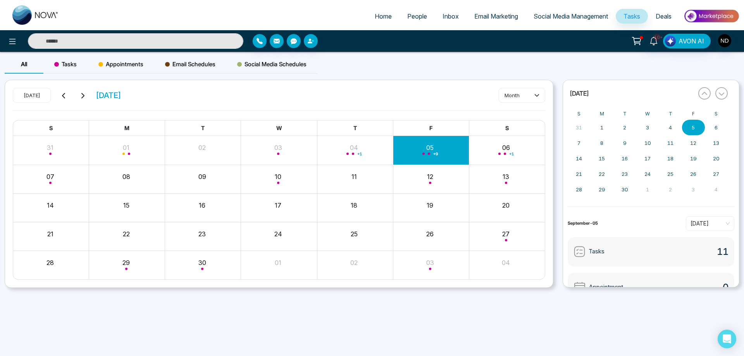
click at [203, 43] on input "text" at bounding box center [135, 41] width 215 height 16
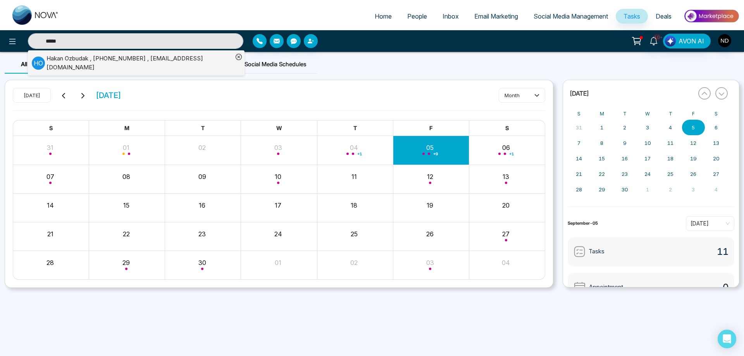
type input "*****"
click at [169, 67] on div "H O [PERSON_NAME] , [PHONE_NUMBER] , [EMAIL_ADDRESS][DOMAIN_NAME]" at bounding box center [132, 62] width 201 height 17
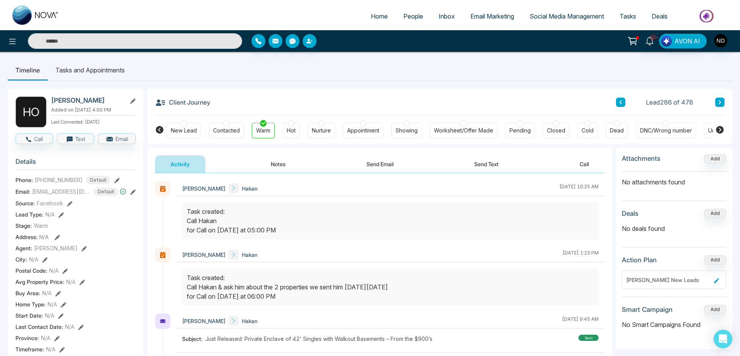
click at [275, 163] on button "Notes" at bounding box center [278, 163] width 46 height 17
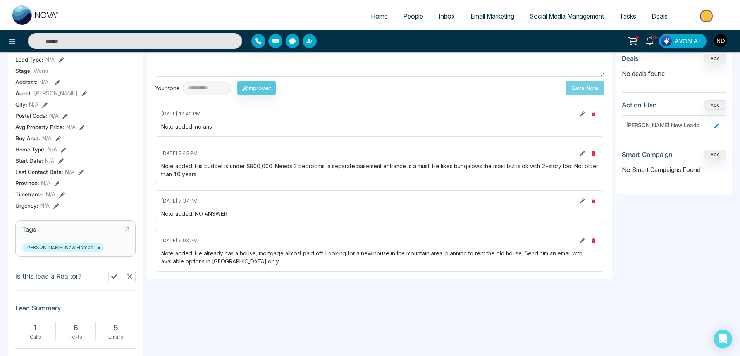
scroll to position [194, 0]
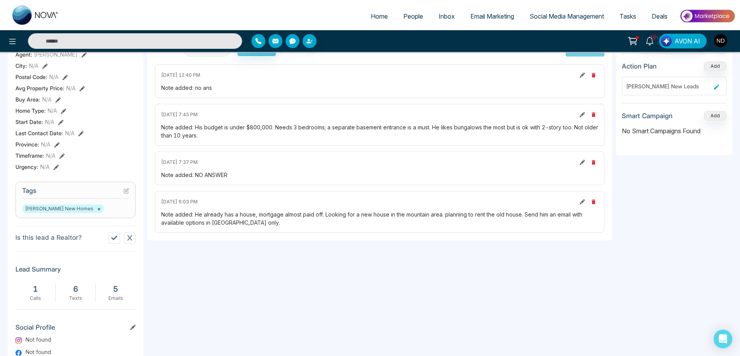
click at [152, 46] on input "text" at bounding box center [135, 41] width 214 height 16
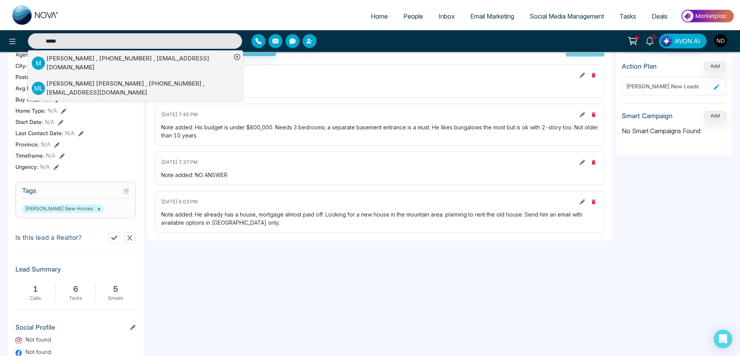
type input "*****"
click at [140, 62] on div "[PERSON_NAME] , [PHONE_NUMBER] , [EMAIL_ADDRESS][DOMAIN_NAME]" at bounding box center [139, 62] width 185 height 17
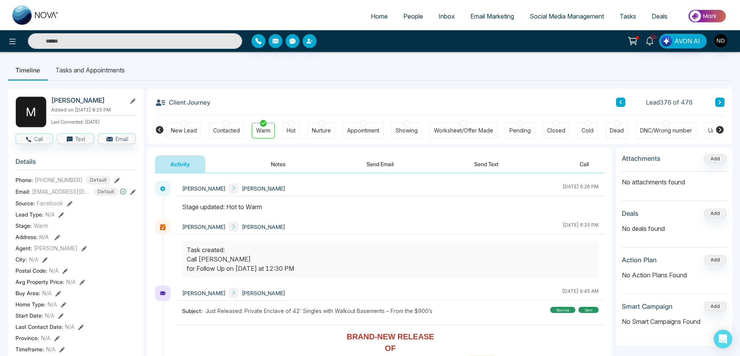
click at [72, 38] on input "text" at bounding box center [135, 41] width 214 height 16
click at [133, 67] on li "Tasks and Appointments" at bounding box center [90, 70] width 85 height 21
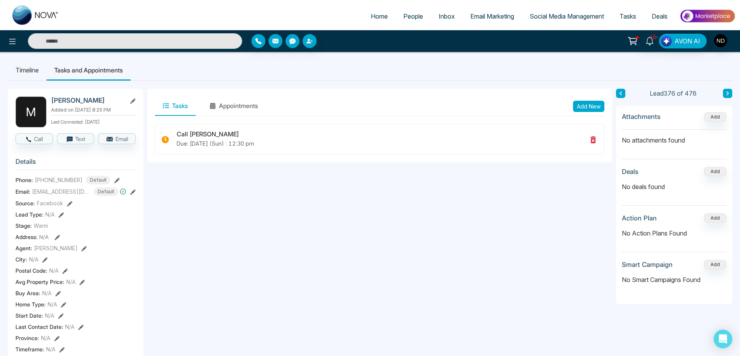
paste input "**********"
type input "**********"
click at [48, 39] on input "**********" at bounding box center [135, 41] width 214 height 16
click at [78, 45] on input "text" at bounding box center [135, 41] width 214 height 16
paste input "**********"
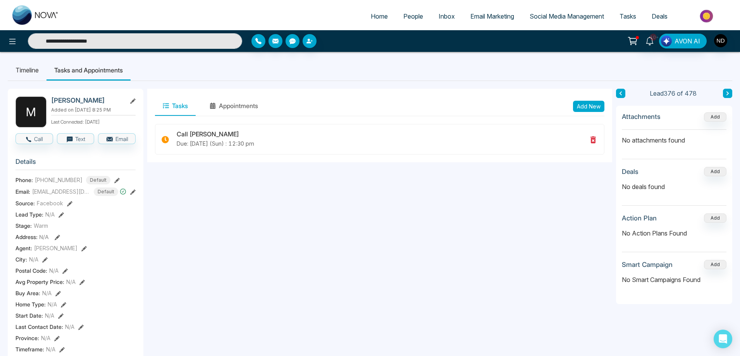
type input "**********"
drag, startPoint x: 174, startPoint y: 46, endPoint x: 40, endPoint y: 41, distance: 133.4
click at [40, 41] on input "**********" at bounding box center [135, 41] width 214 height 16
type input "*"
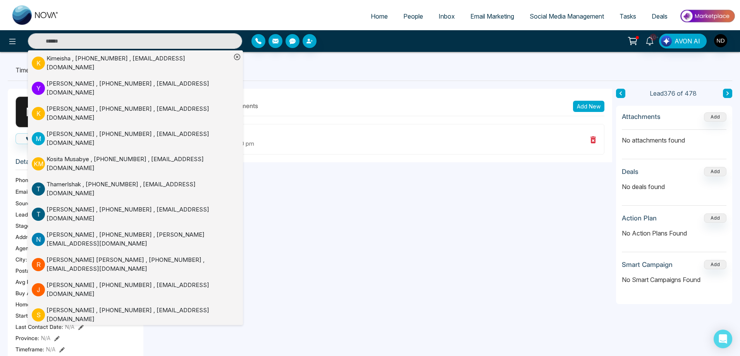
paste input "**********"
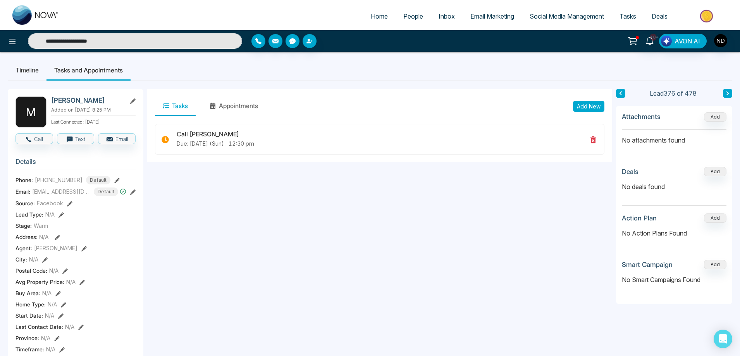
type input "**********"
drag, startPoint x: 125, startPoint y: 40, endPoint x: 0, endPoint y: 36, distance: 124.8
click at [0, 36] on div "**********" at bounding box center [123, 41] width 247 height 16
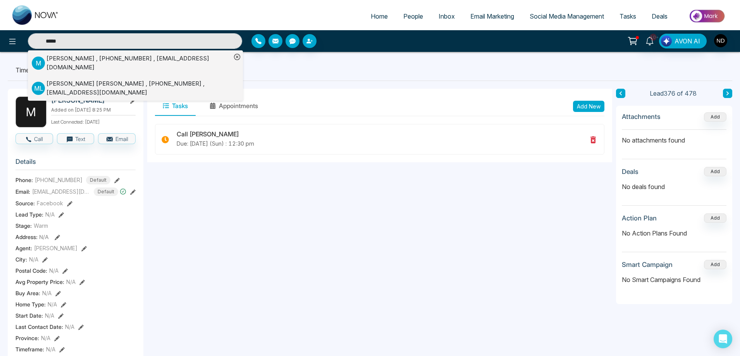
type input "*****"
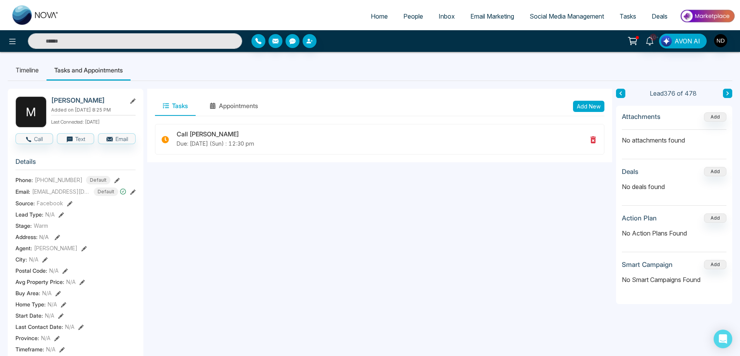
type input "*****"
click at [194, 43] on input "*****" at bounding box center [135, 41] width 214 height 16
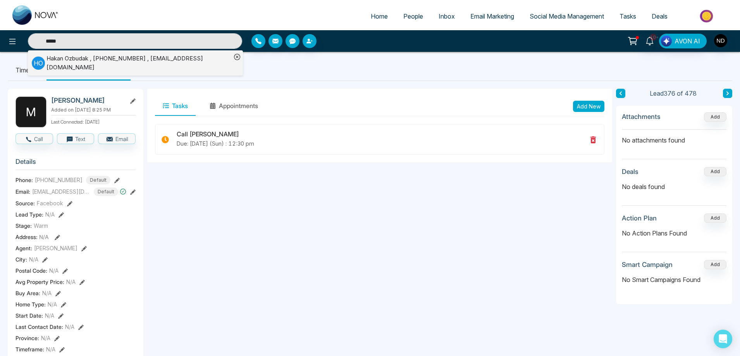
type input "*****"
click at [158, 58] on div "[PERSON_NAME] , [PHONE_NUMBER] , [EMAIL_ADDRESS][DOMAIN_NAME]" at bounding box center [139, 62] width 185 height 17
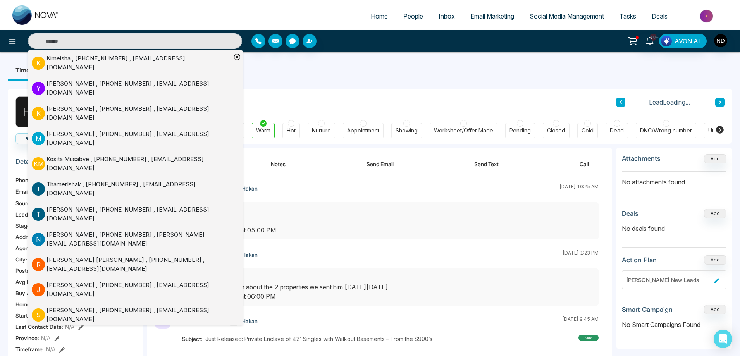
click at [430, 269] on div at bounding box center [390, 287] width 417 height 37
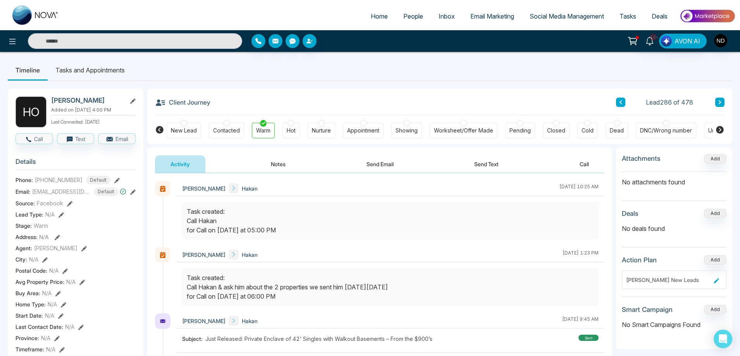
click at [285, 165] on button "Notes" at bounding box center [278, 163] width 46 height 17
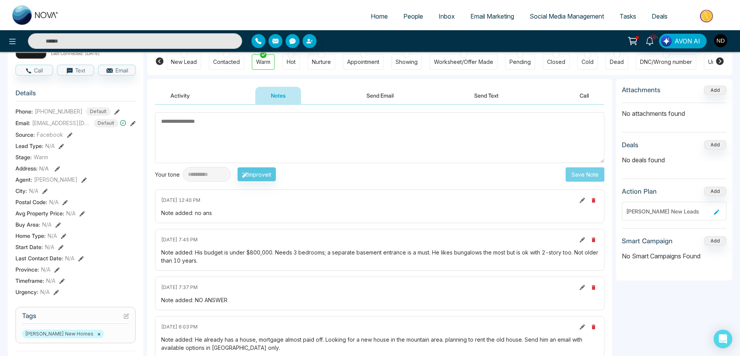
scroll to position [78, 0]
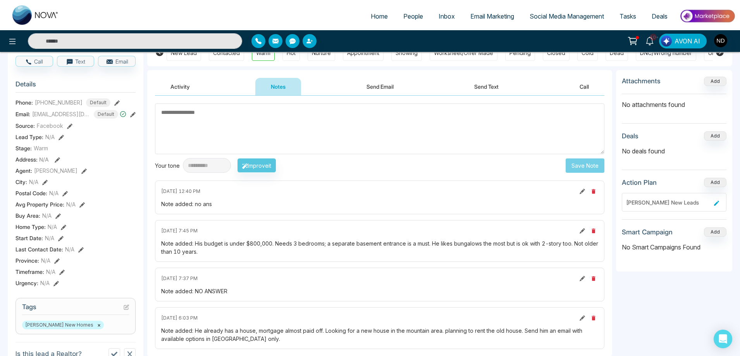
click at [582, 231] on icon at bounding box center [582, 230] width 5 height 5
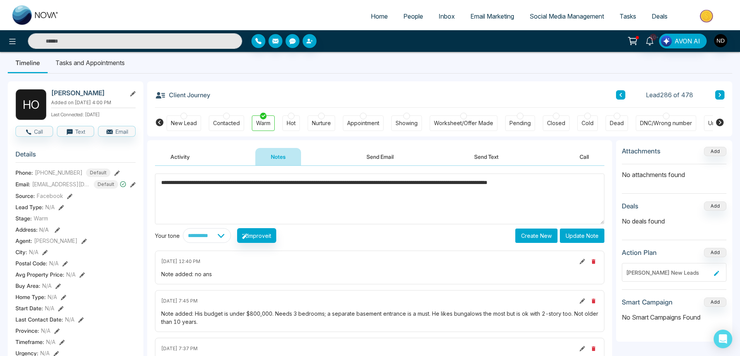
scroll to position [0, 0]
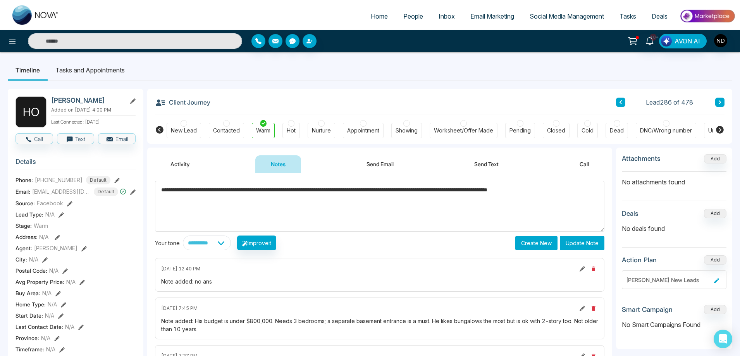
click at [223, 189] on textarea "**********" at bounding box center [380, 206] width 450 height 51
click at [466, 191] on textarea "**********" at bounding box center [380, 206] width 450 height 51
click at [0, 0] on span "******" at bounding box center [0, 0] width 0 height 0
click at [458, 191] on textarea "**********" at bounding box center [380, 206] width 450 height 51
click at [458, 215] on textarea "**********" at bounding box center [380, 206] width 450 height 51
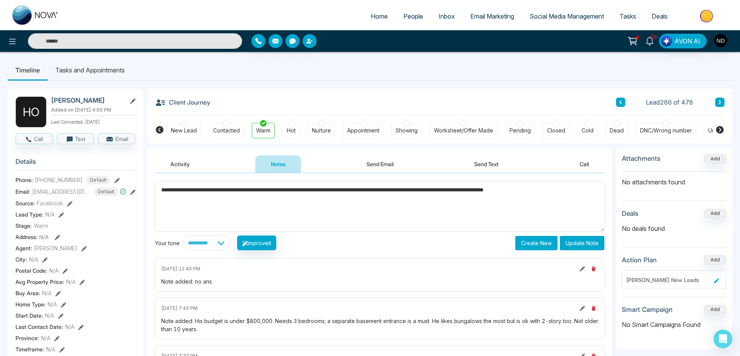
click at [476, 193] on textarea "**********" at bounding box center [380, 206] width 450 height 51
click at [0, 0] on span "*********" at bounding box center [0, 0] width 0 height 0
click at [0, 0] on span "****" at bounding box center [0, 0] width 0 height 0
drag, startPoint x: 455, startPoint y: 190, endPoint x: 447, endPoint y: 192, distance: 8.1
click at [447, 192] on textarea "**********" at bounding box center [380, 206] width 450 height 51
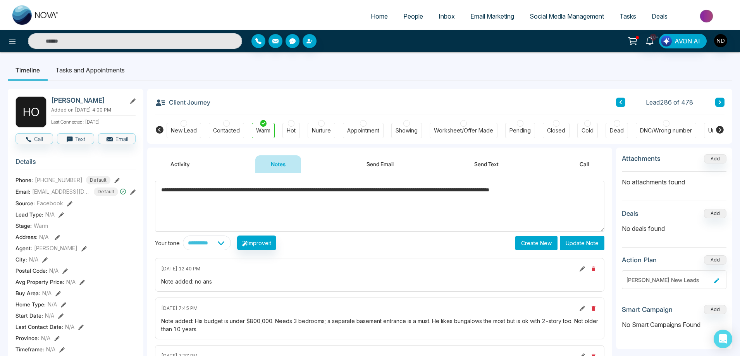
click at [0, 0] on span "****" at bounding box center [0, 0] width 0 height 0
type textarea "**********"
click at [583, 245] on button "Update Note" at bounding box center [582, 243] width 45 height 14
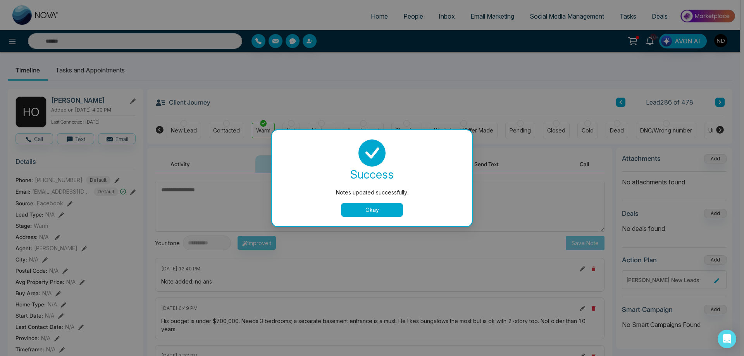
click at [389, 211] on button "Okay" at bounding box center [372, 210] width 62 height 14
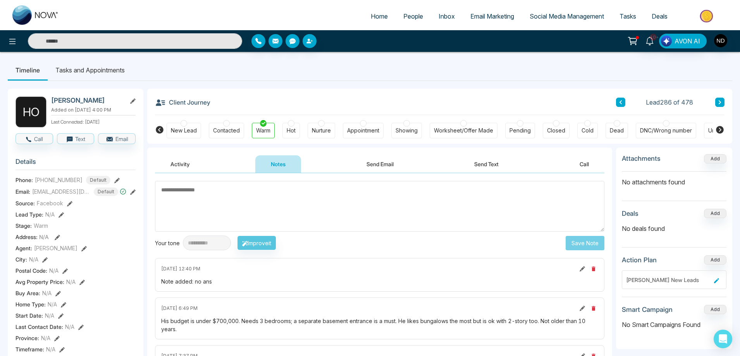
click at [329, 209] on textarea at bounding box center [380, 206] width 450 height 51
click at [182, 167] on button "Activity" at bounding box center [180, 163] width 50 height 17
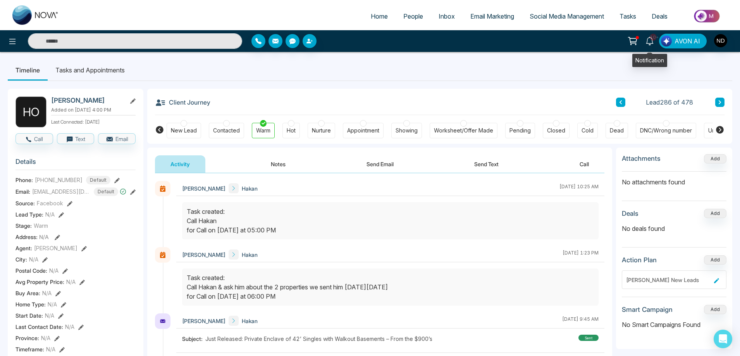
click at [653, 43] on icon at bounding box center [650, 41] width 9 height 9
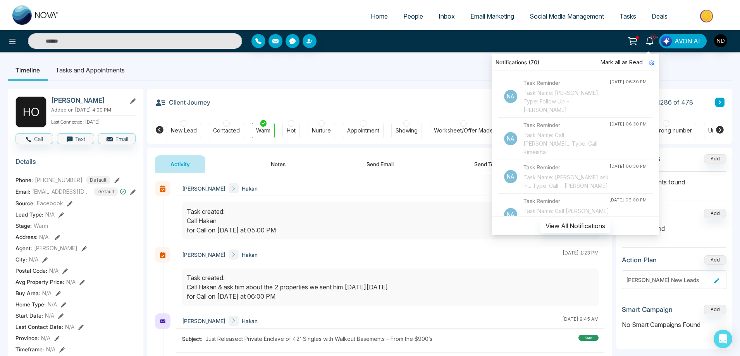
click at [624, 14] on span "Tasks" at bounding box center [628, 16] width 17 height 8
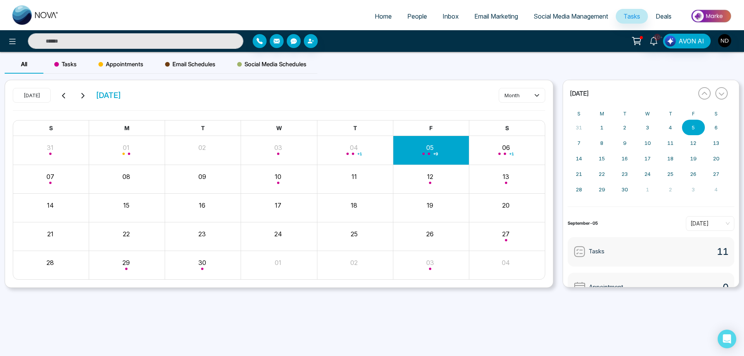
click at [429, 145] on div "+ 9" at bounding box center [431, 150] width 76 height 19
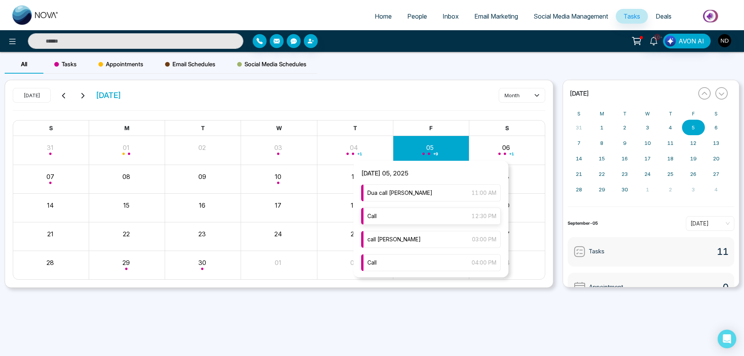
click at [377, 218] on div "Call 12:30 PM" at bounding box center [431, 216] width 140 height 17
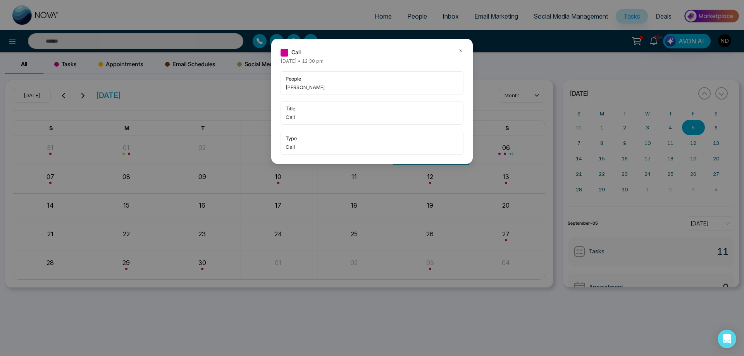
click at [461, 50] on icon at bounding box center [461, 51] width 2 height 2
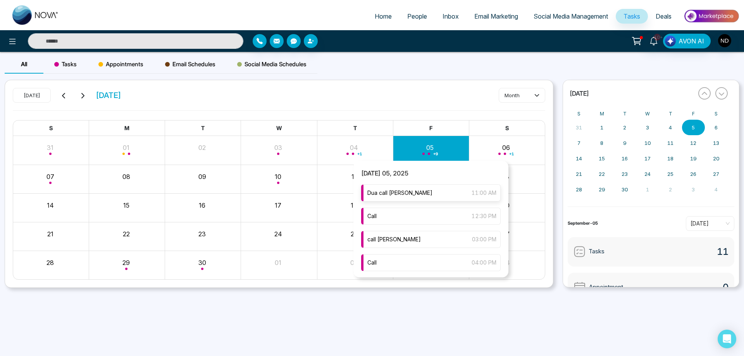
click at [397, 196] on span "Dua call [PERSON_NAME]" at bounding box center [399, 193] width 65 height 9
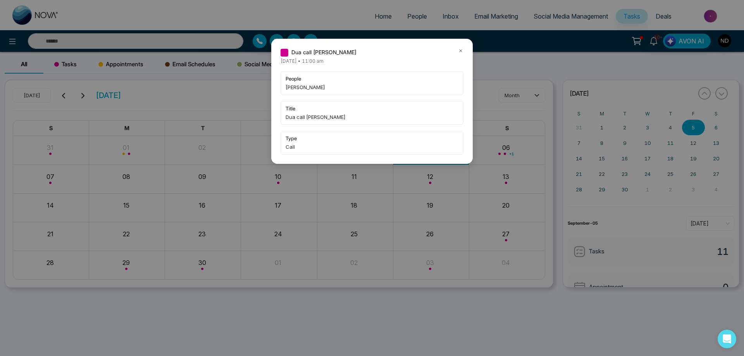
click at [462, 51] on icon at bounding box center [460, 50] width 5 height 5
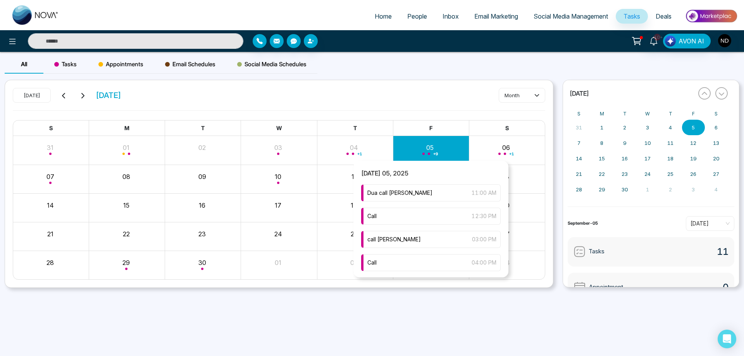
click at [435, 145] on div "+ 9" at bounding box center [431, 150] width 76 height 19
click at [384, 265] on div "Call 04:00 PM" at bounding box center [431, 262] width 140 height 17
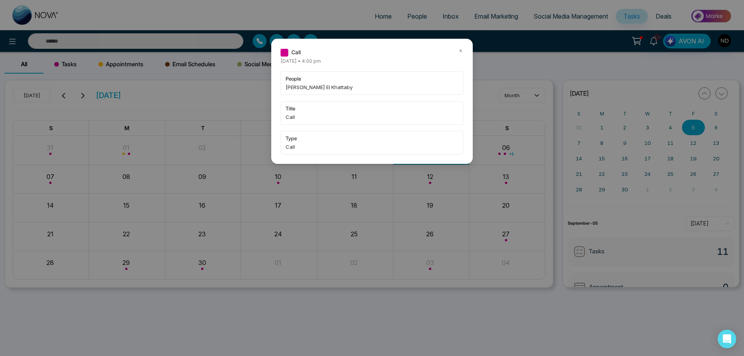
click at [461, 50] on icon at bounding box center [460, 50] width 5 height 5
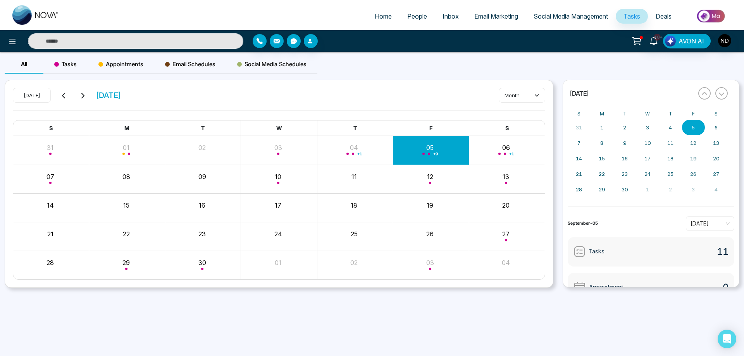
click at [429, 147] on div "+ 9" at bounding box center [431, 150] width 76 height 19
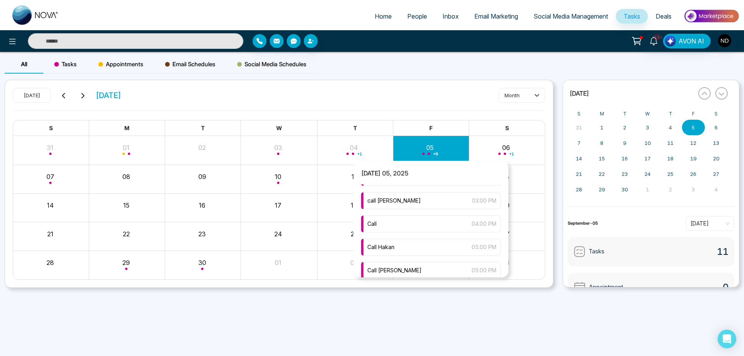
scroll to position [78, 0]
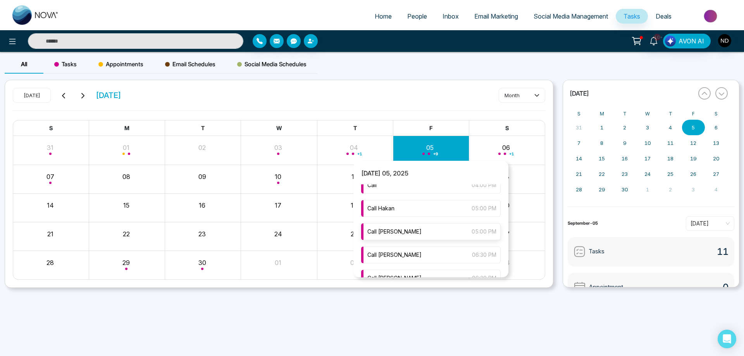
click at [403, 229] on div "Call [PERSON_NAME] 05:00 PM" at bounding box center [431, 231] width 140 height 17
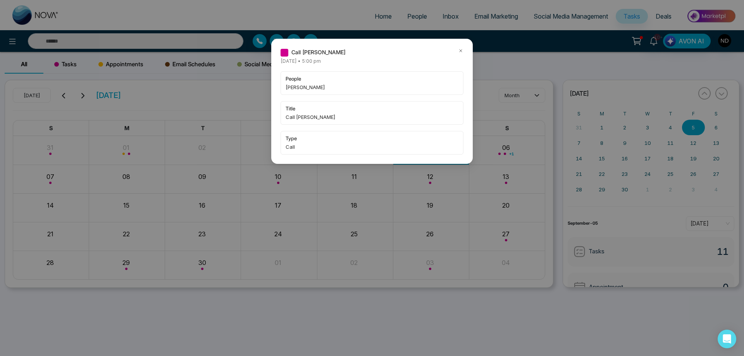
drag, startPoint x: 285, startPoint y: 86, endPoint x: 339, endPoint y: 86, distance: 53.5
click at [339, 86] on div "people [PERSON_NAME]" at bounding box center [372, 83] width 183 height 24
copy span "[PERSON_NAME]"
click at [461, 49] on icon at bounding box center [460, 50] width 5 height 5
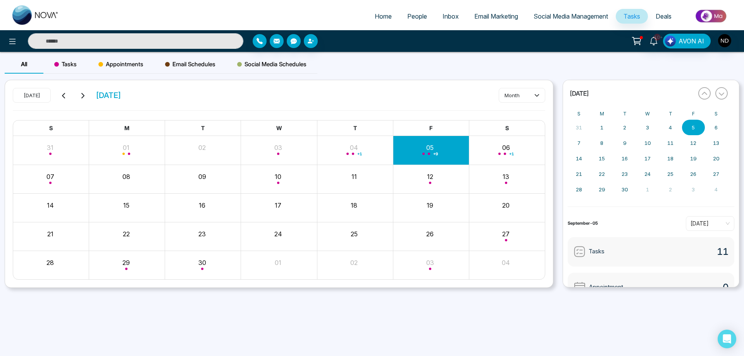
click at [171, 35] on input "text" at bounding box center [135, 41] width 215 height 16
paste input "**********"
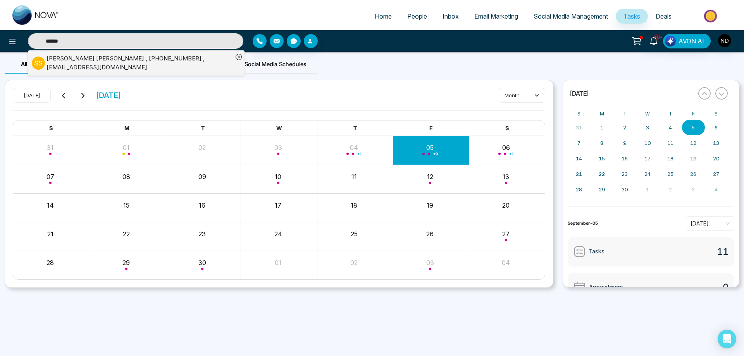
type input "******"
click at [77, 59] on div "[PERSON_NAME] , [PHONE_NUMBER] , [EMAIL_ADDRESS][DOMAIN_NAME]" at bounding box center [140, 62] width 186 height 17
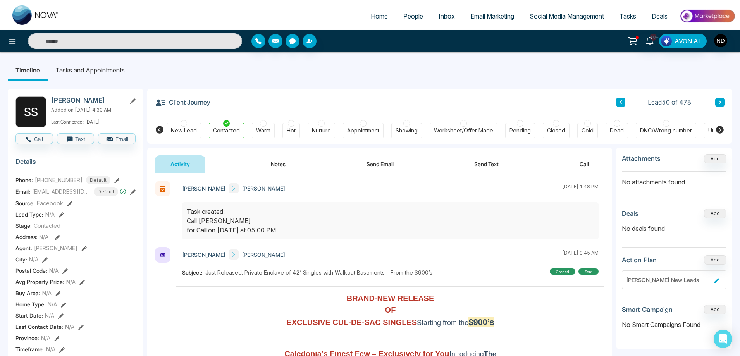
click at [274, 167] on button "Notes" at bounding box center [278, 163] width 46 height 17
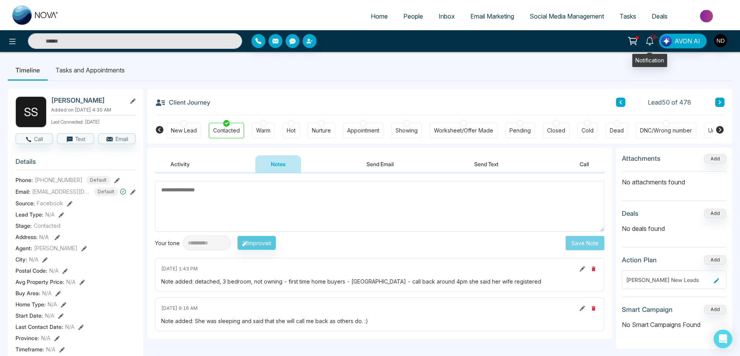
click at [654, 42] on icon at bounding box center [650, 41] width 9 height 9
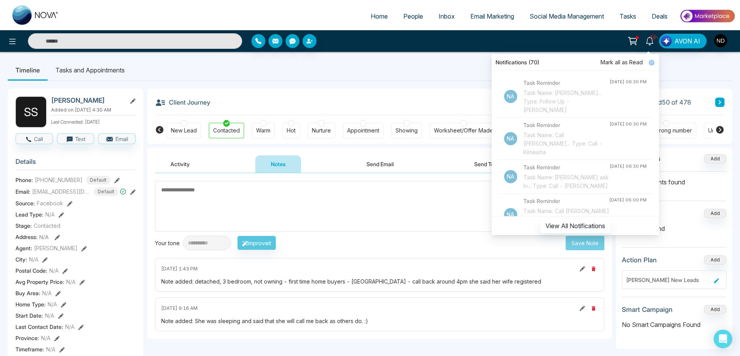
click at [621, 63] on span "Mark all as Read" at bounding box center [622, 62] width 42 height 9
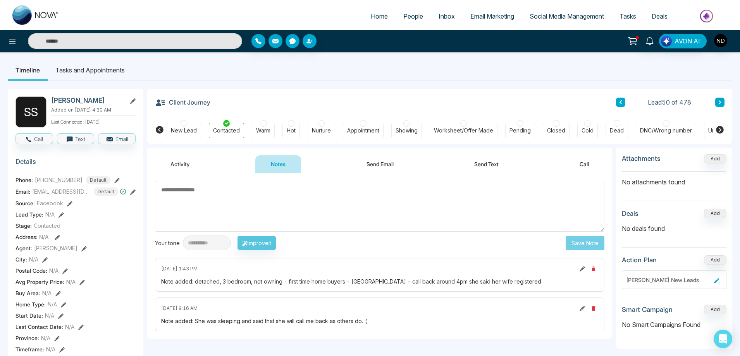
click at [444, 79] on ul "Timeline Tasks and Appointments" at bounding box center [370, 70] width 725 height 21
click at [301, 207] on textarea at bounding box center [380, 206] width 450 height 51
click at [247, 198] on textarea at bounding box center [380, 206] width 450 height 51
click at [265, 207] on textarea at bounding box center [380, 206] width 450 height 51
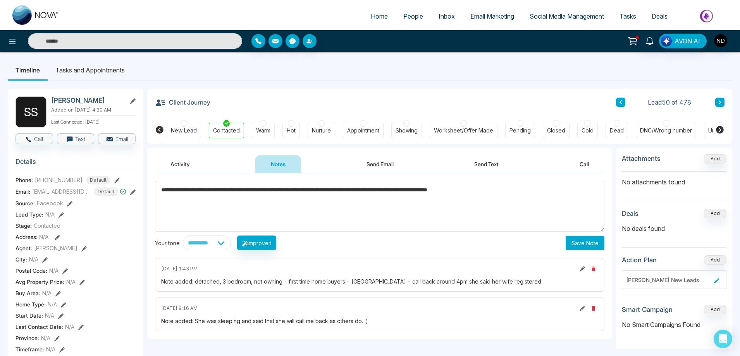
click at [0, 0] on span "***" at bounding box center [0, 0] width 0 height 0
click at [520, 193] on textarea "**********" at bounding box center [380, 206] width 450 height 51
click at [0, 0] on span "**********" at bounding box center [0, 0] width 0 height 0
click at [0, 0] on div "*****" at bounding box center [0, 0] width 0 height 0
click at [546, 191] on textarea "**********" at bounding box center [380, 206] width 450 height 51
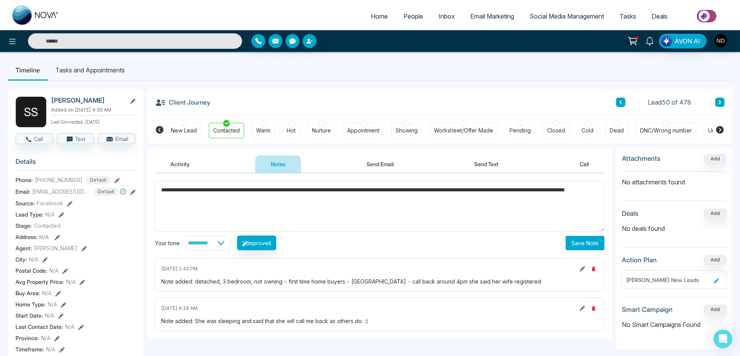
type textarea "**********"
click at [580, 241] on button "Save Note" at bounding box center [585, 243] width 39 height 14
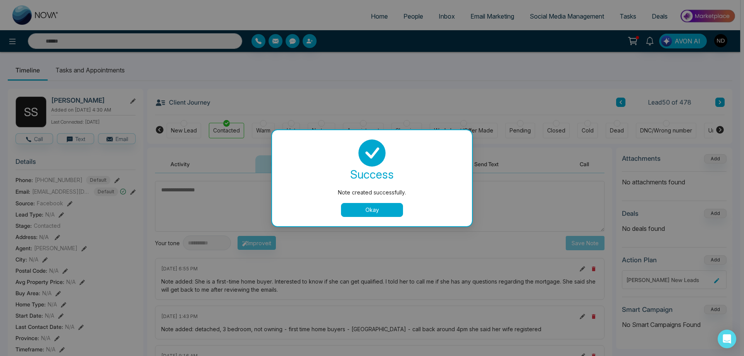
click at [374, 212] on button "Okay" at bounding box center [372, 210] width 62 height 14
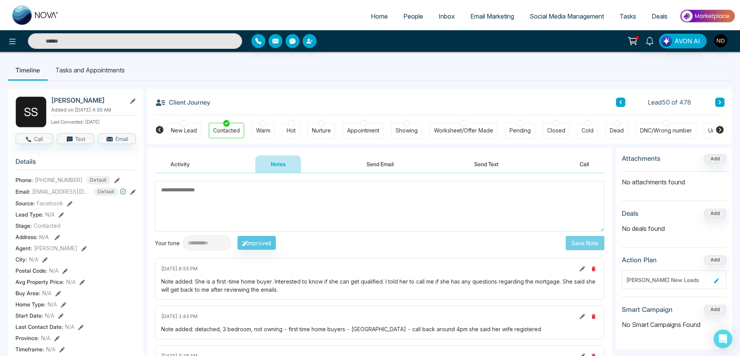
click at [101, 70] on li "Tasks and Appointments" at bounding box center [90, 70] width 85 height 21
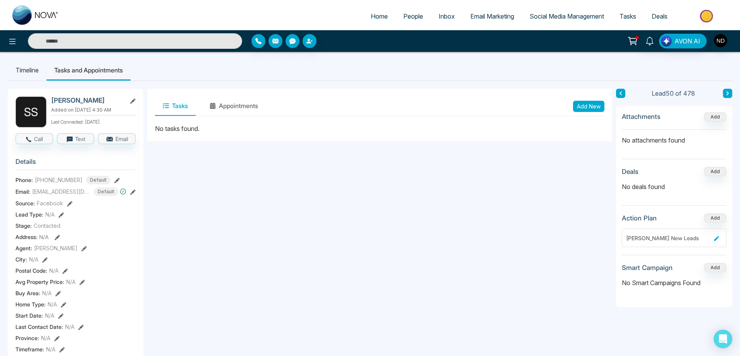
click at [585, 105] on button "Add New" at bounding box center [588, 106] width 31 height 11
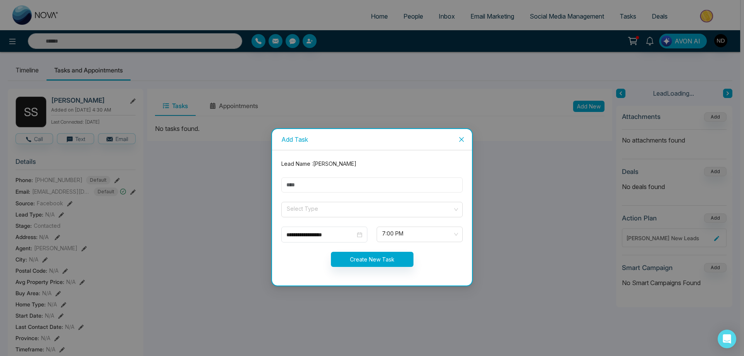
click at [315, 179] on input "text" at bounding box center [371, 184] width 181 height 15
type input "**********"
click at [344, 204] on input "search" at bounding box center [369, 208] width 167 height 12
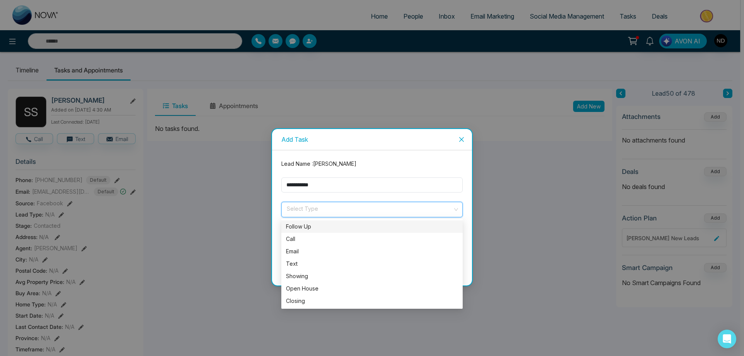
click at [315, 223] on div "Follow Up" at bounding box center [372, 226] width 172 height 9
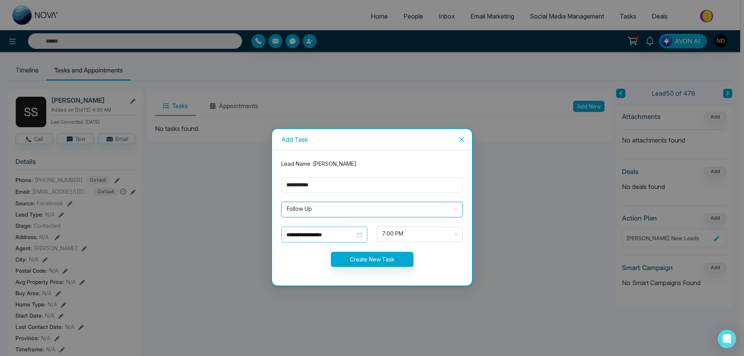
click at [364, 235] on div "**********" at bounding box center [324, 235] width 86 height 16
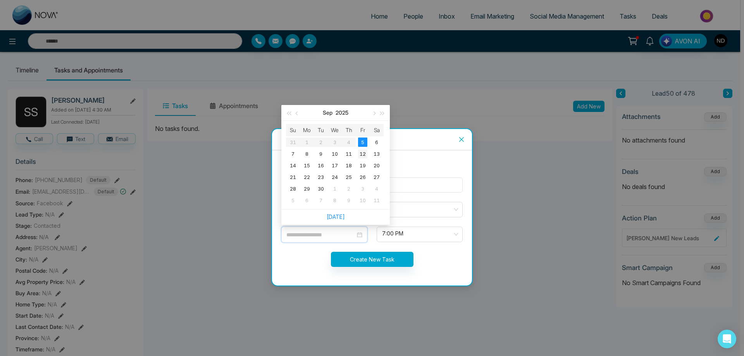
type input "**********"
click at [360, 153] on div "12" at bounding box center [362, 153] width 9 height 9
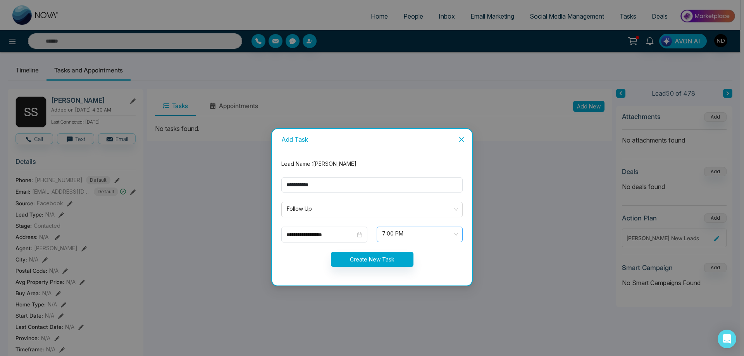
click at [457, 235] on span "7:00 PM" at bounding box center [419, 234] width 75 height 13
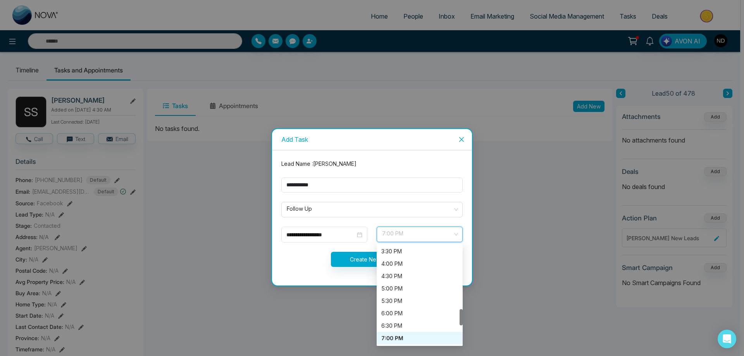
click at [457, 235] on span "7:00 PM" at bounding box center [419, 234] width 75 height 13
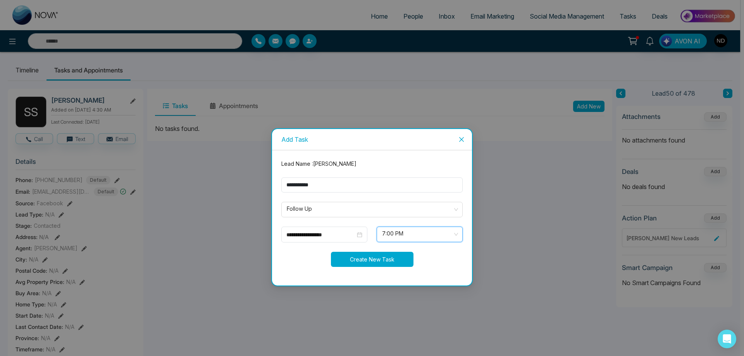
click at [367, 262] on button "Create New Task" at bounding box center [372, 259] width 83 height 15
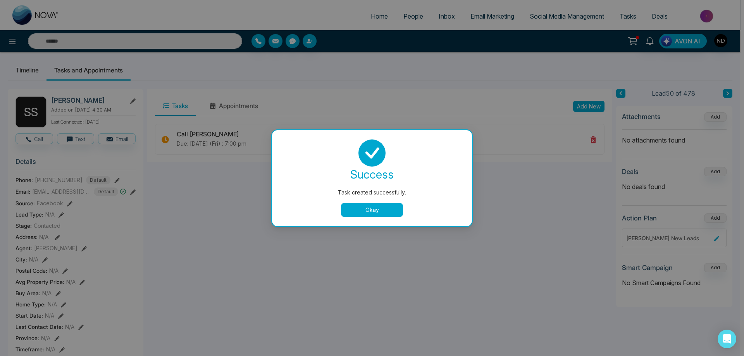
click at [368, 205] on button "Okay" at bounding box center [372, 210] width 62 height 14
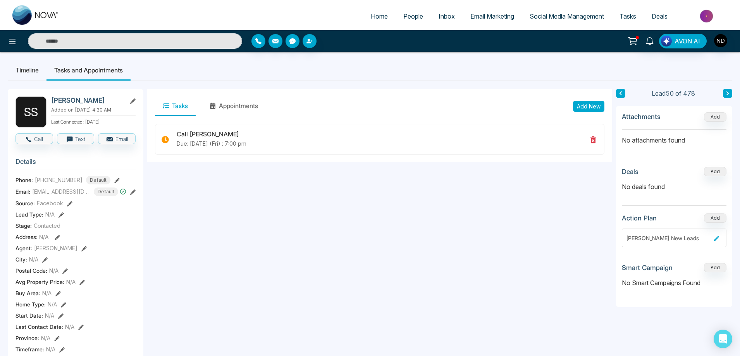
click at [622, 13] on span "Tasks" at bounding box center [628, 16] width 17 height 8
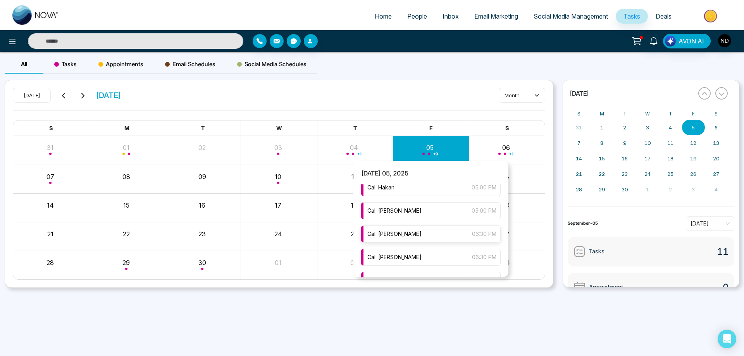
scroll to position [116, 0]
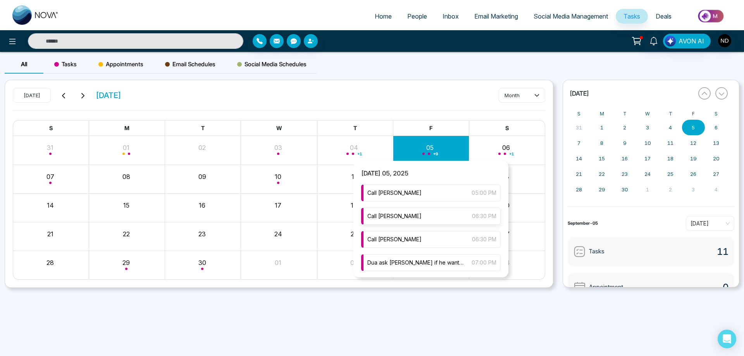
click at [412, 217] on div "Call [PERSON_NAME] 06:30 PM" at bounding box center [431, 216] width 140 height 17
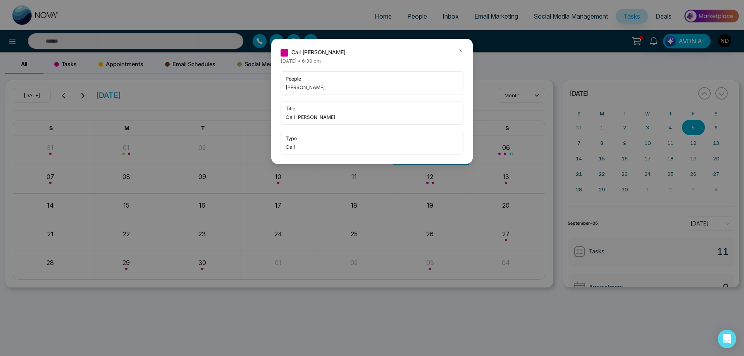
click at [461, 49] on icon at bounding box center [460, 50] width 5 height 5
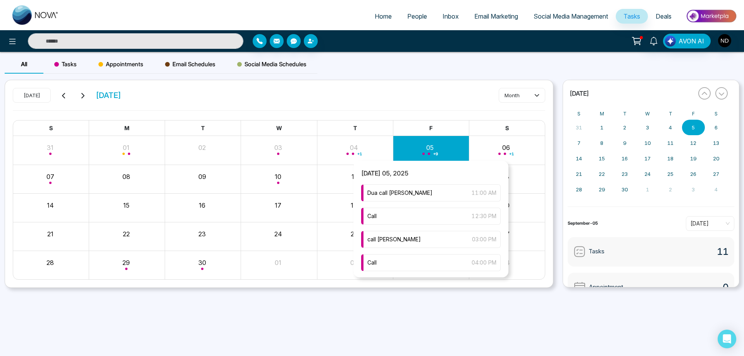
click at [433, 149] on div "+ 9" at bounding box center [431, 150] width 76 height 19
click at [418, 195] on div "Dua call [PERSON_NAME] 11:00 AM" at bounding box center [431, 192] width 140 height 17
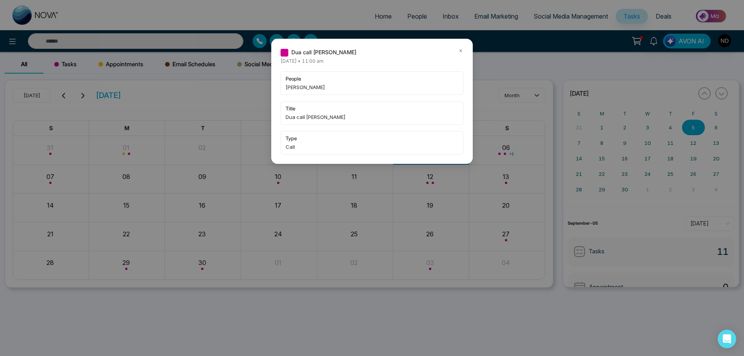
click at [457, 51] on div "Dua call [PERSON_NAME]" at bounding box center [372, 52] width 183 height 9
click at [460, 51] on icon at bounding box center [461, 51] width 2 height 2
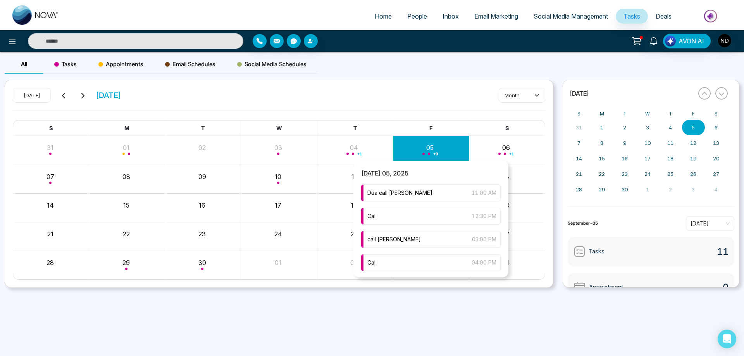
click at [439, 148] on div "+ 9" at bounding box center [431, 150] width 76 height 19
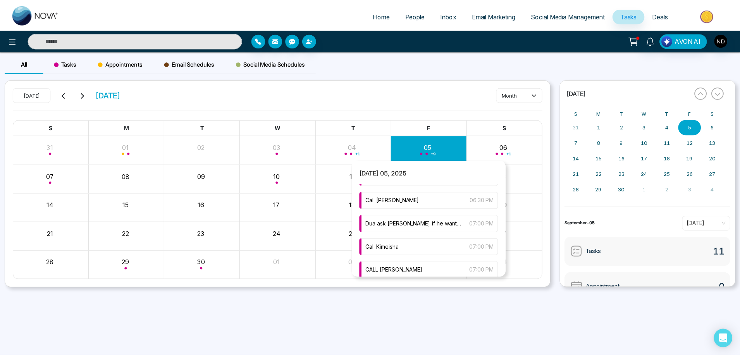
scroll to position [164, 0]
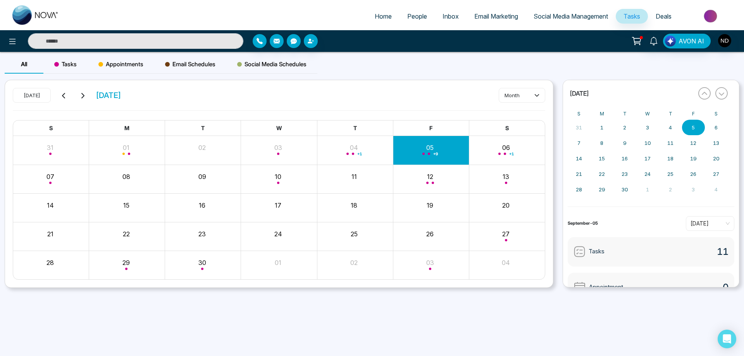
click at [432, 74] on div "All Tasks Appointments Email Schedules Social Media Schedules" at bounding box center [372, 67] width 744 height 25
click at [429, 69] on div "All Tasks Appointments Email Schedules Social Media Schedules" at bounding box center [372, 67] width 744 height 25
click at [405, 21] on link "People" at bounding box center [417, 16] width 35 height 15
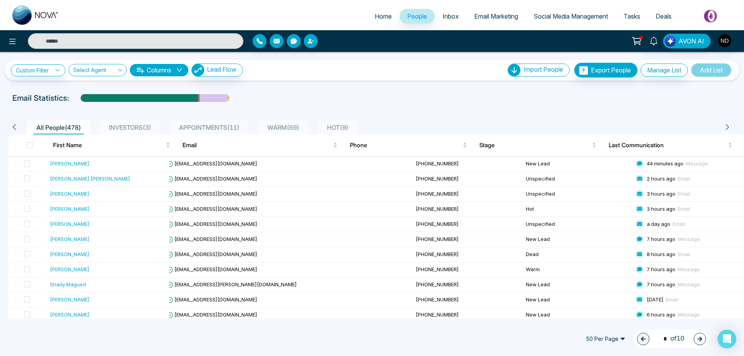
click at [217, 129] on span "APPOINTMENTS ( 11 )" at bounding box center [209, 128] width 67 height 8
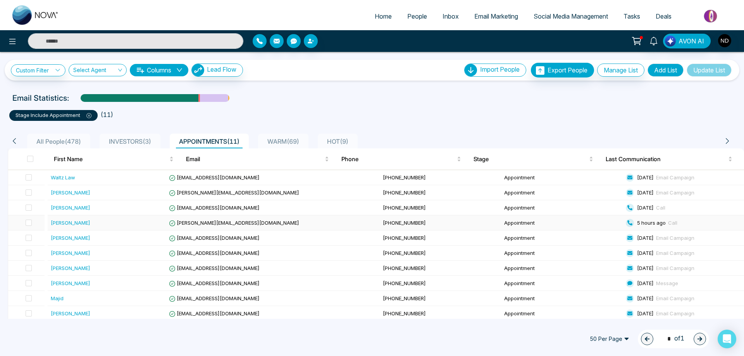
click at [60, 225] on div "[PERSON_NAME]" at bounding box center [71, 223] width 40 height 8
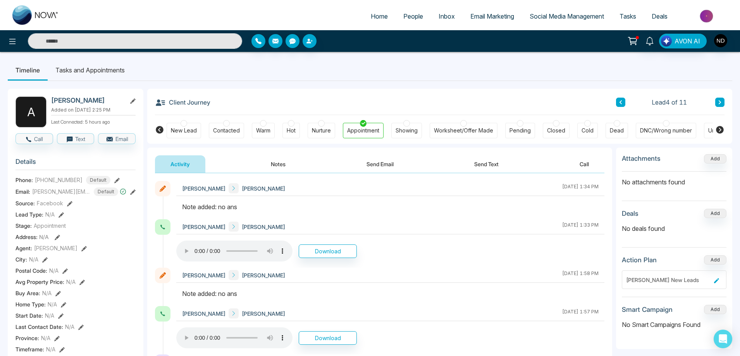
click at [84, 37] on input "text" at bounding box center [135, 41] width 214 height 16
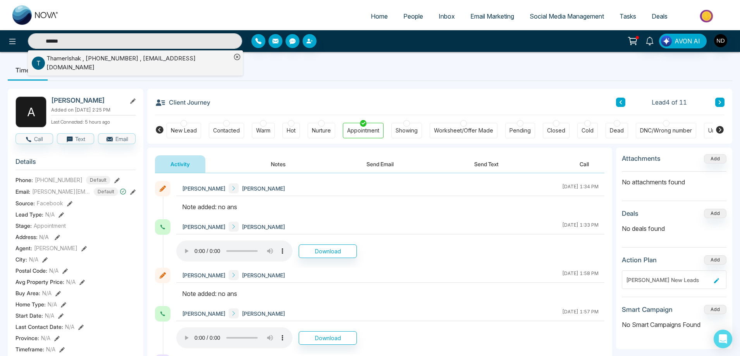
type input "******"
click at [71, 62] on div "ThamerIshak , [PHONE_NUMBER] , [EMAIL_ADDRESS][DOMAIN_NAME]" at bounding box center [139, 62] width 185 height 17
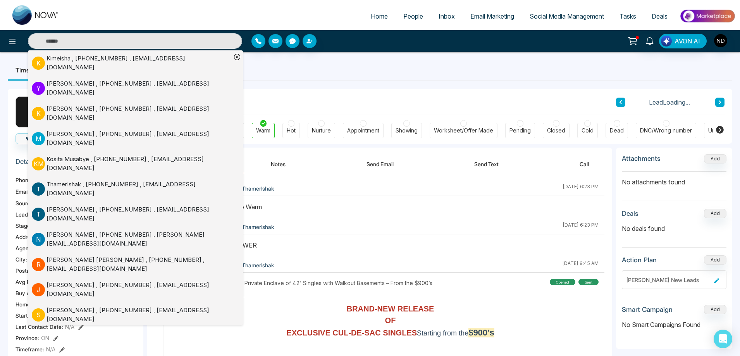
click at [352, 93] on div "Client Journey Lead Loading..." at bounding box center [440, 102] width 570 height 26
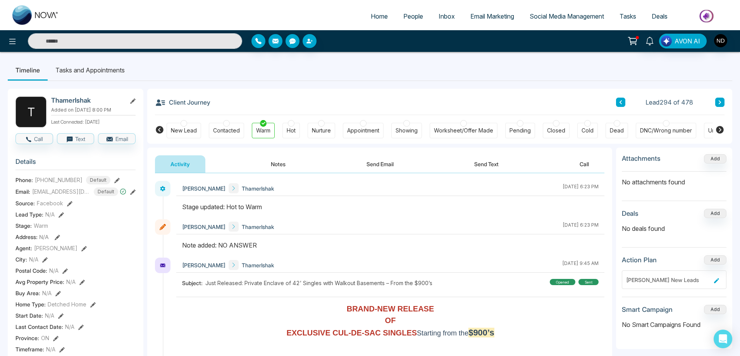
click at [286, 169] on button "Notes" at bounding box center [278, 163] width 46 height 17
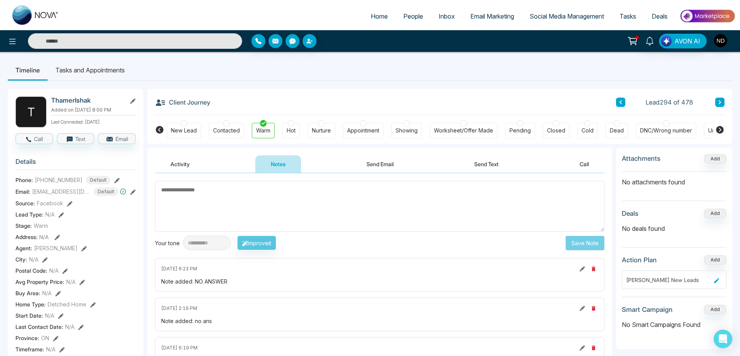
click at [285, 168] on button "Notes" at bounding box center [278, 163] width 46 height 17
click at [369, 165] on button "Send Email" at bounding box center [380, 163] width 58 height 17
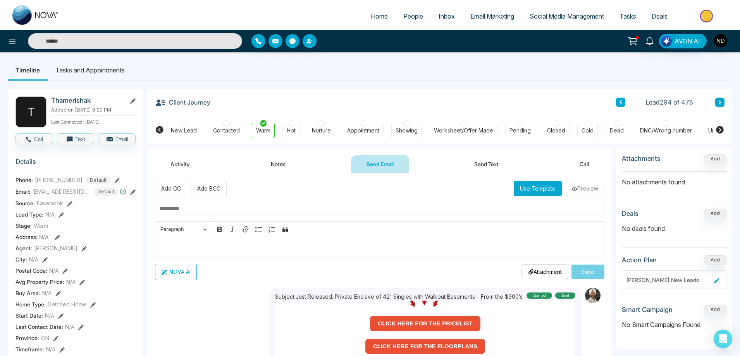
click at [225, 126] on div at bounding box center [226, 123] width 7 height 7
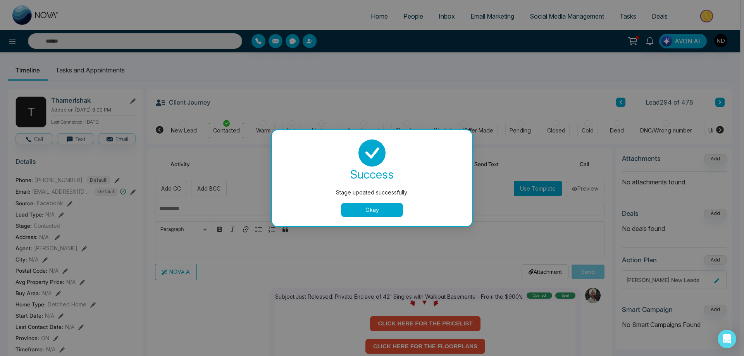
click at [367, 209] on button "Okay" at bounding box center [372, 210] width 62 height 14
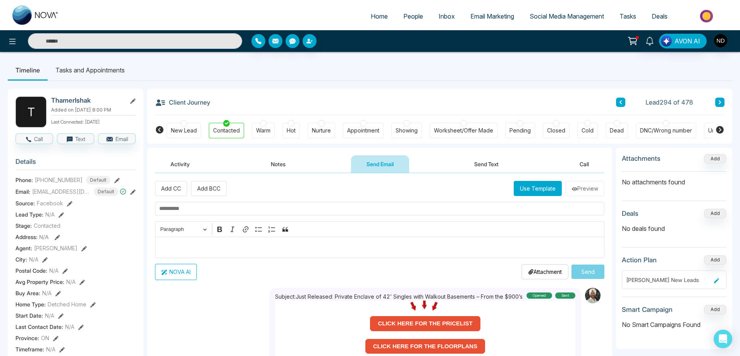
click at [528, 100] on div "Client Journey Lead 294 of 478" at bounding box center [440, 102] width 570 height 26
click at [410, 16] on span "People" at bounding box center [413, 16] width 20 height 8
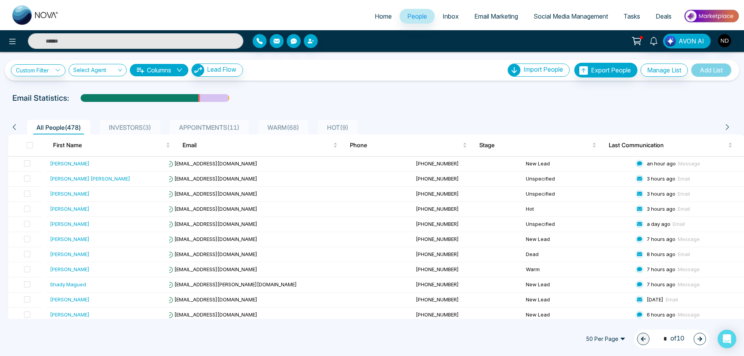
click at [143, 41] on input "text" at bounding box center [135, 41] width 215 height 16
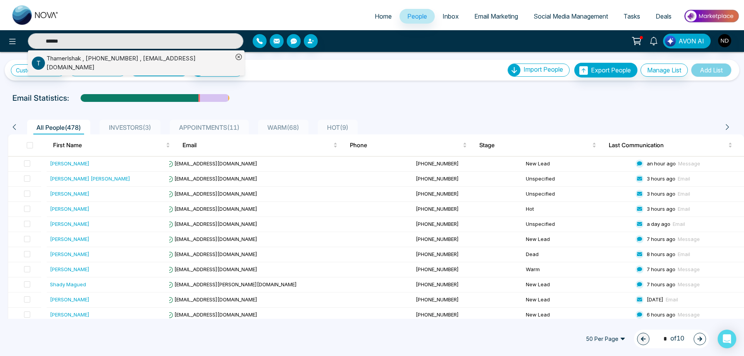
type input "******"
click at [144, 64] on div "ThamerIshak , [PHONE_NUMBER] , [EMAIL_ADDRESS][DOMAIN_NAME]" at bounding box center [140, 62] width 186 height 17
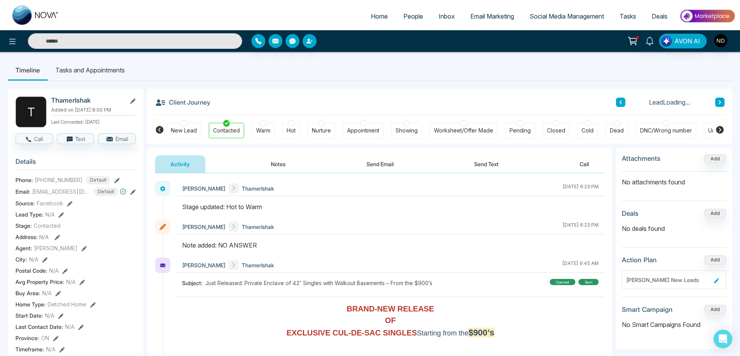
click at [321, 127] on div "Nurture" at bounding box center [321, 131] width 19 height 8
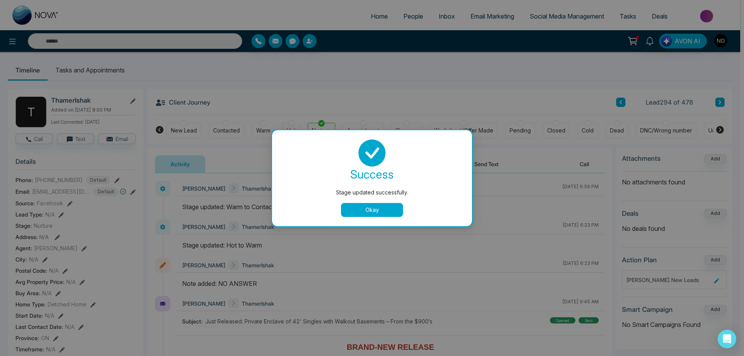
click at [373, 207] on button "Okay" at bounding box center [372, 210] width 62 height 14
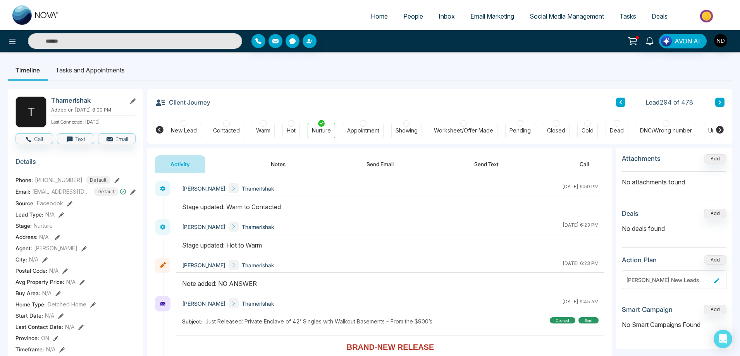
click at [353, 100] on div "Client Journey Lead 294 of 478" at bounding box center [440, 102] width 570 height 26
click at [415, 18] on span "People" at bounding box center [413, 16] width 20 height 8
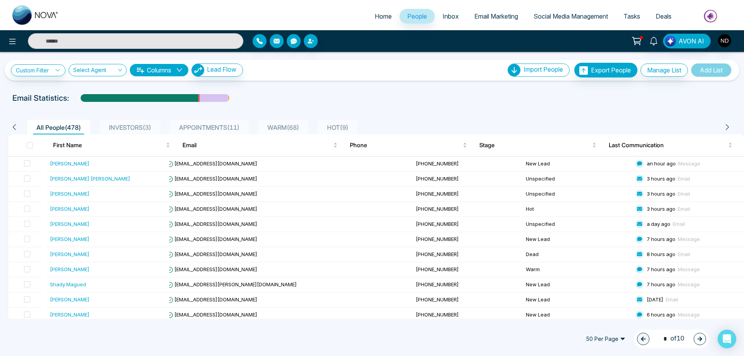
click at [412, 15] on span "People" at bounding box center [417, 16] width 20 height 8
click at [128, 128] on span "INVESTORS ( 3 )" at bounding box center [130, 128] width 48 height 8
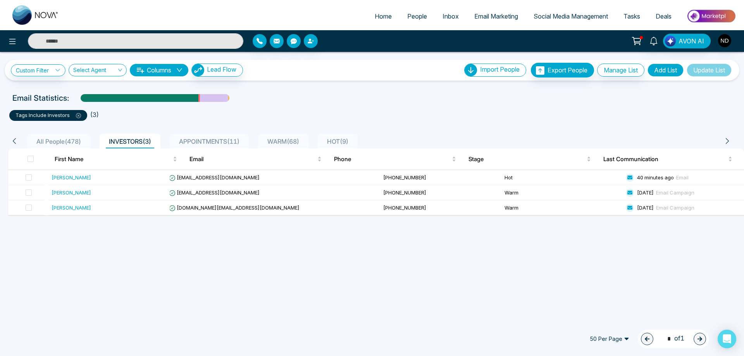
click at [199, 142] on span "APPOINTMENTS ( 11 )" at bounding box center [209, 142] width 67 height 8
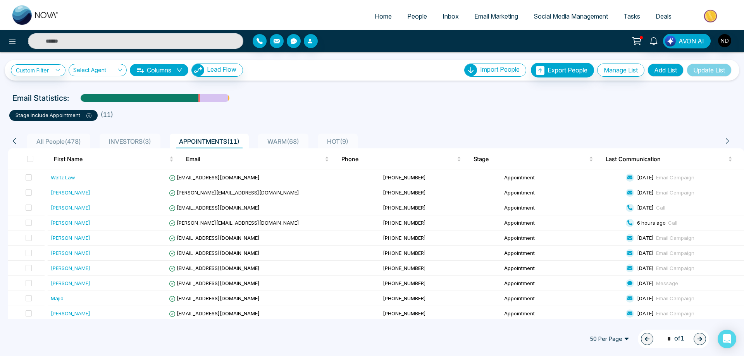
click at [133, 140] on span "INVESTORS ( 3 )" at bounding box center [130, 142] width 48 height 8
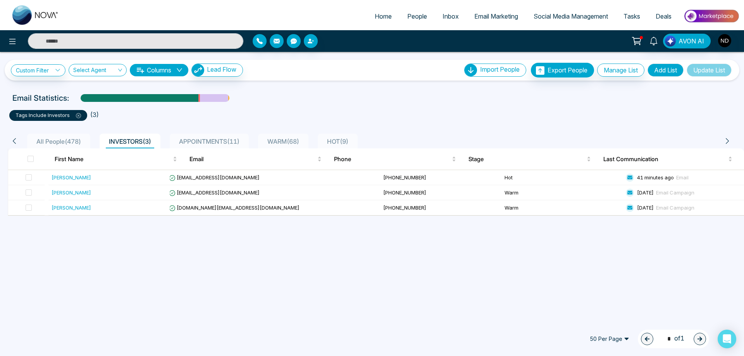
click at [59, 140] on span "All People ( 478 )" at bounding box center [58, 142] width 51 height 8
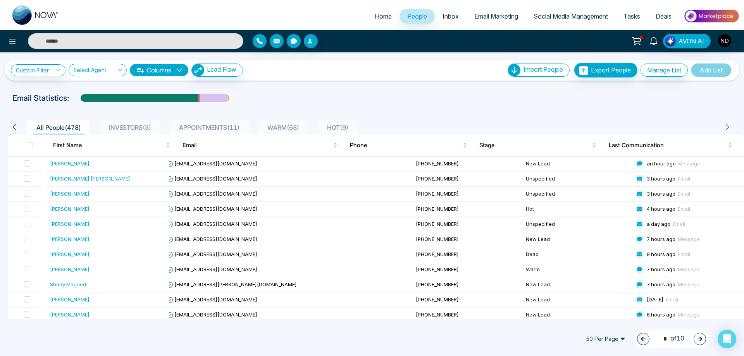
click at [468, 119] on div "All People ( 478 ) INVESTORS ( 3 ) APPOINTMENTS ( 11 ) WARM ( 68 ) HOT ( 9 )" at bounding box center [372, 125] width 738 height 20
click at [283, 129] on span "WARM ( 68 )" at bounding box center [283, 128] width 38 height 8
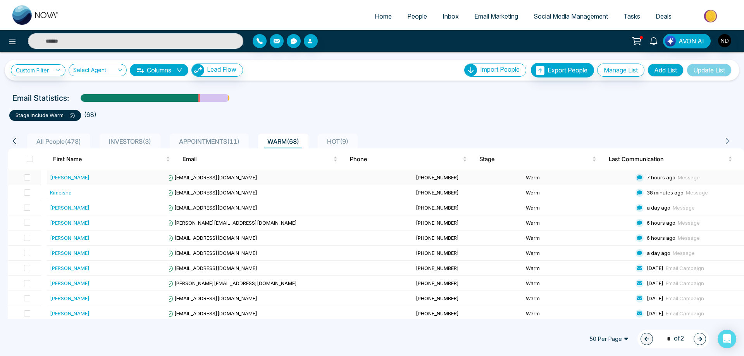
click at [72, 177] on div "[PERSON_NAME]" at bounding box center [70, 178] width 40 height 8
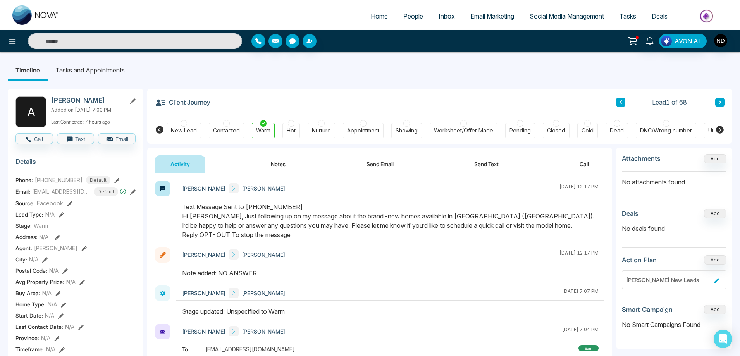
click at [279, 166] on button "Notes" at bounding box center [278, 163] width 46 height 17
